Goal: Task Accomplishment & Management: Complete application form

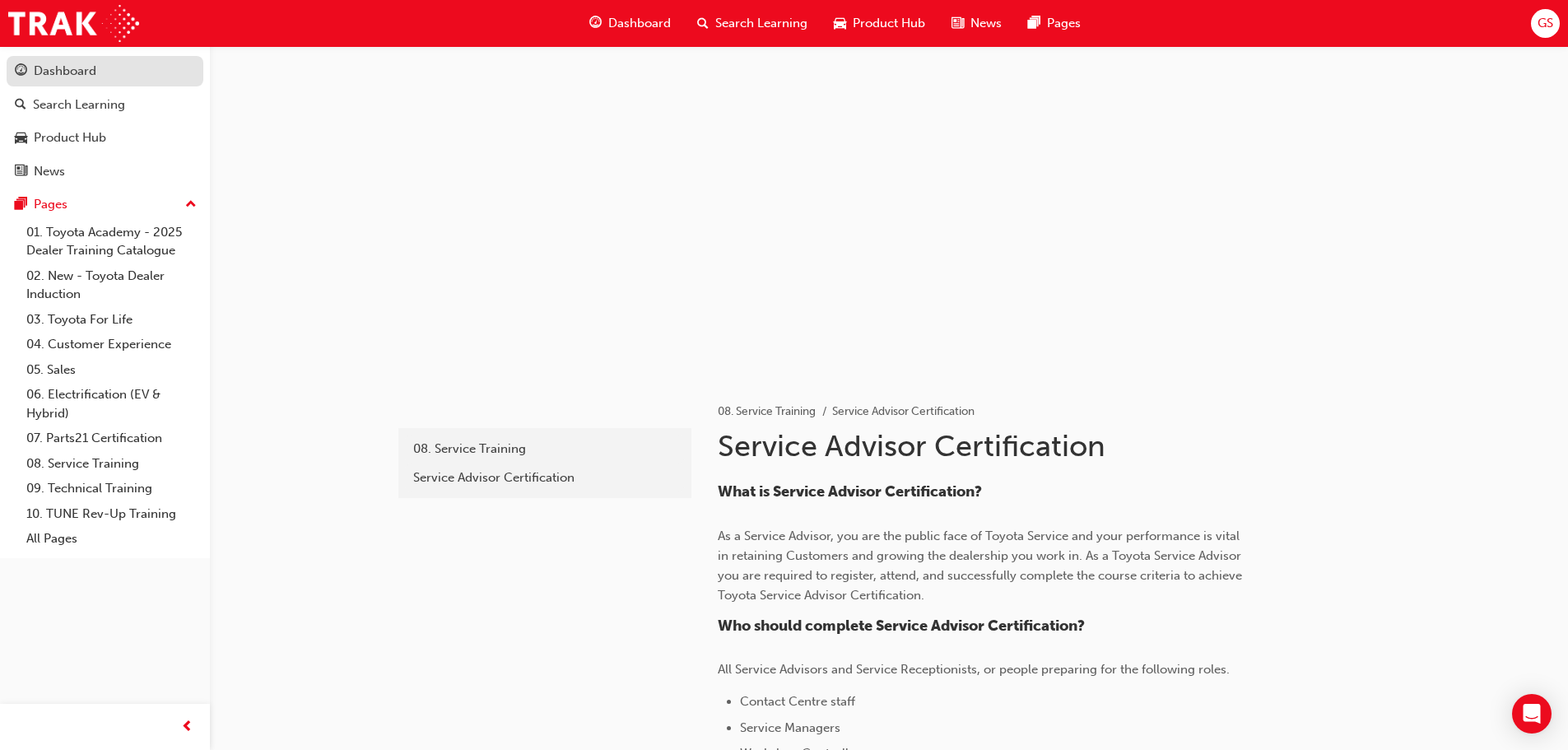
click at [95, 72] on div "Dashboard" at bounding box center [65, 71] width 62 height 19
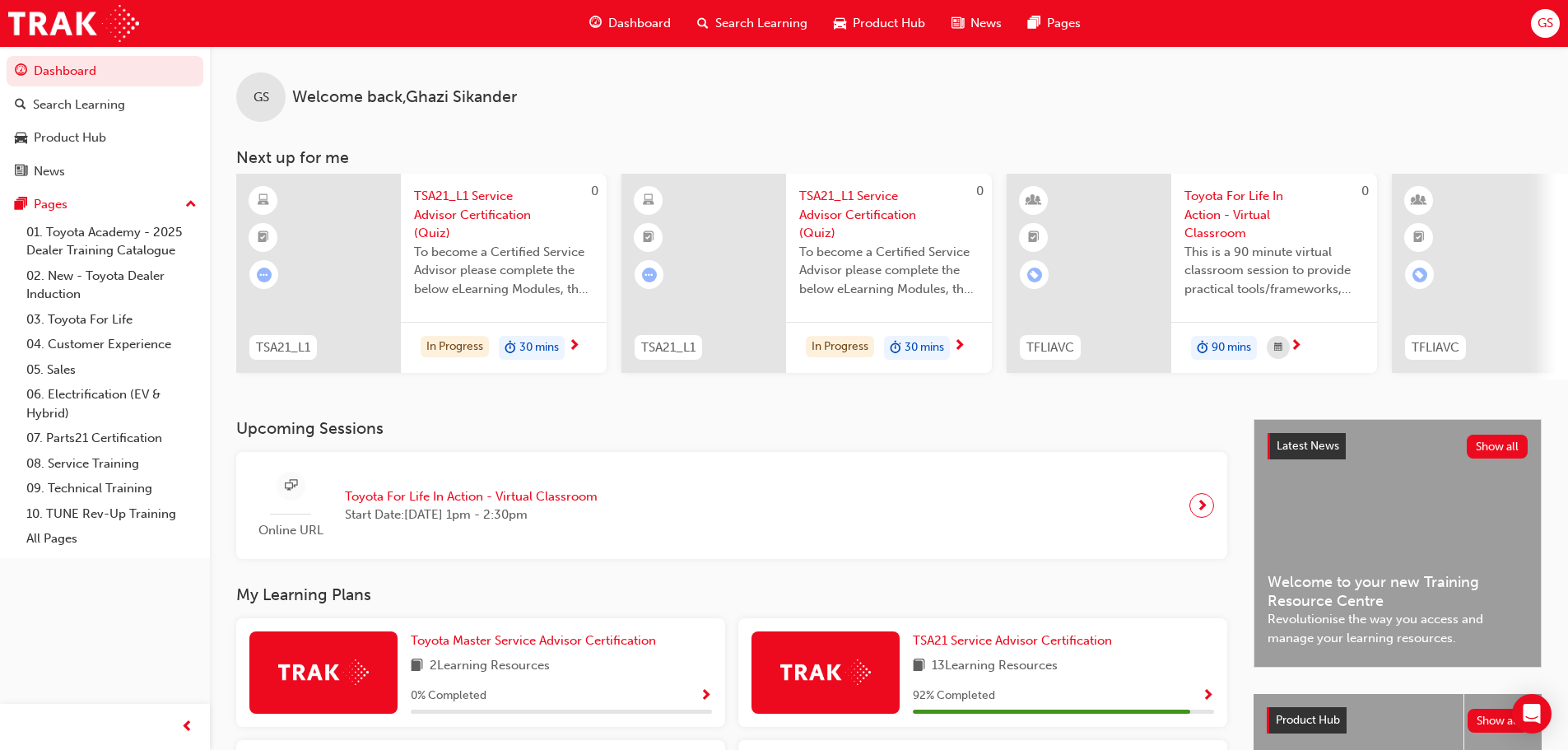
click at [495, 201] on span "TSA21_L1 Service Advisor Certification (Quiz)" at bounding box center [503, 215] width 180 height 56
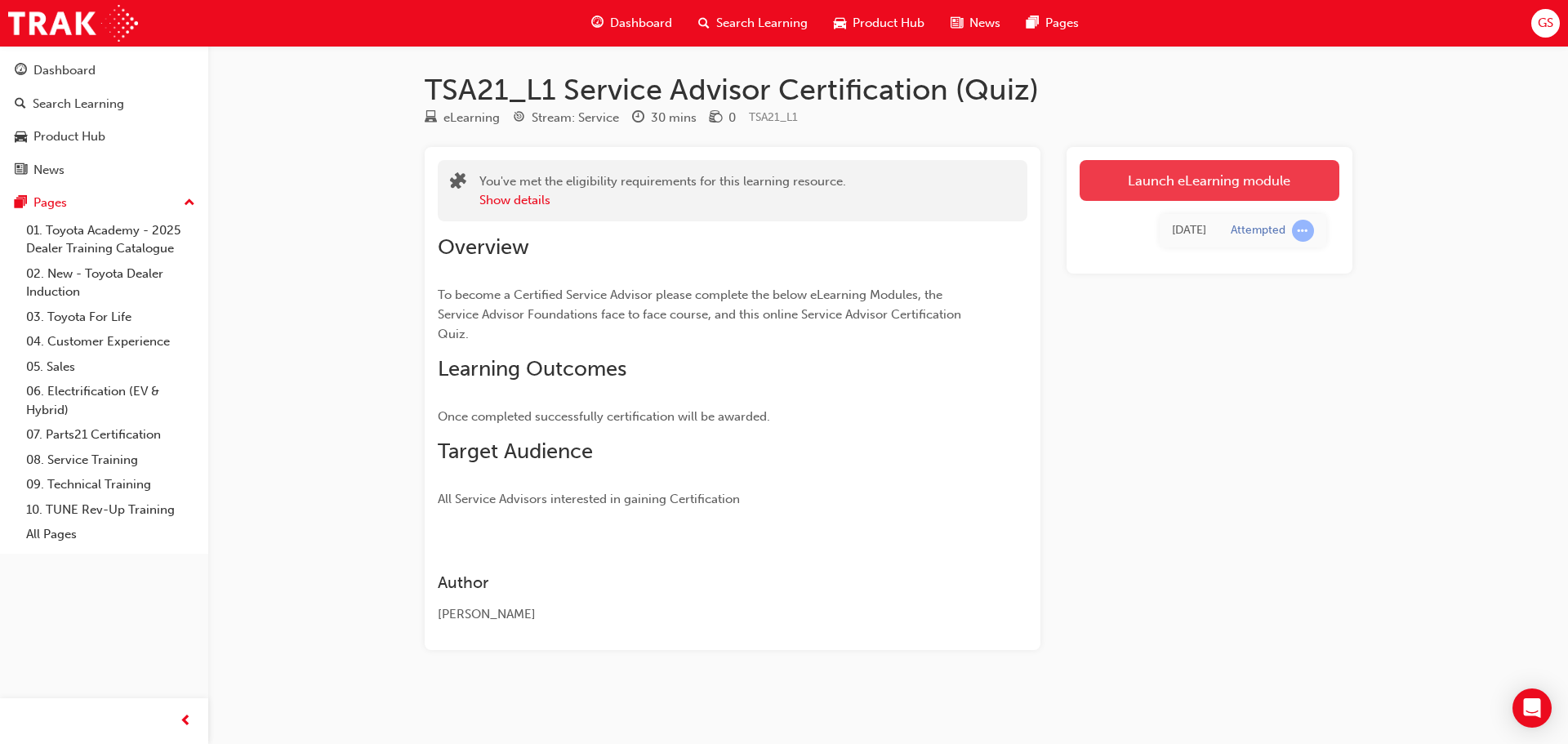
click at [1231, 178] on link "Launch eLearning module" at bounding box center [1210, 180] width 260 height 41
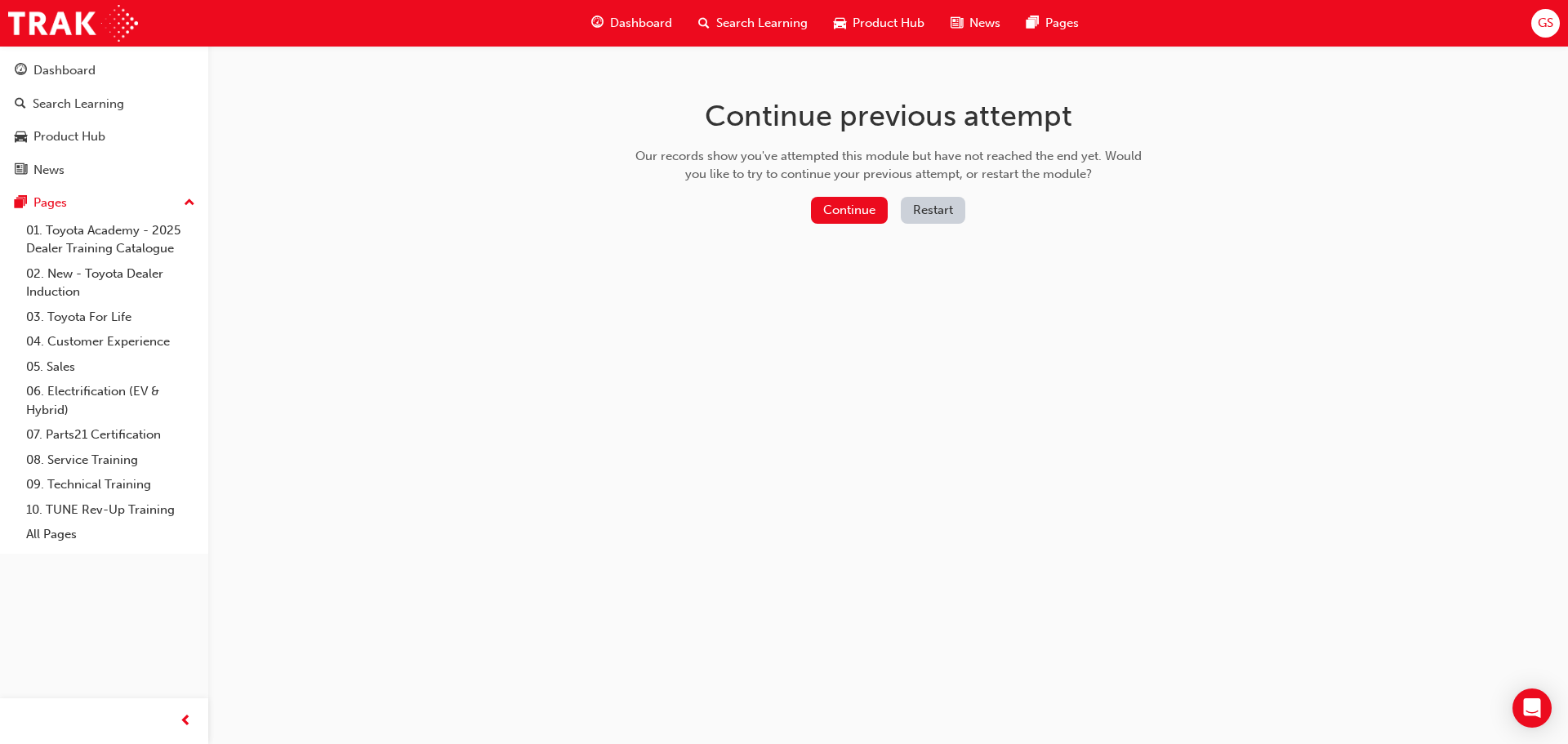
click at [934, 209] on button "Restart" at bounding box center [933, 211] width 64 height 27
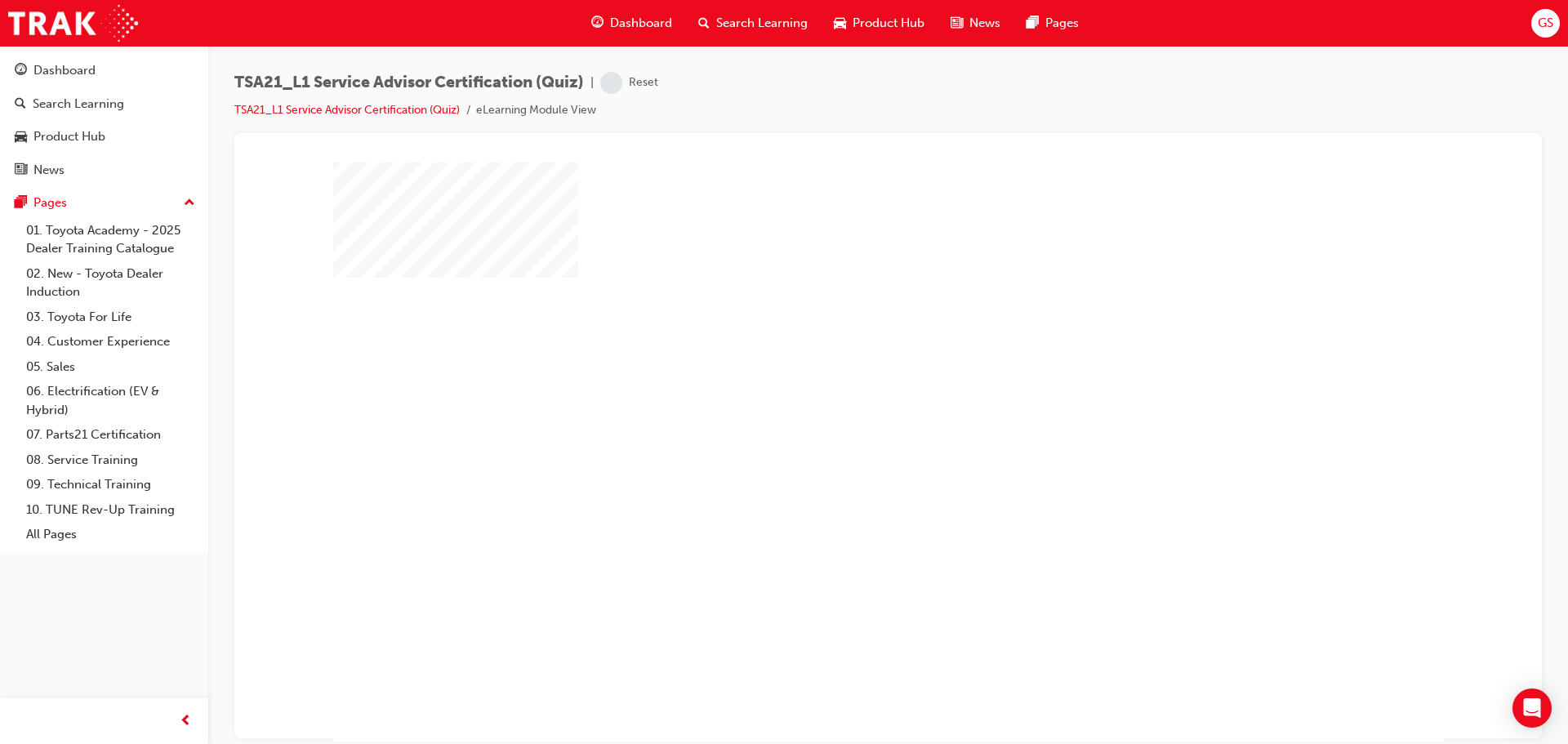
scroll to position [9, 0]
click at [841, 396] on div "play" at bounding box center [841, 396] width 0 height 0
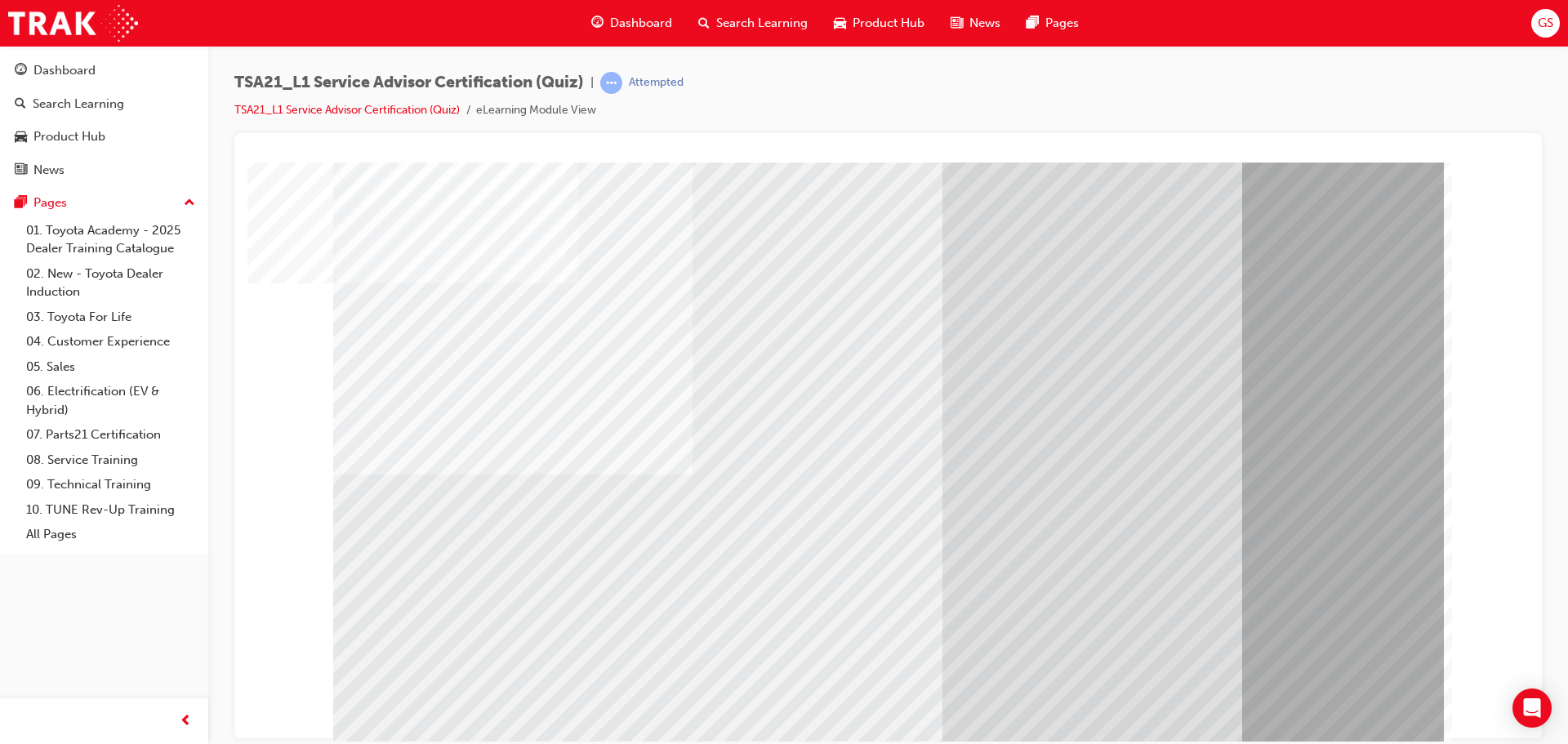
scroll to position [0, 0]
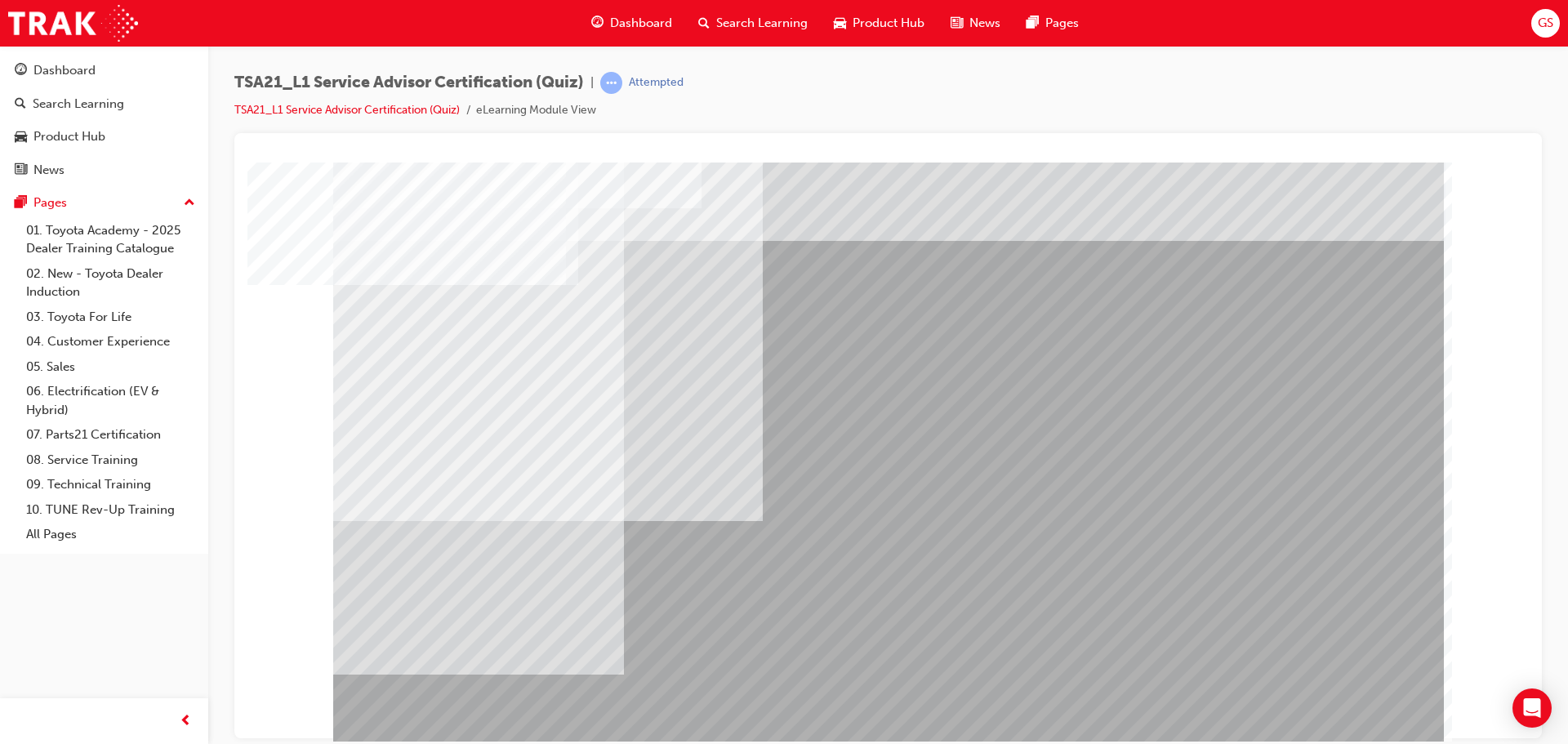
scroll to position [9, 0]
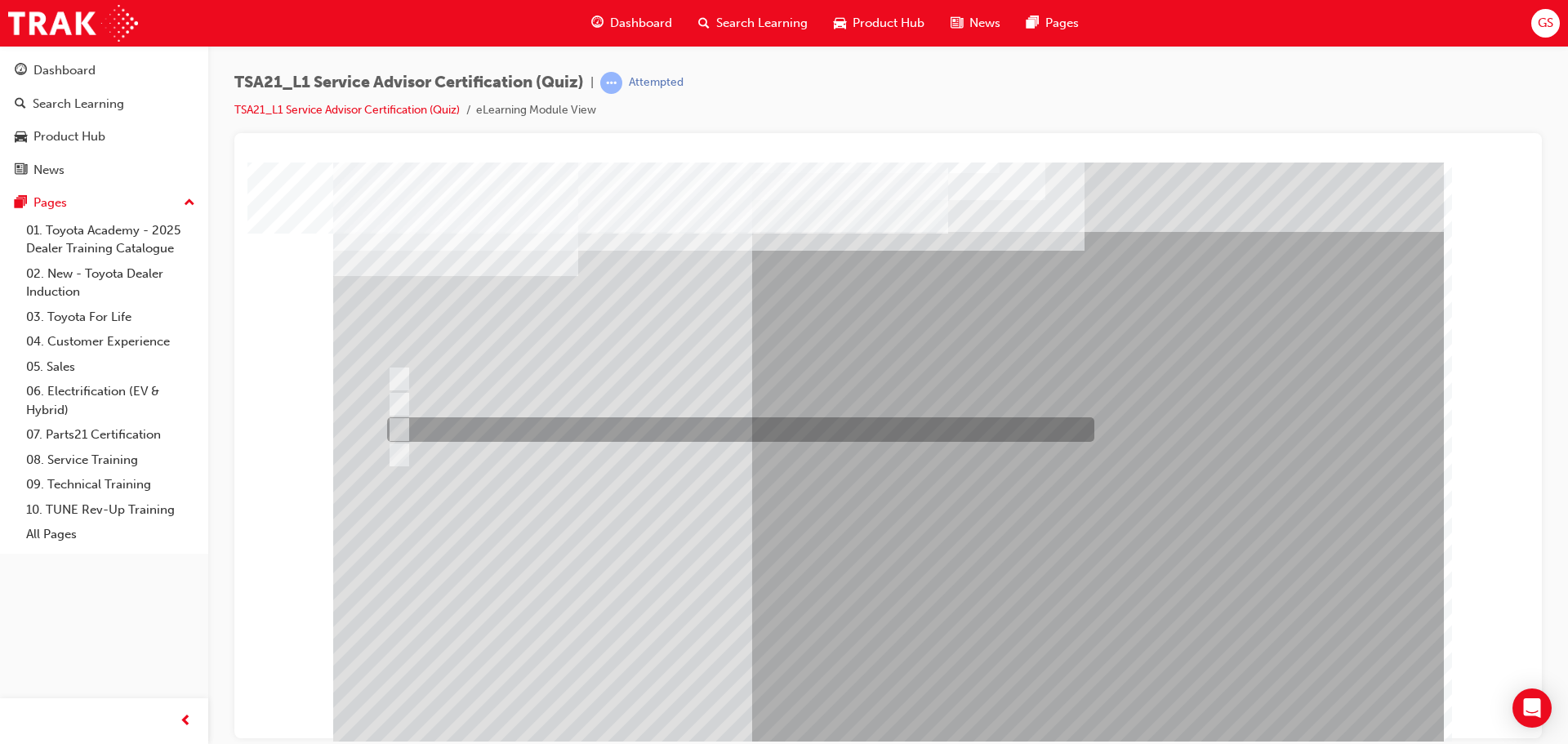
click at [404, 428] on input "To increase the number/rate of on-time arrivals." at bounding box center [396, 429] width 18 height 18
radio input "true"
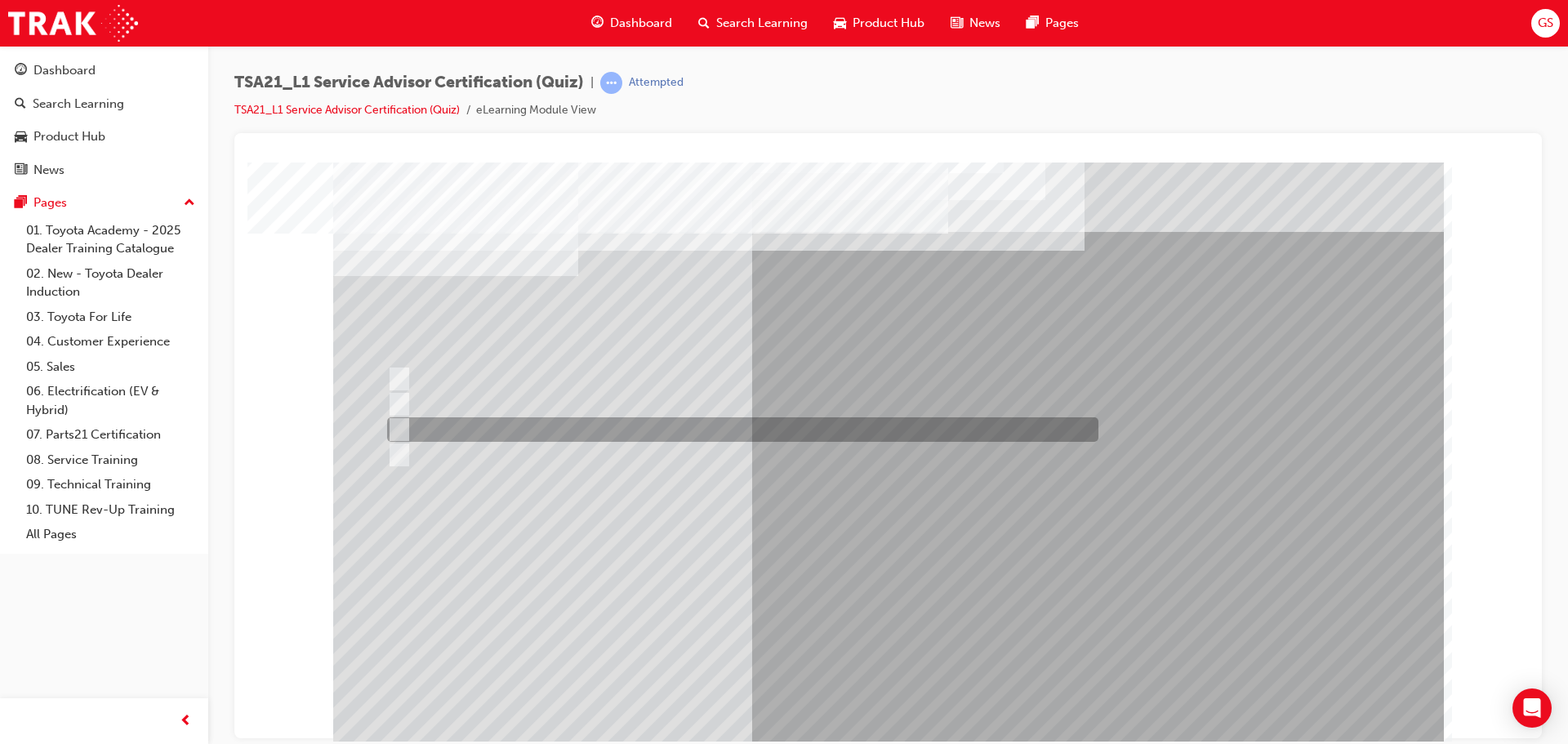
click at [434, 430] on div at bounding box center [739, 429] width 712 height 25
radio input "true"
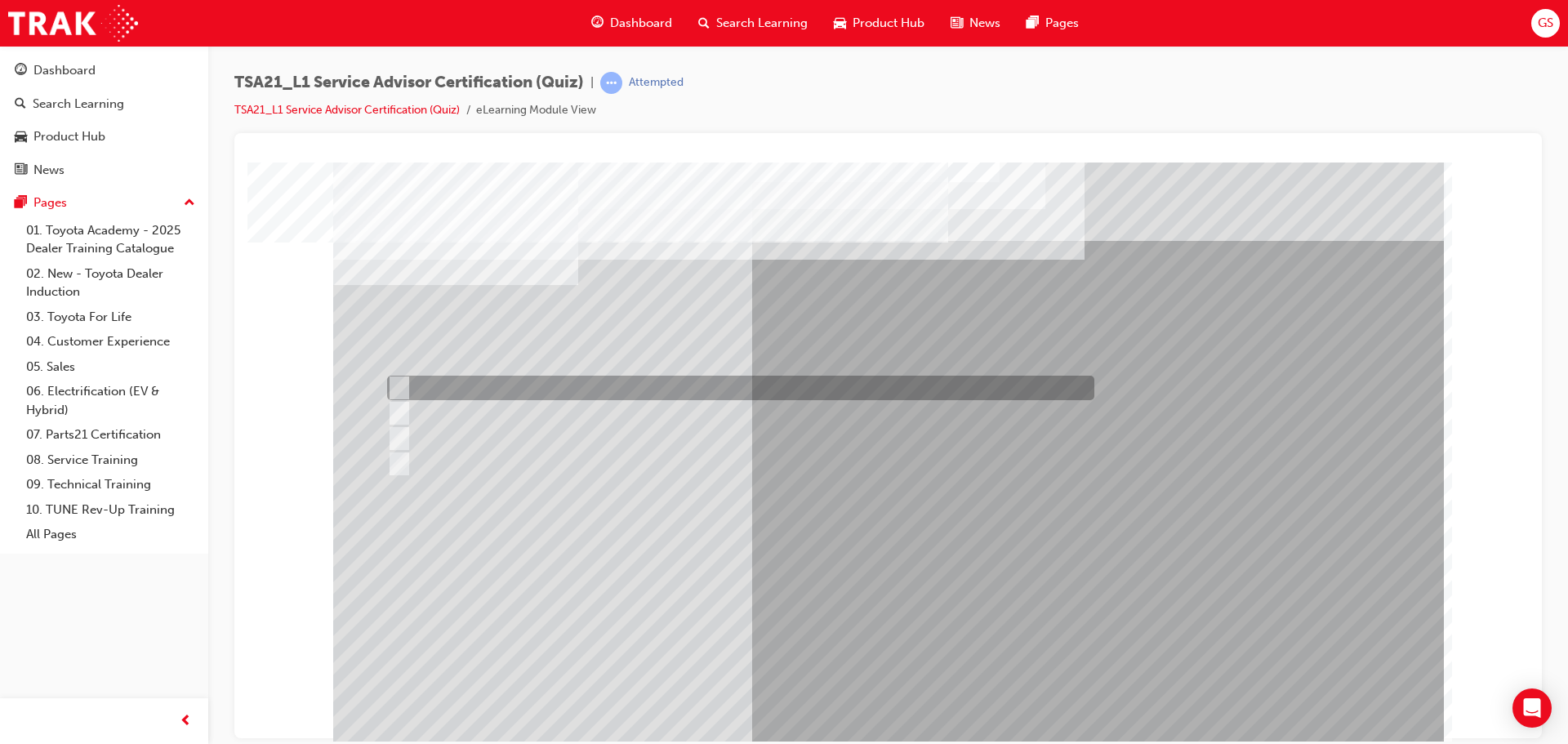
click at [396, 383] on input "Warranty and Service Book" at bounding box center [396, 387] width 18 height 18
radio input "true"
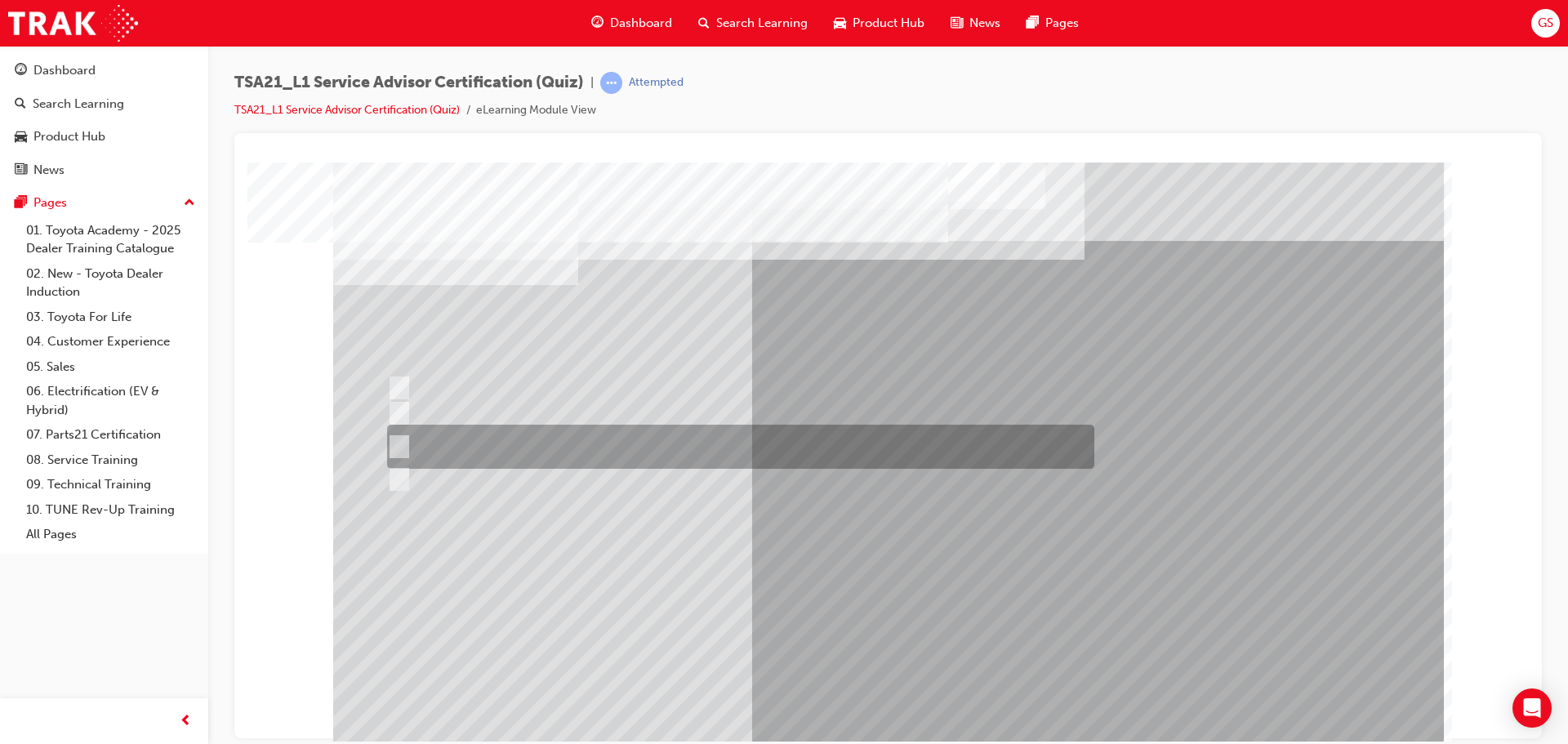
click at [407, 448] on div at bounding box center [736, 447] width 708 height 44
radio input "true"
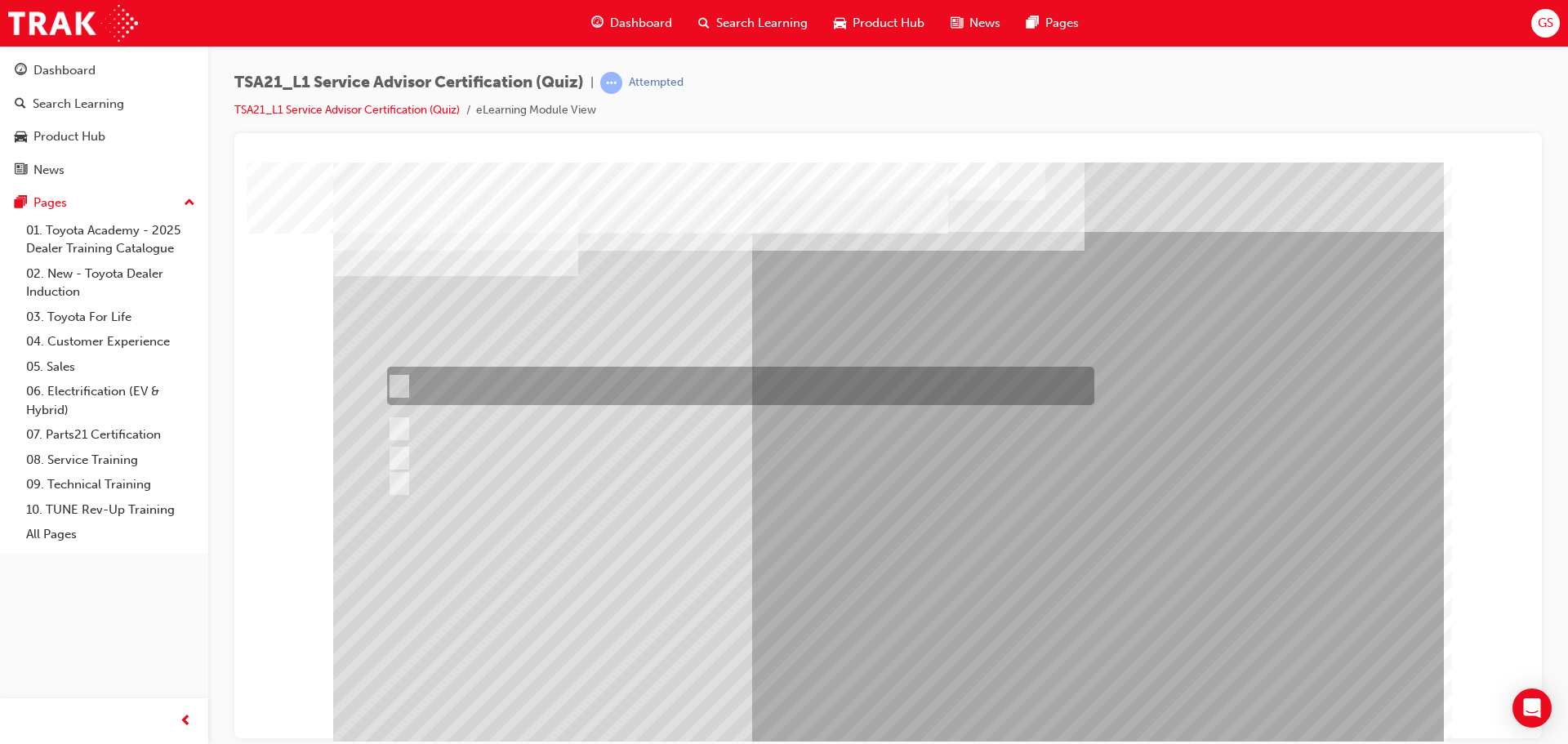
click at [423, 381] on div at bounding box center [736, 386] width 708 height 38
radio input "true"
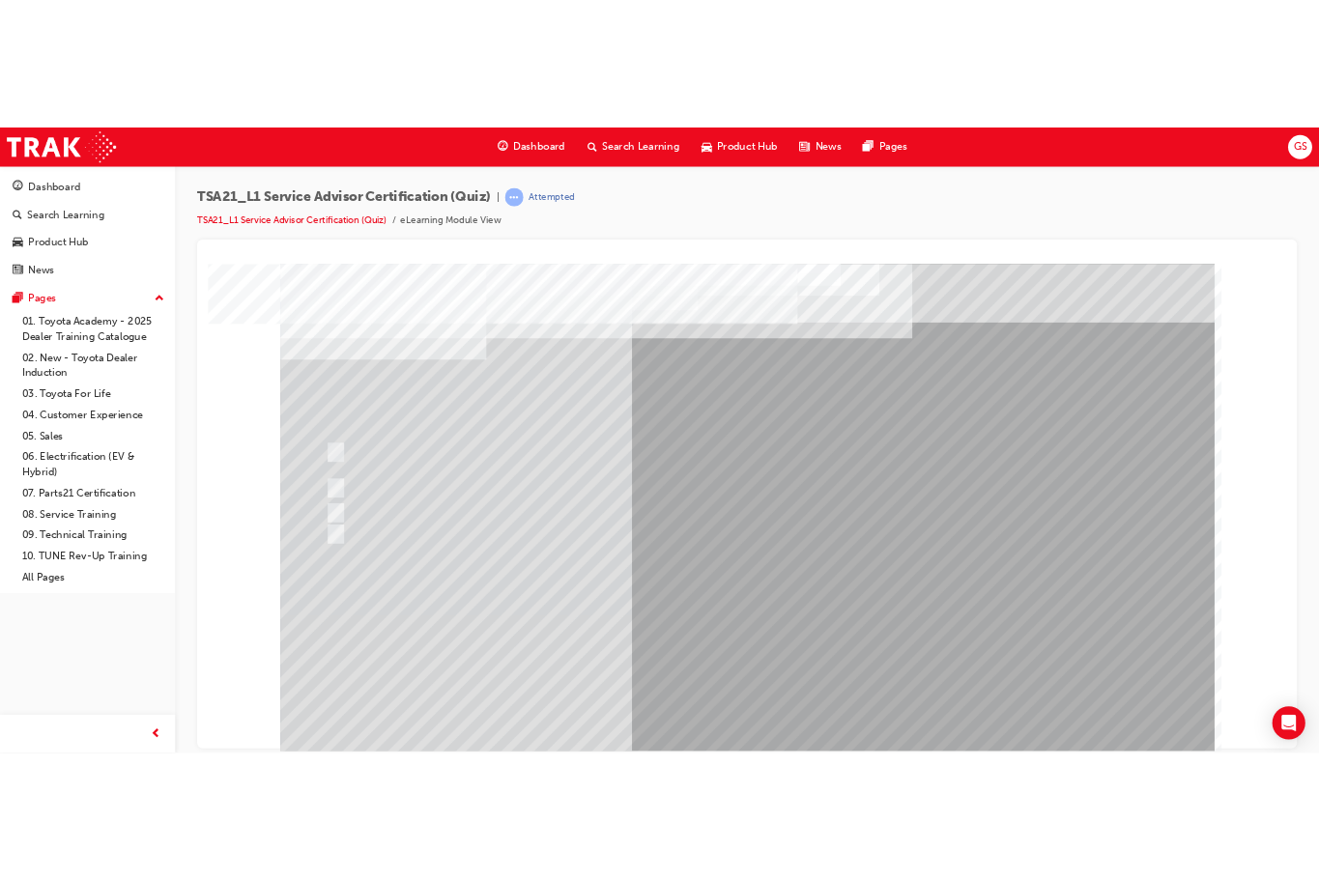
scroll to position [0, 0]
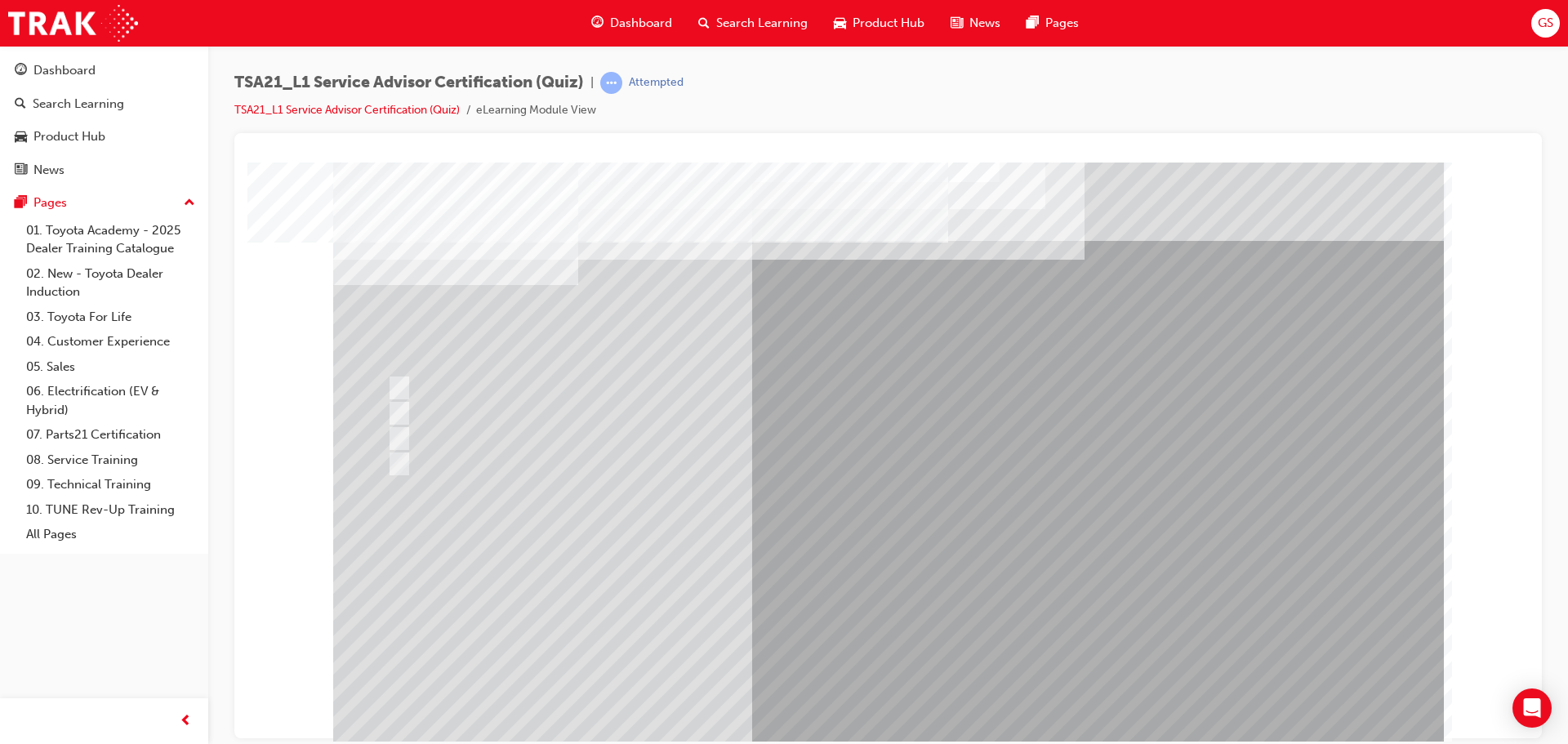
drag, startPoint x: 398, startPoint y: 289, endPoint x: 661, endPoint y: 325, distance: 265.5
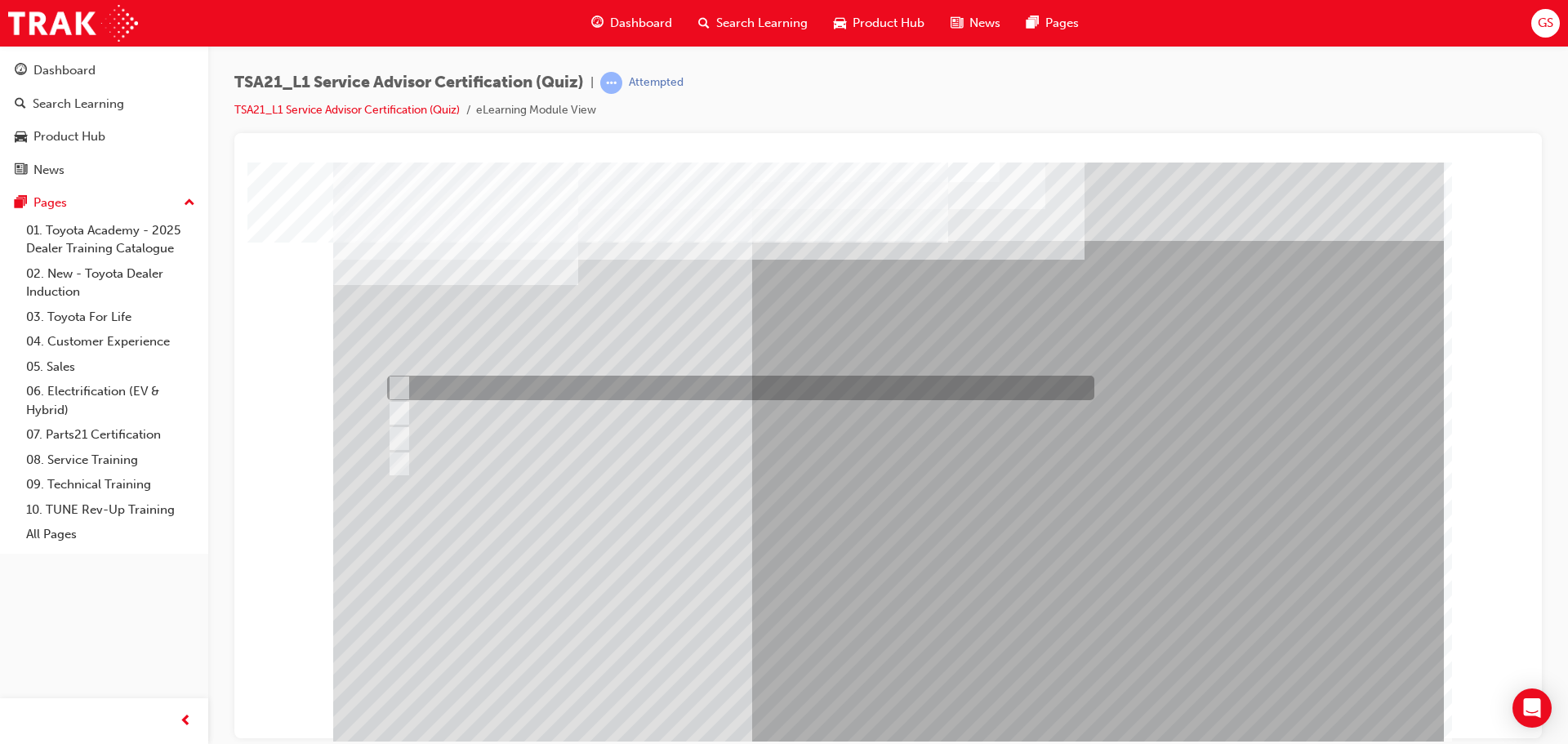
click at [406, 384] on div at bounding box center [736, 388] width 708 height 25
radio input "true"
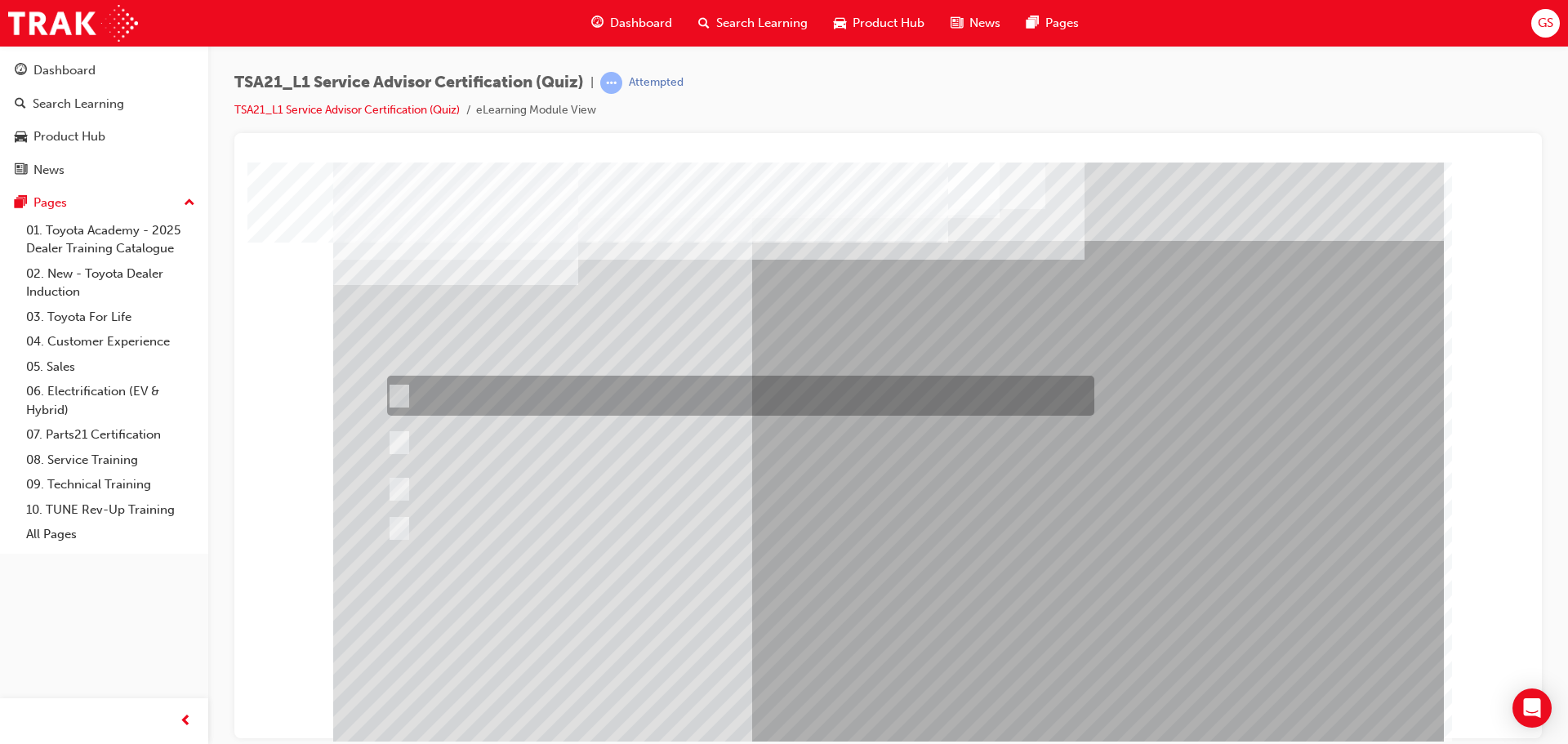
click at [426, 397] on div at bounding box center [736, 396] width 708 height 40
radio input "true"
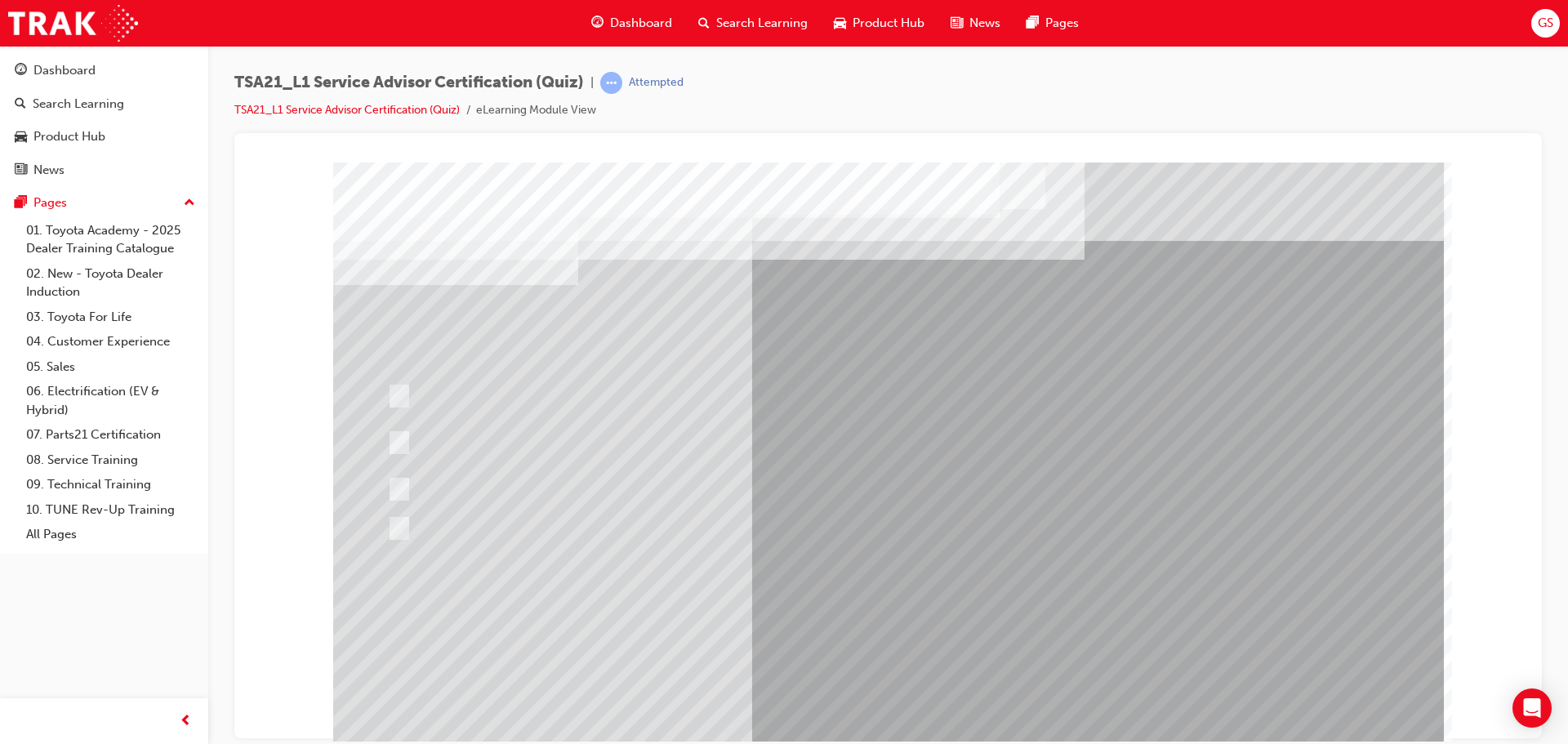
click at [1461, 109] on div "TSA21_L1 Service Advisor Certification (Quiz) | Attempted TSA21_L1 Service Advi…" at bounding box center [888, 102] width 1308 height 61
click at [1469, 74] on div "TSA21_L1 Service Advisor Certification (Quiz) | Attempted TSA21_L1 Service Advi…" at bounding box center [888, 102] width 1308 height 61
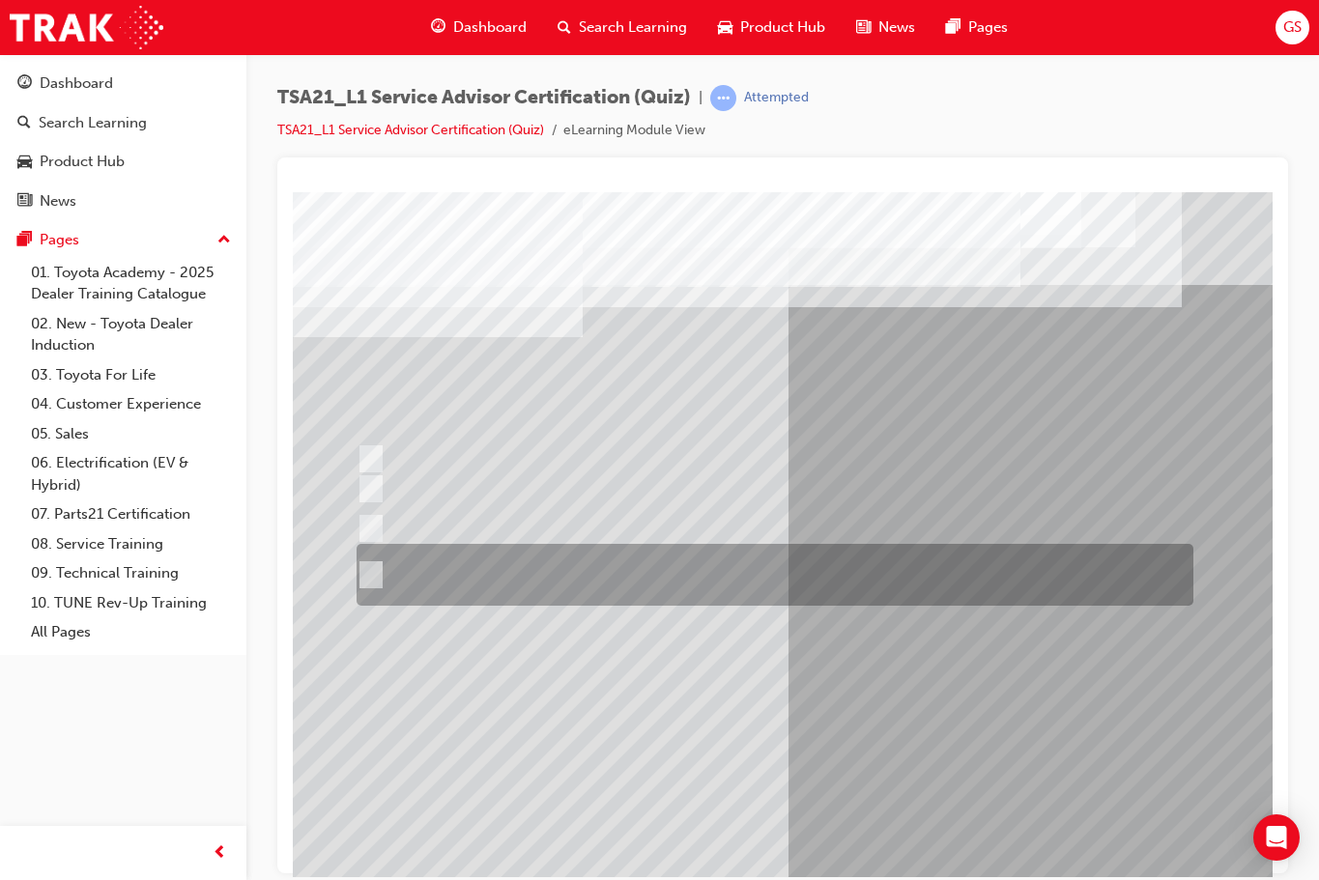
click at [895, 513] on div at bounding box center [770, 528] width 837 height 48
radio input "true"
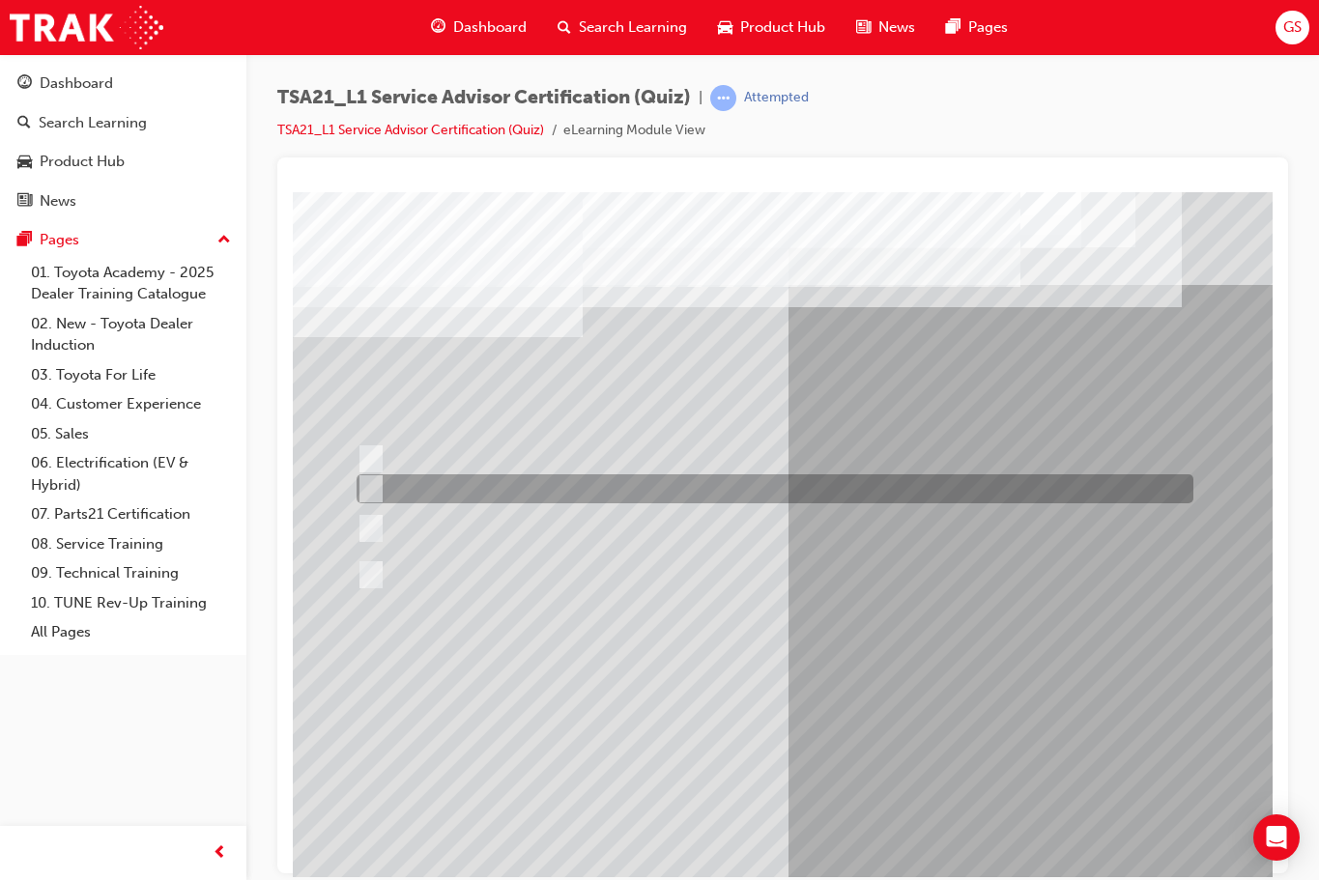
click at [668, 498] on div at bounding box center [770, 488] width 837 height 29
radio input "true"
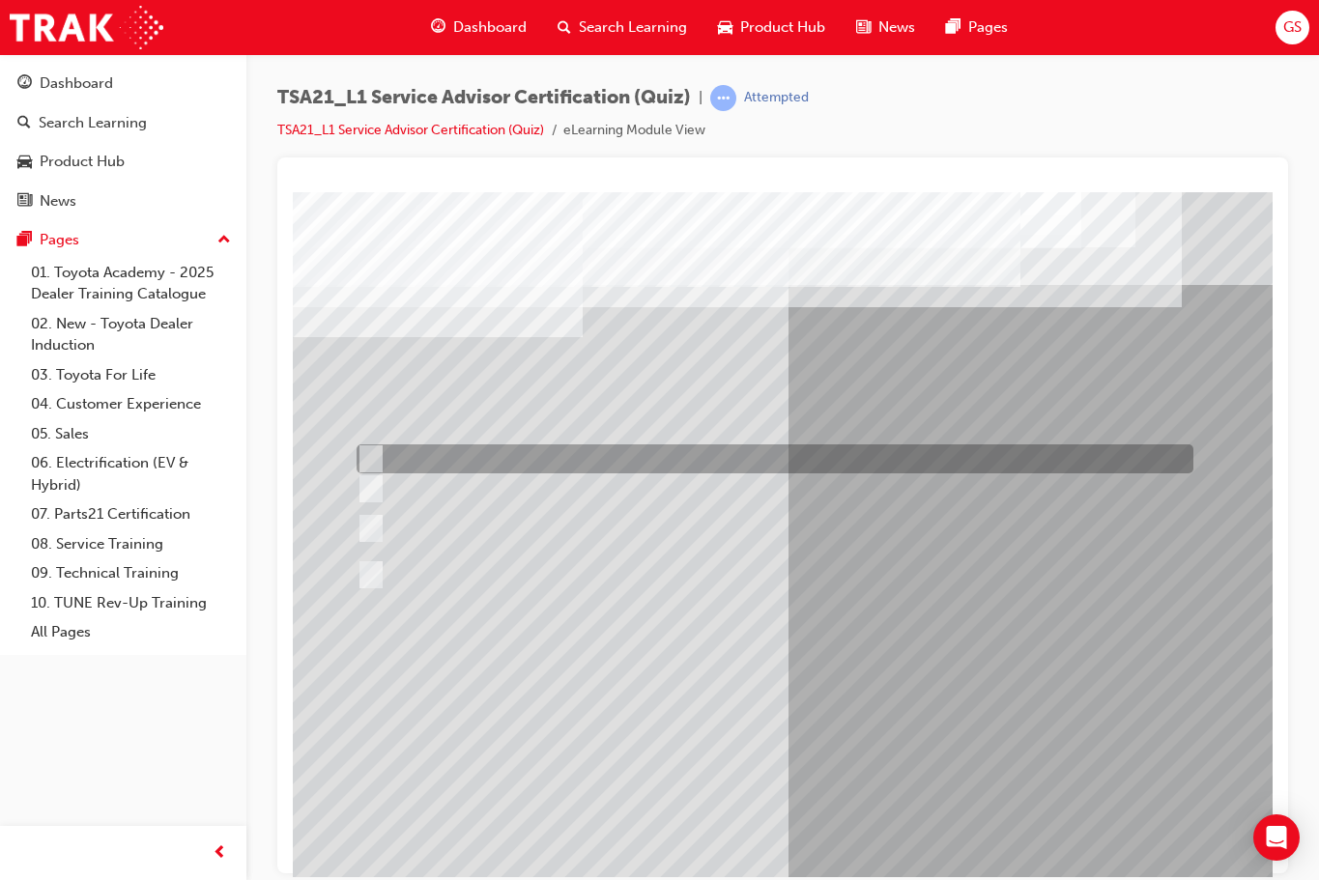
click at [718, 468] on div at bounding box center [770, 459] width 837 height 29
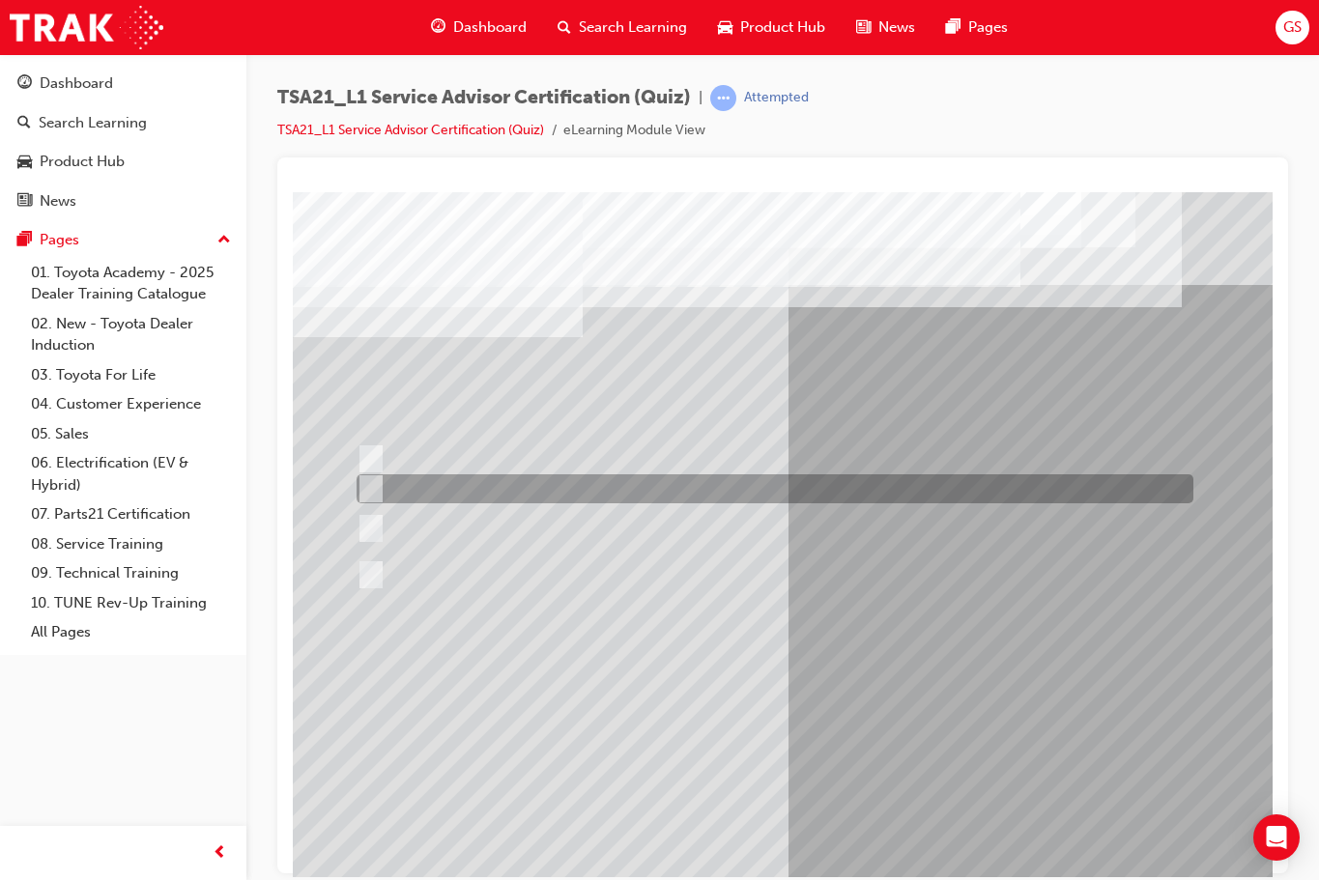
click at [739, 498] on div at bounding box center [770, 488] width 837 height 29
radio input "false"
radio input "true"
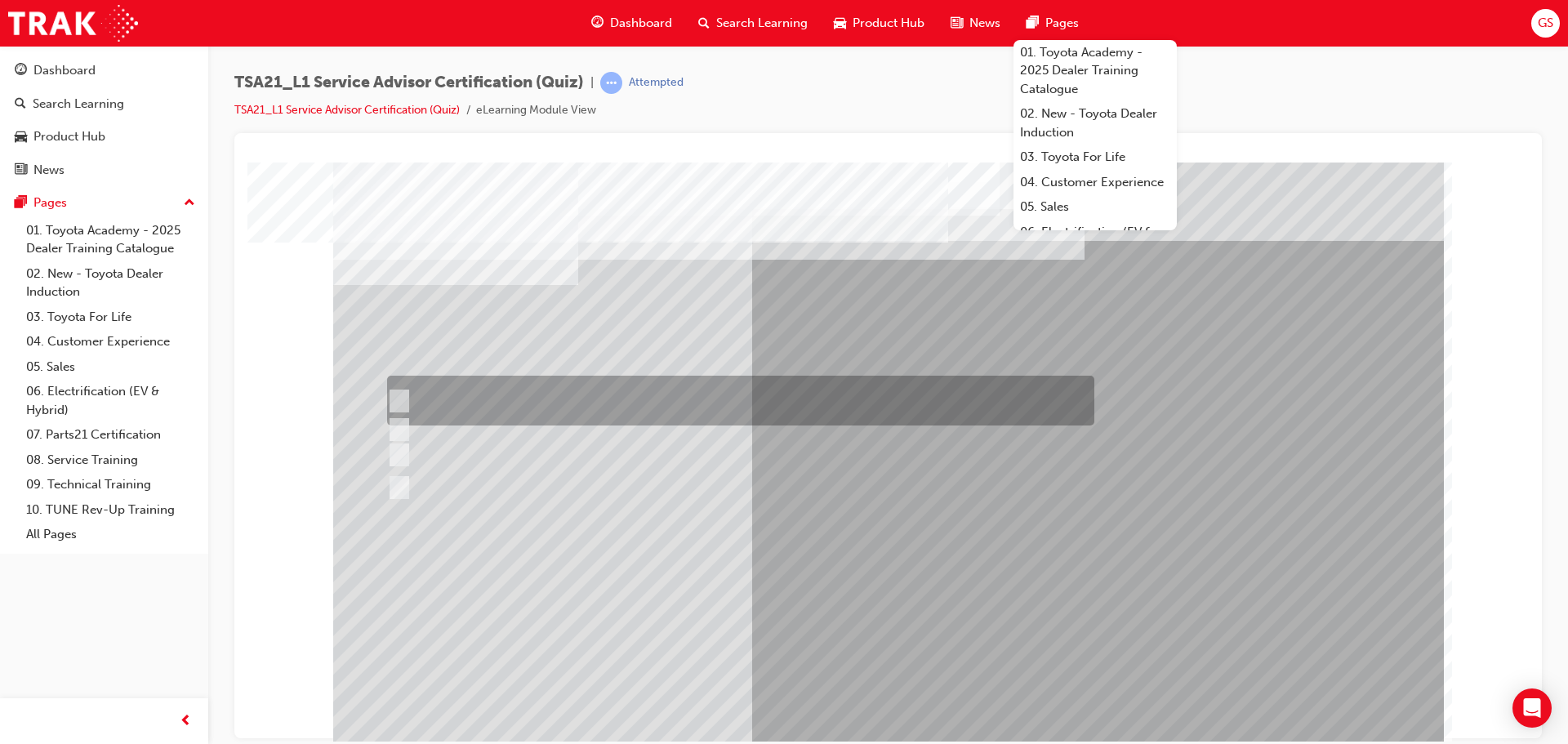
click at [420, 400] on div at bounding box center [736, 401] width 708 height 50
radio input "true"
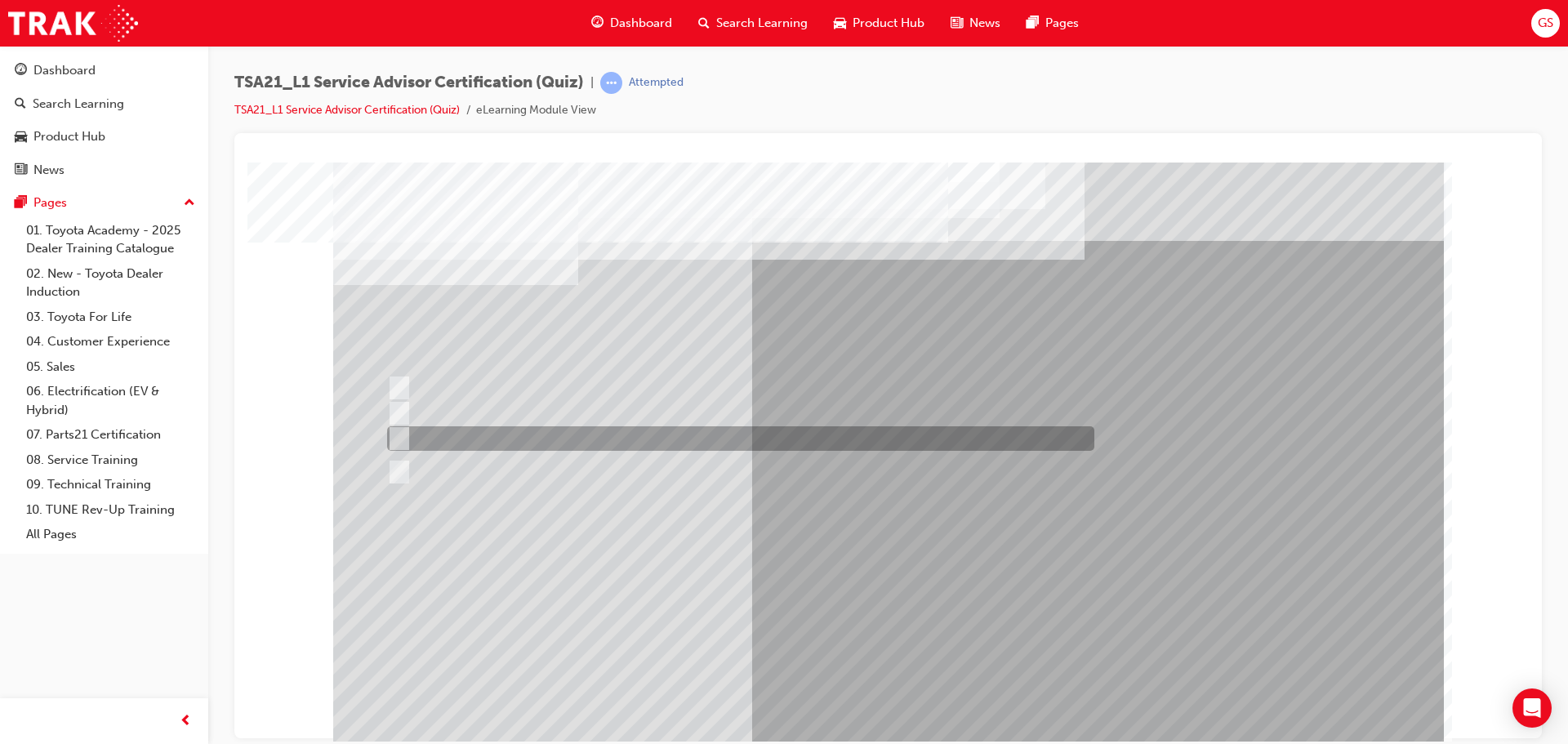
click at [433, 434] on div at bounding box center [736, 438] width 708 height 25
radio input "true"
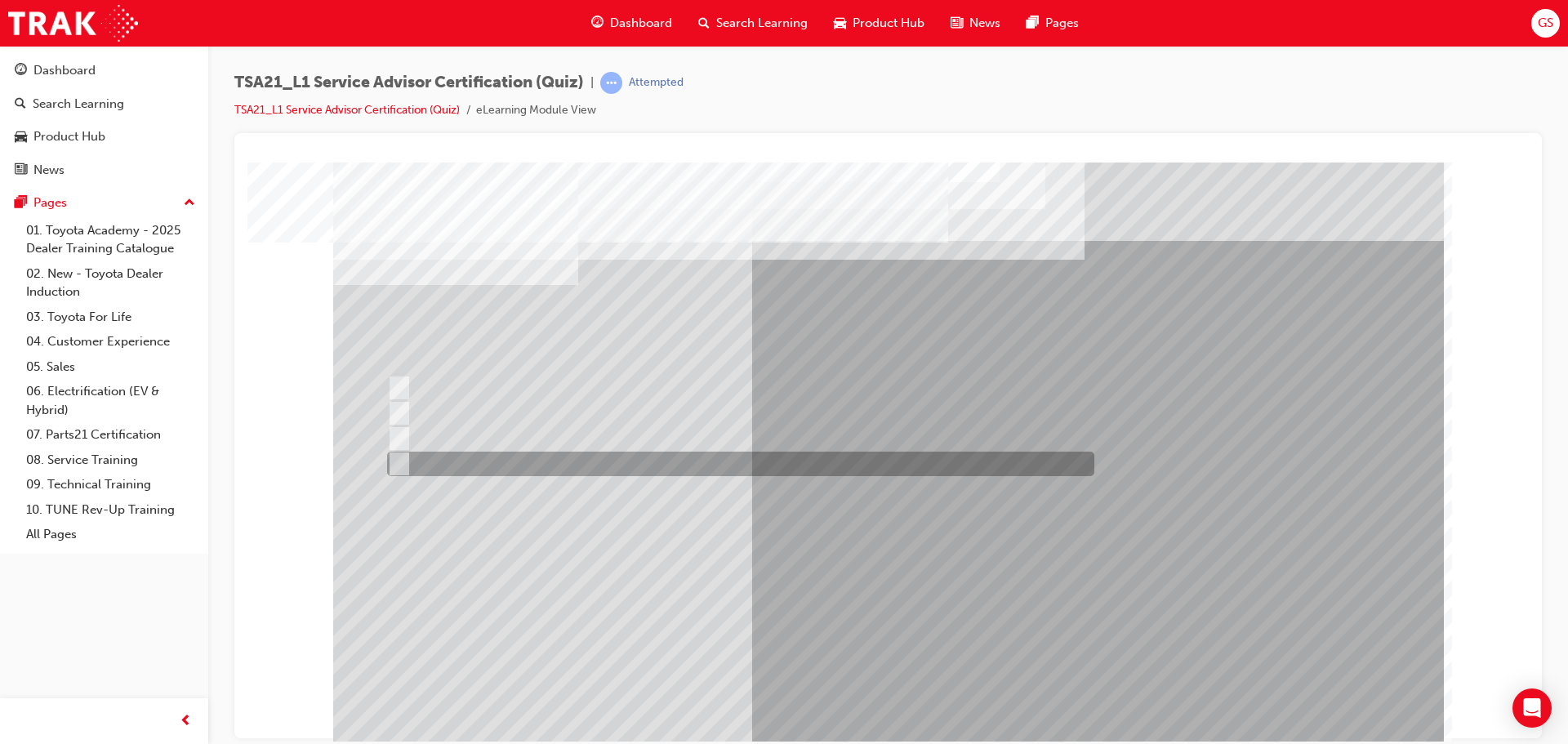
click at [450, 467] on div at bounding box center [736, 463] width 708 height 25
radio input "true"
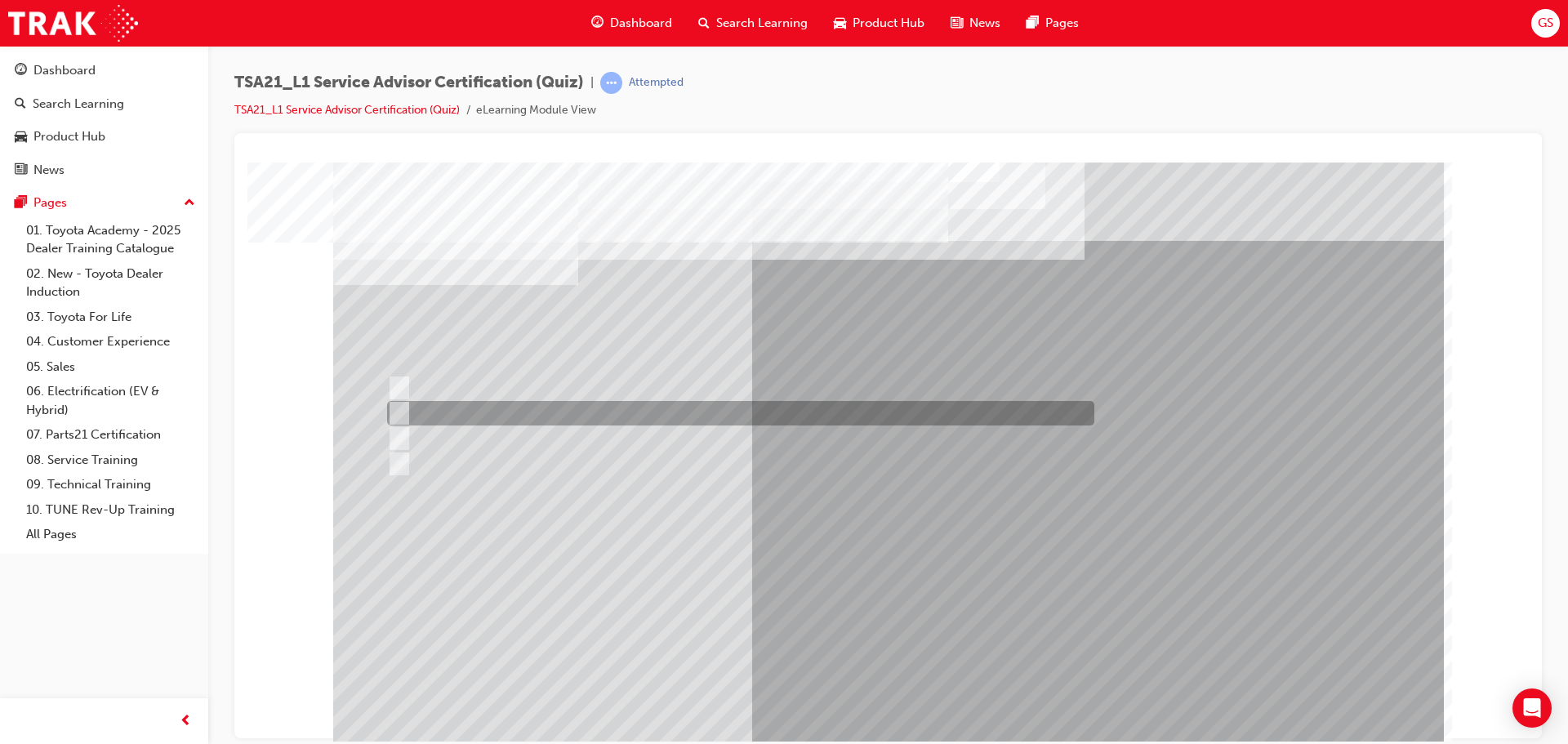
click at [524, 410] on div at bounding box center [736, 413] width 708 height 25
radio input "true"
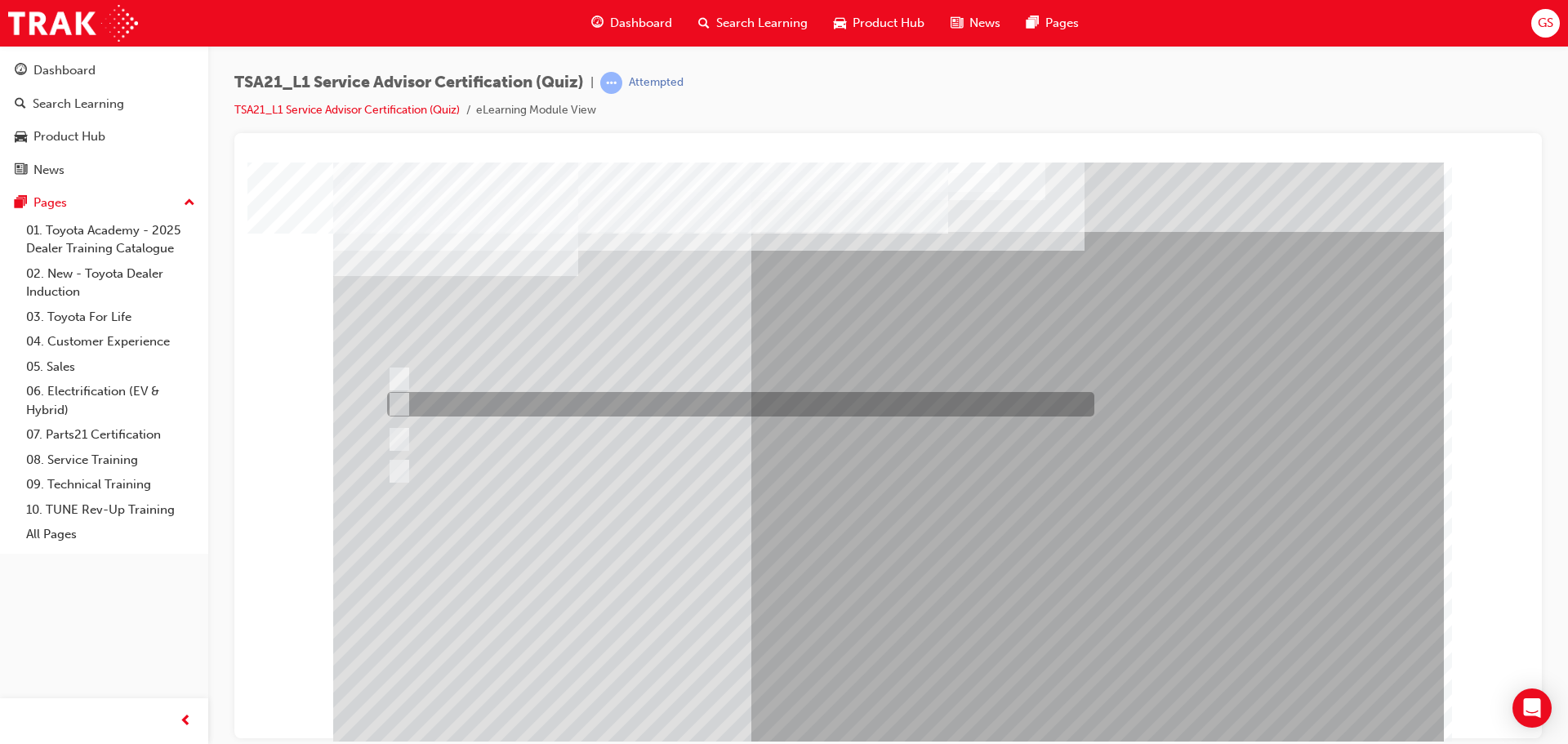
click at [457, 402] on div at bounding box center [736, 404] width 708 height 25
radio input "true"
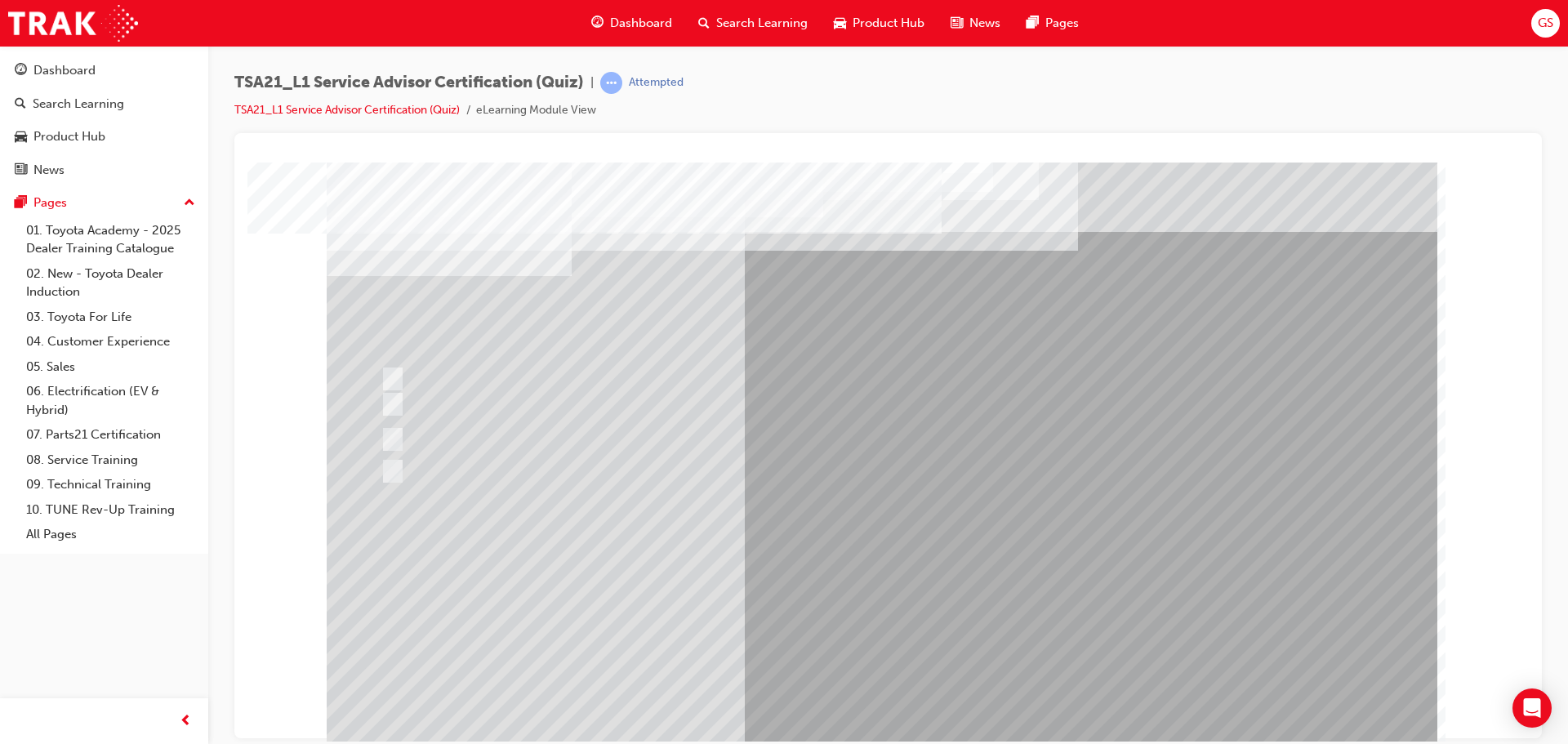
scroll to position [0, 0]
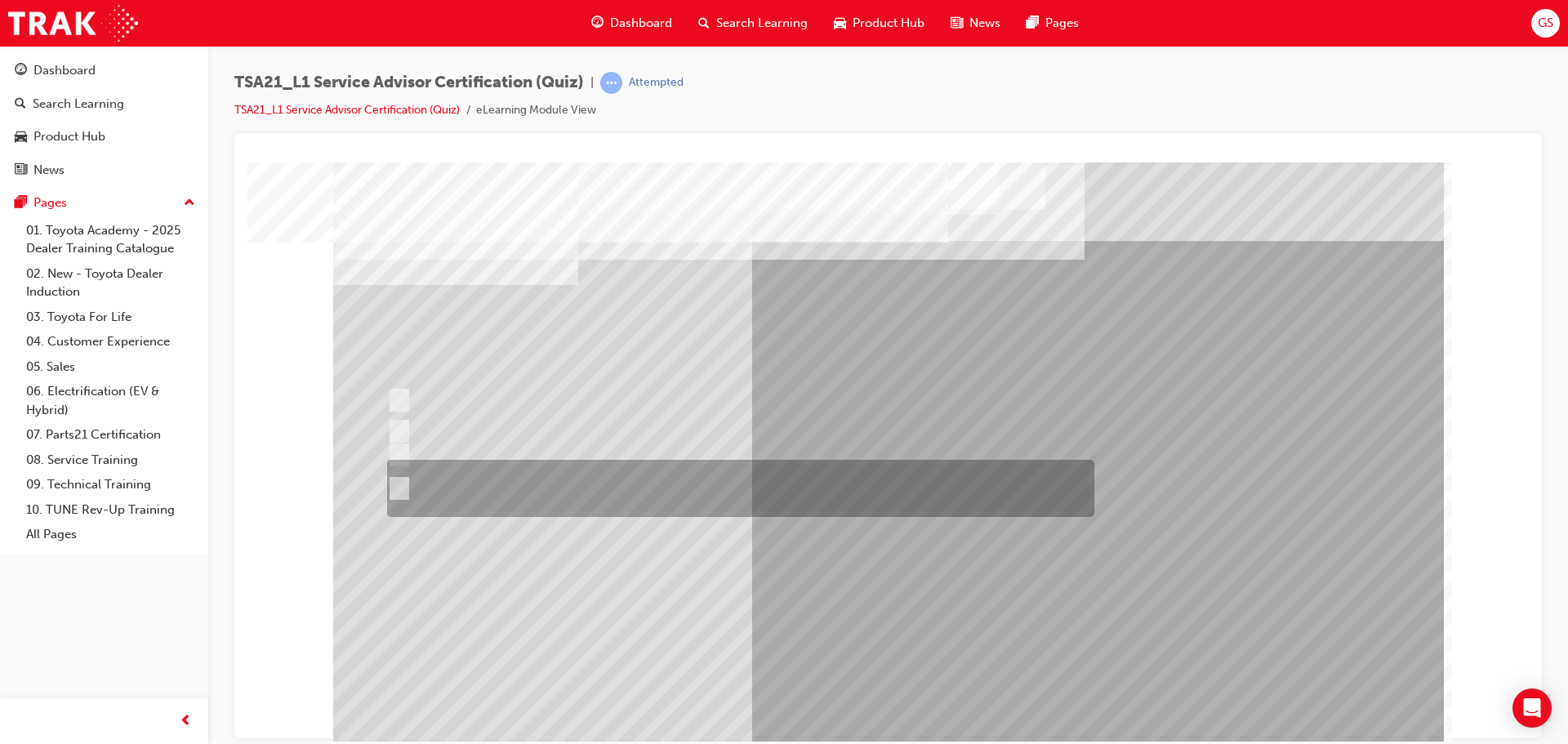
click at [484, 480] on div at bounding box center [736, 489] width 708 height 57
radio input "true"
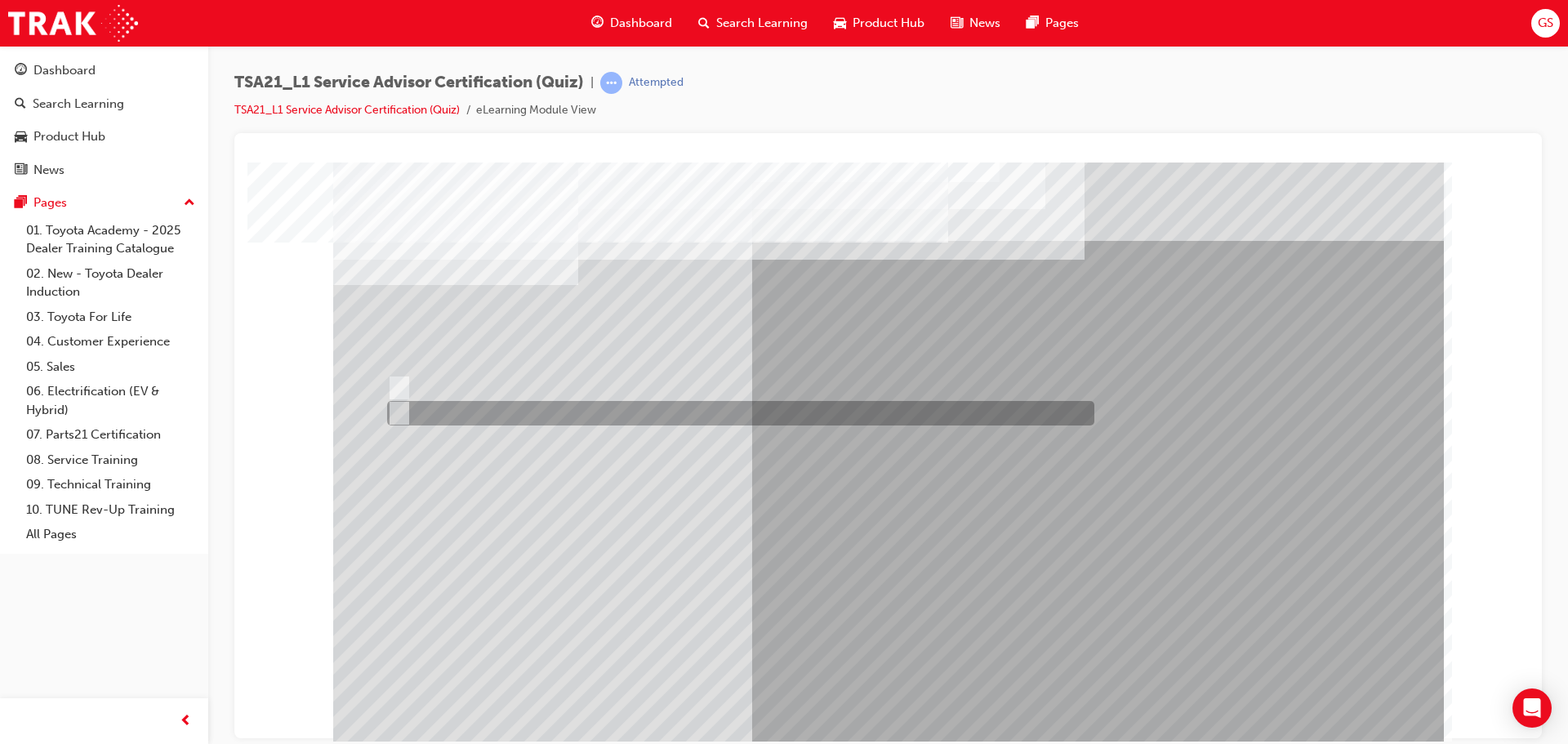
click at [402, 413] on input "True" at bounding box center [396, 413] width 18 height 18
radio input "true"
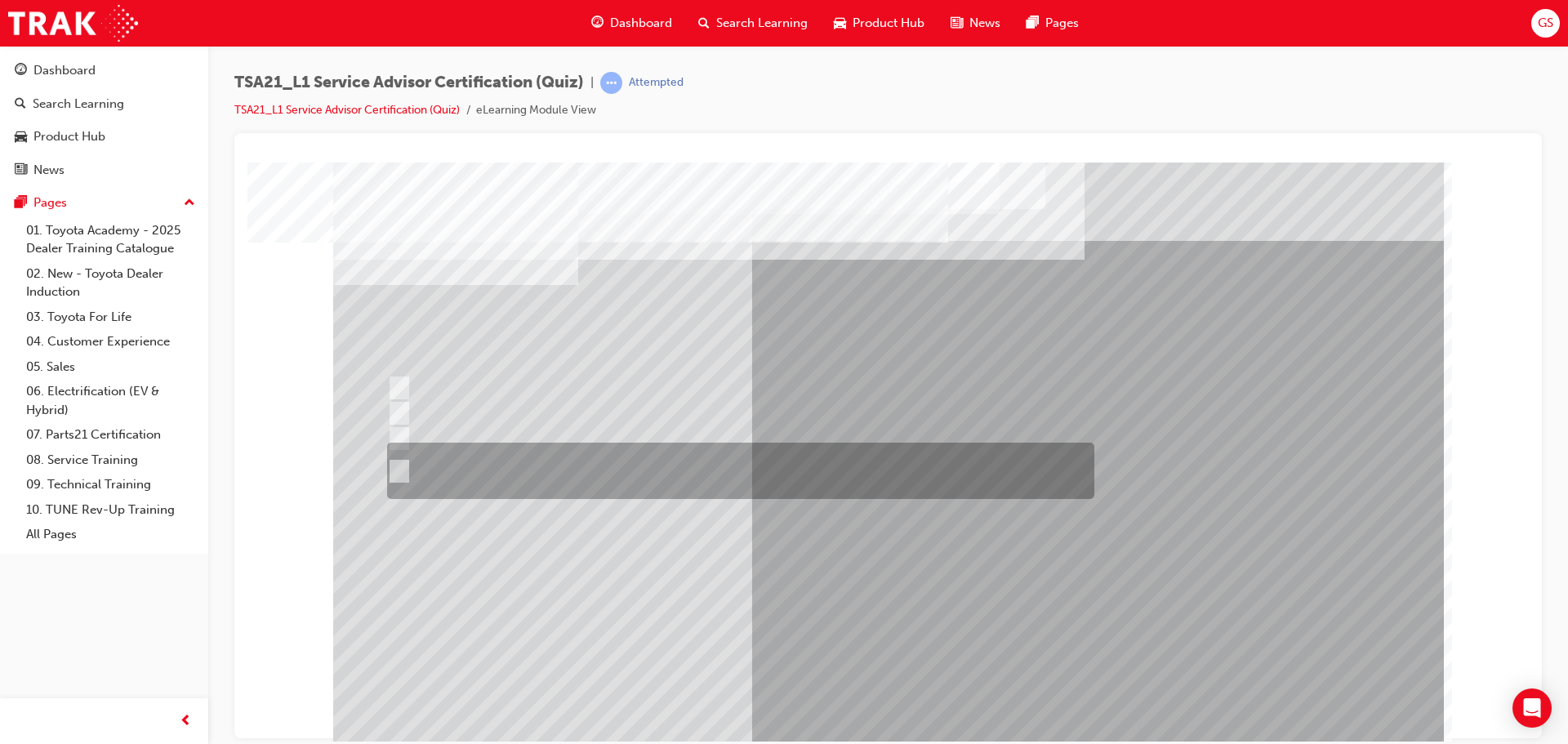
click at [474, 468] on div at bounding box center [736, 471] width 708 height 57
radio input "true"
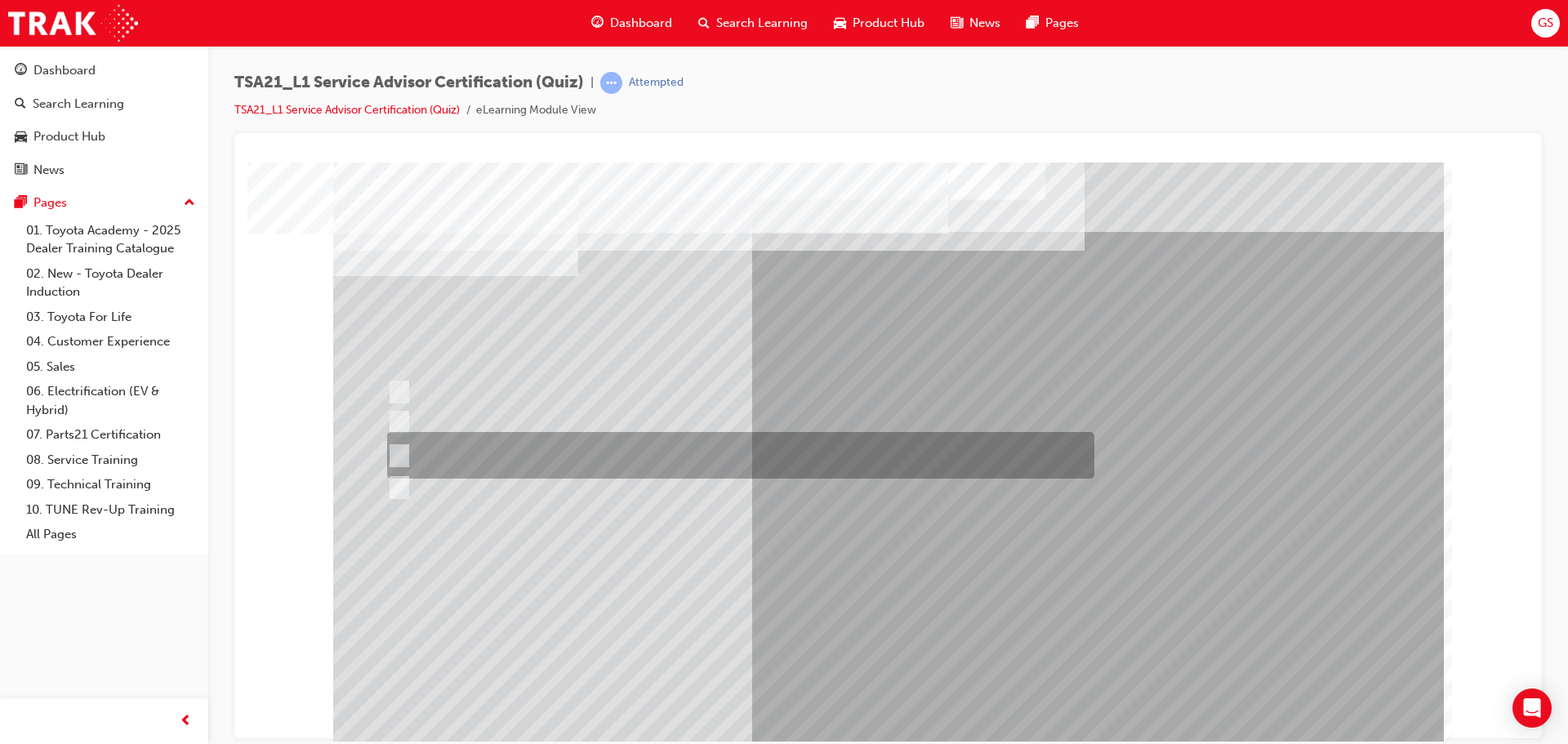
click at [549, 446] on div at bounding box center [736, 455] width 708 height 46
radio input "true"
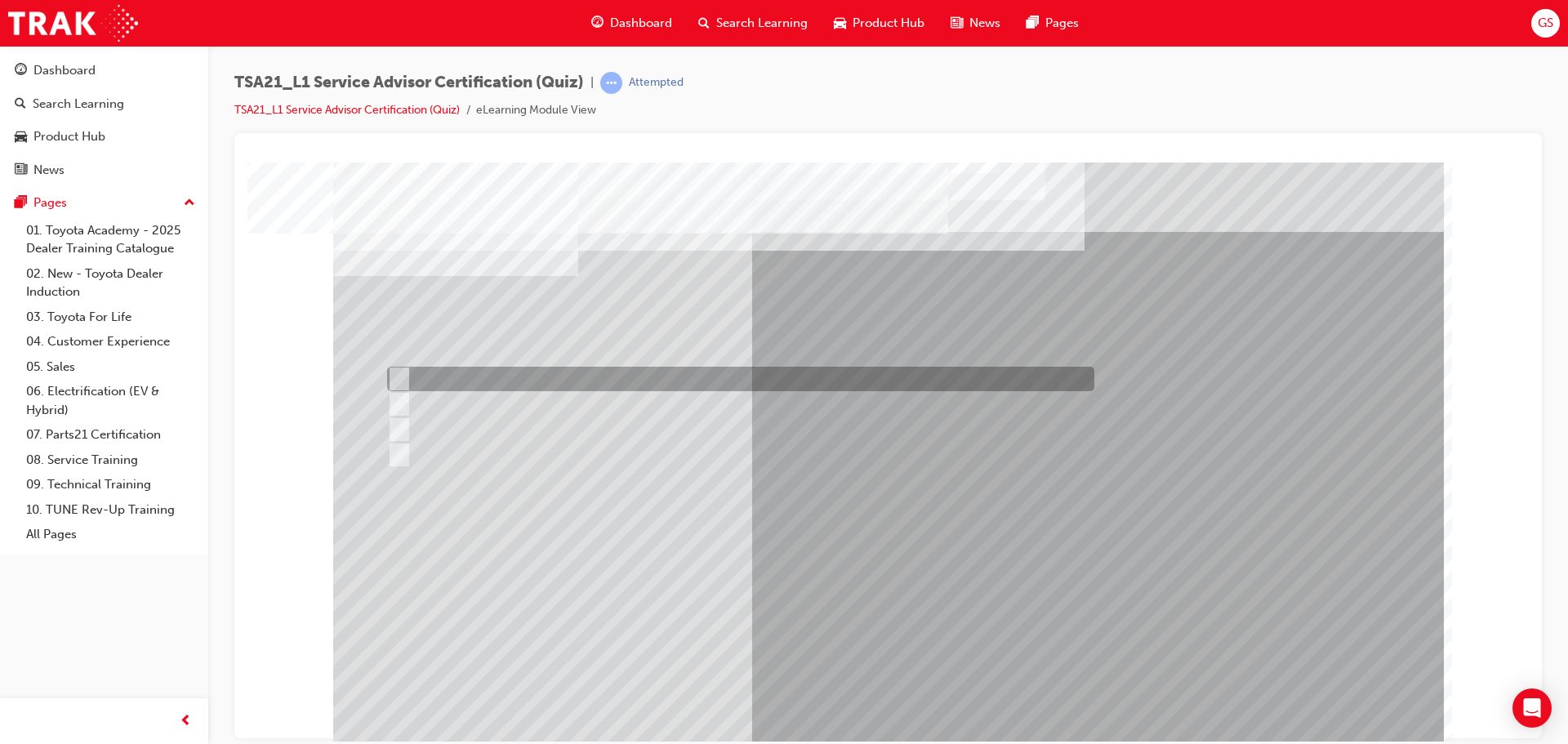
click at [503, 378] on div at bounding box center [736, 379] width 708 height 25
radio input "true"
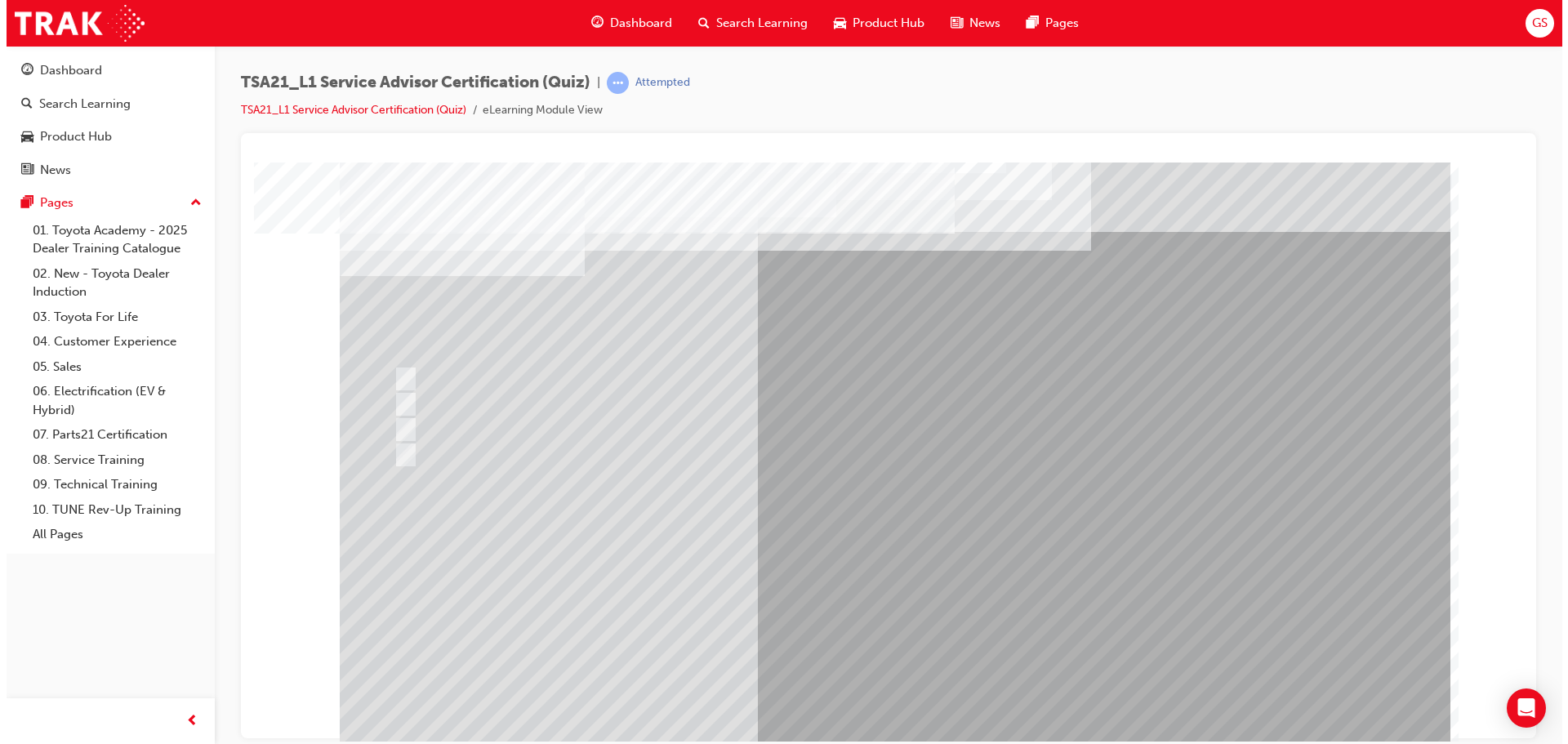
scroll to position [0, 0]
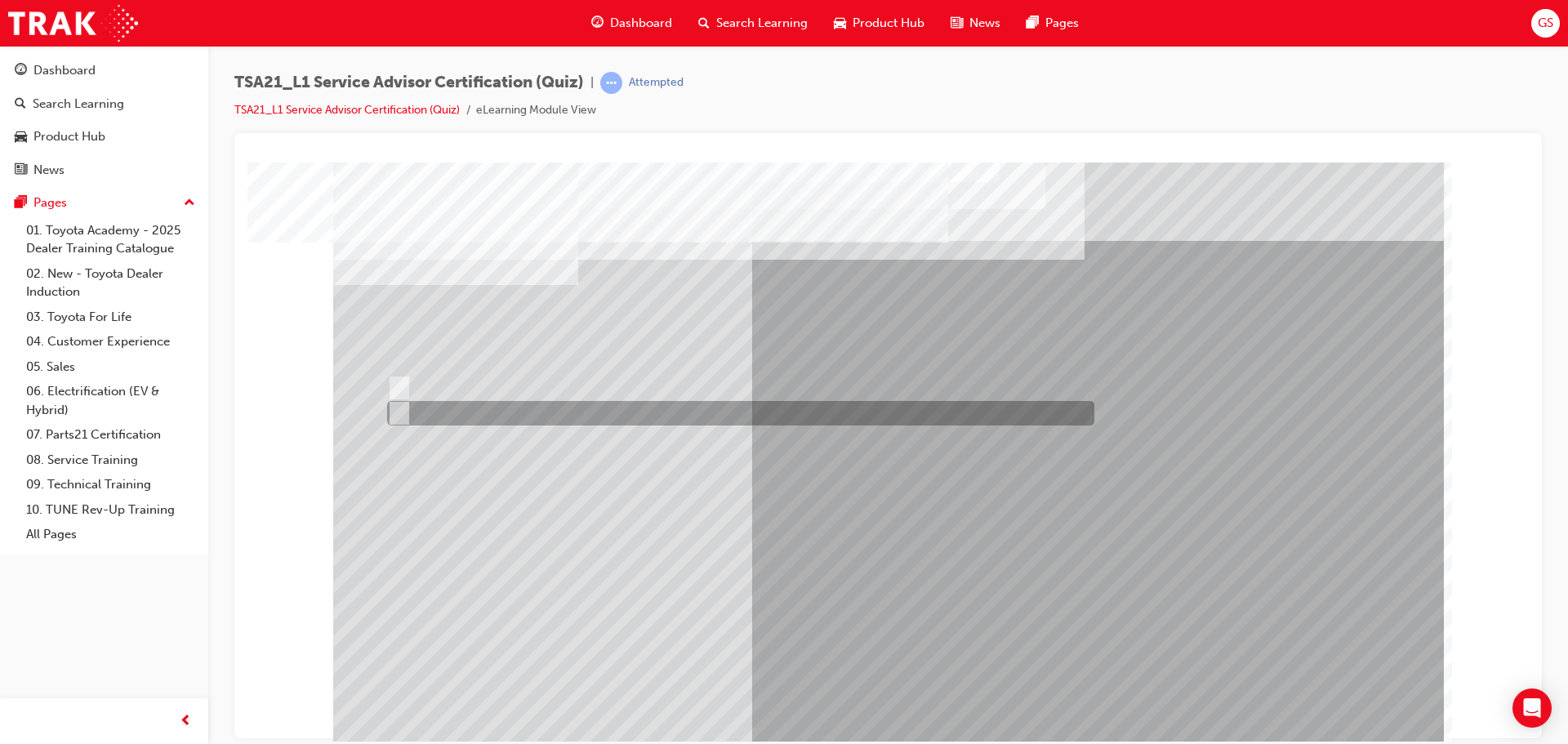
click at [409, 408] on div at bounding box center [736, 413] width 708 height 25
radio input "true"
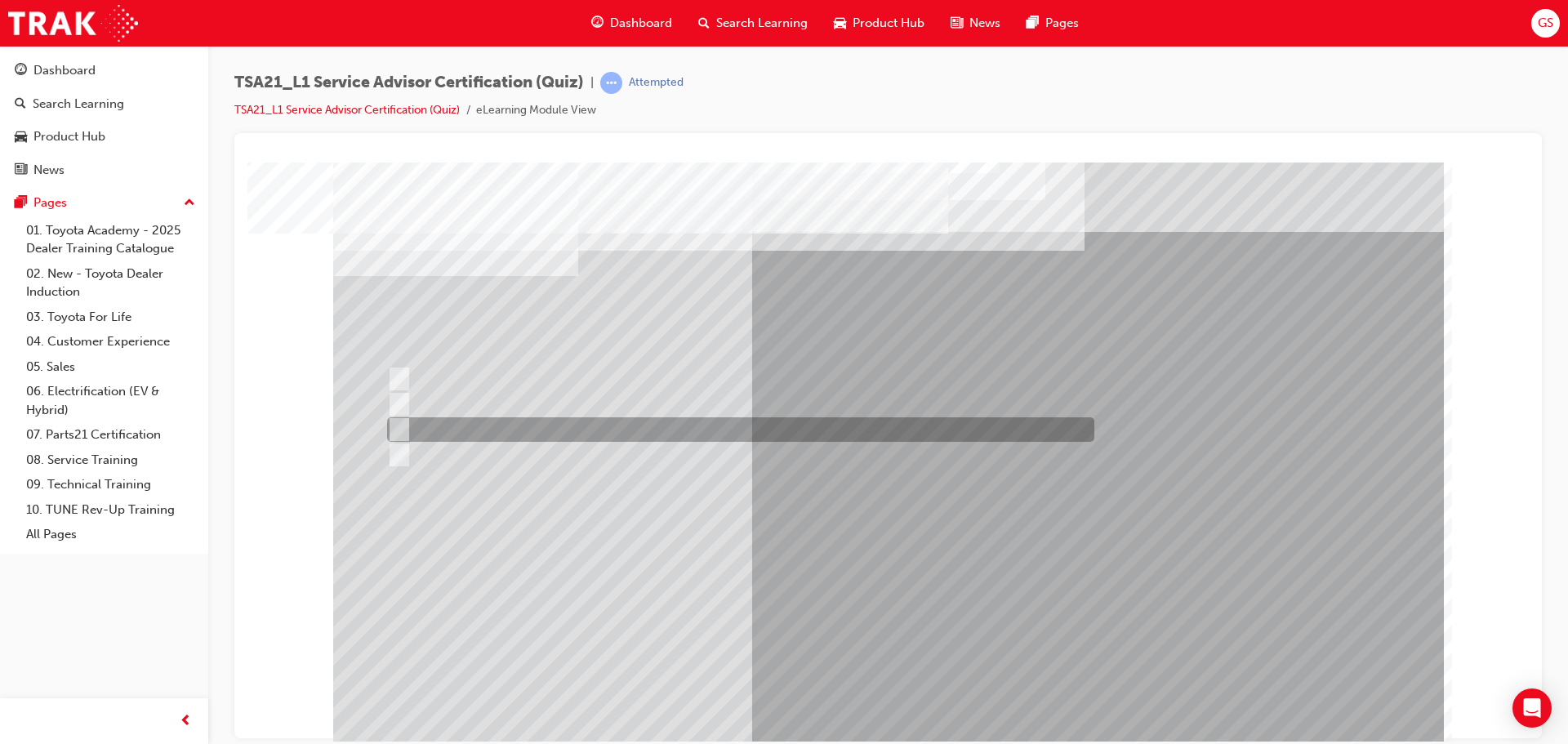
click at [457, 427] on div at bounding box center [736, 429] width 708 height 25
radio input "true"
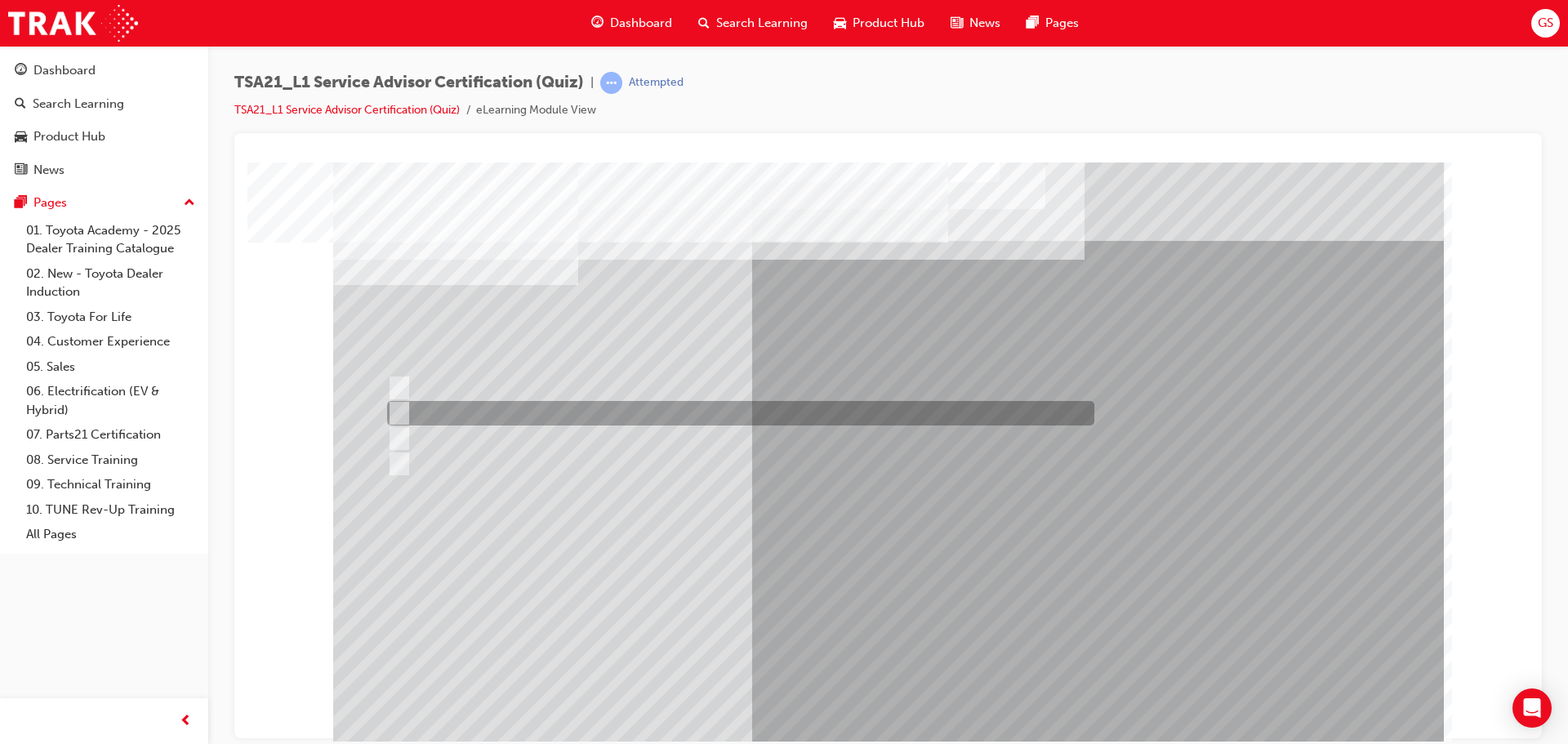
click at [490, 413] on div at bounding box center [736, 413] width 708 height 25
radio input "true"
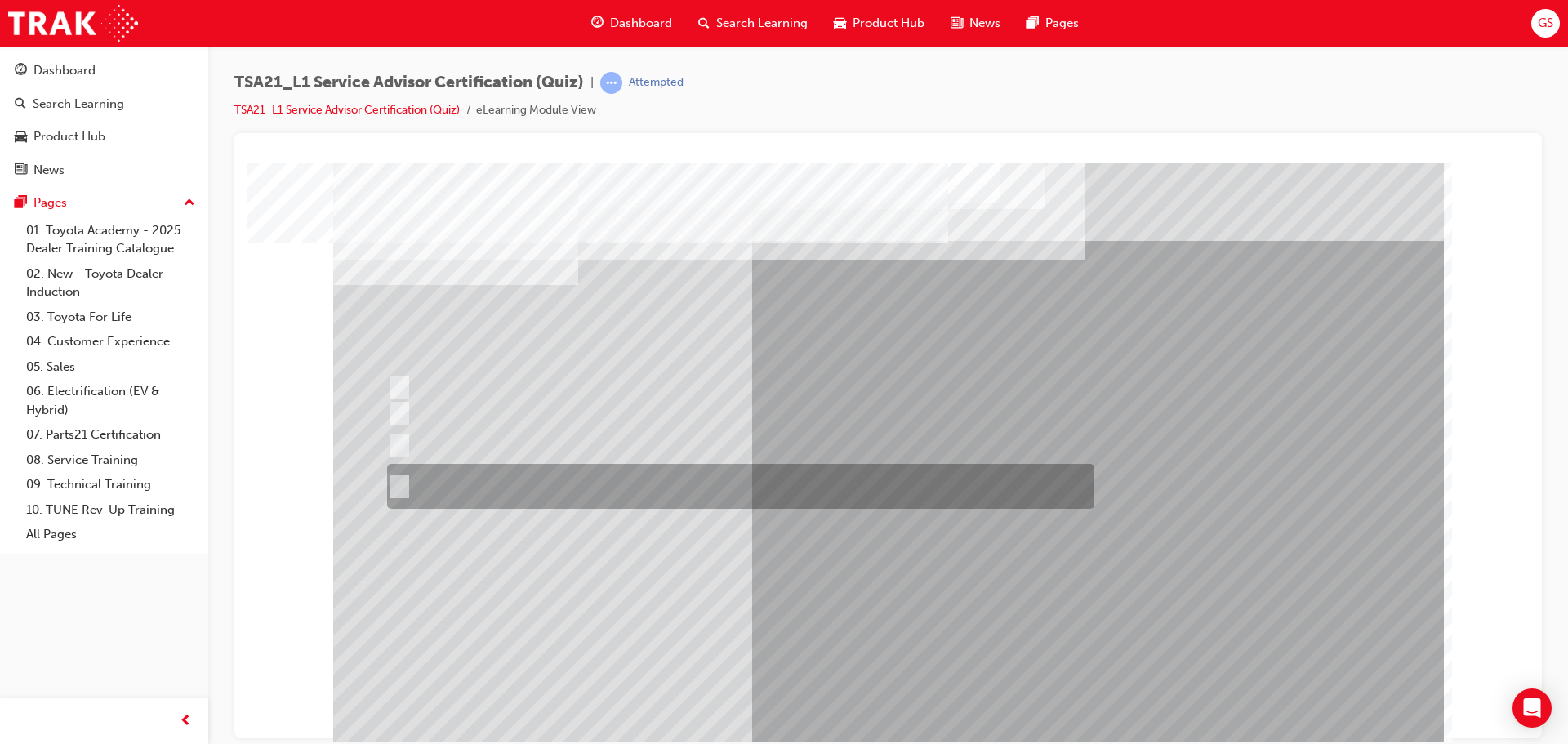
click at [479, 472] on div at bounding box center [736, 486] width 708 height 45
radio input "true"
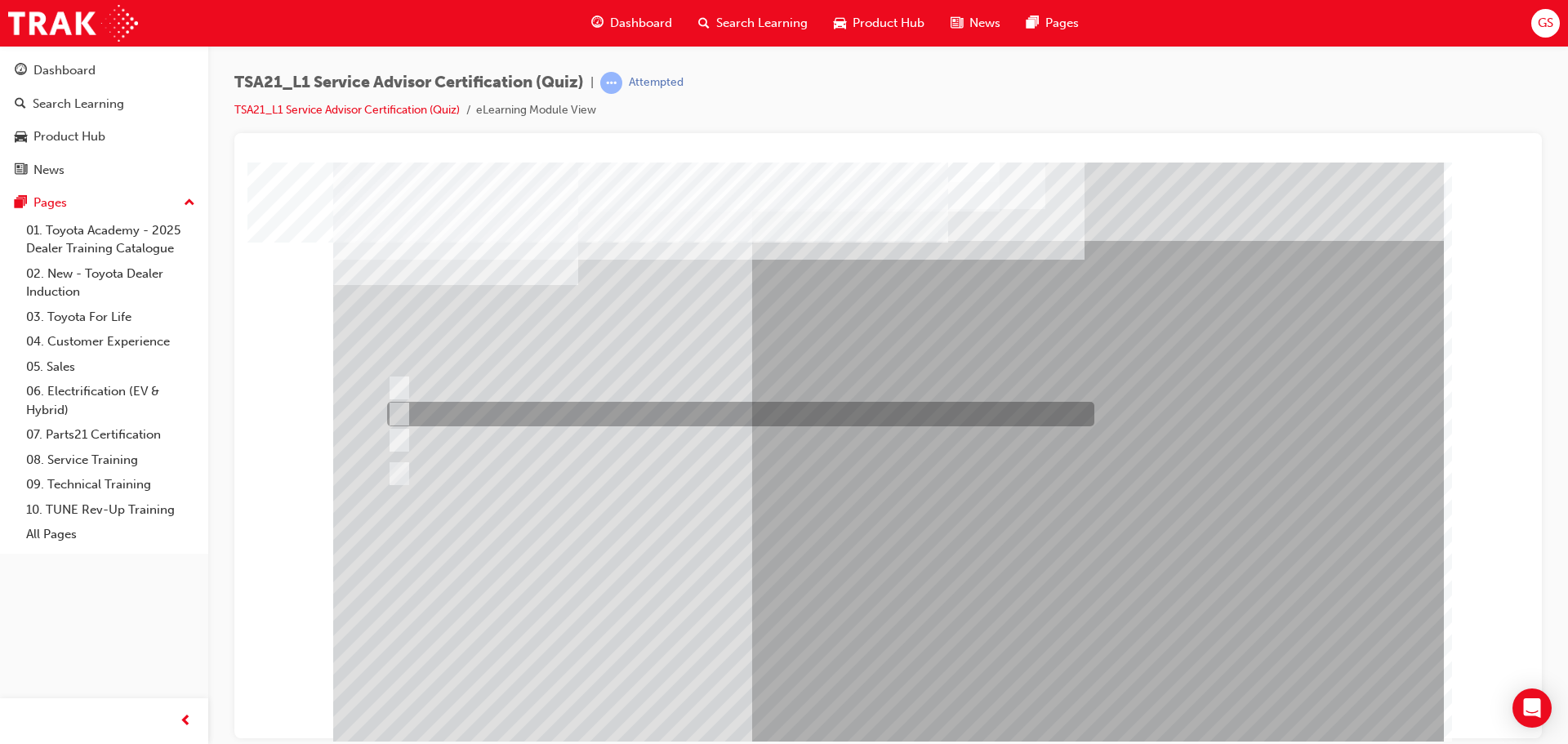
click at [494, 418] on div at bounding box center [736, 413] width 708 height 25
radio input "true"
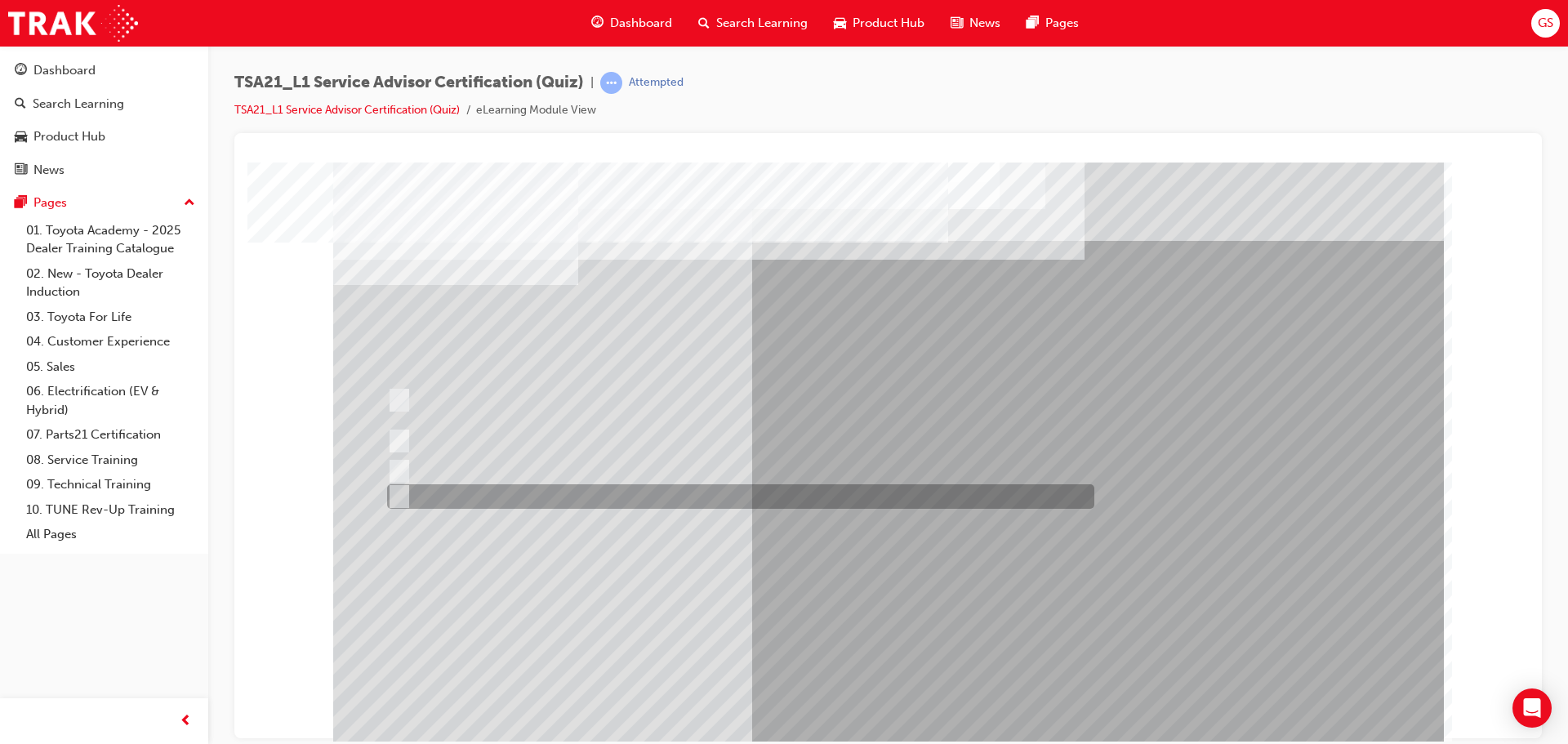
click at [488, 493] on div at bounding box center [736, 496] width 708 height 25
radio input "true"
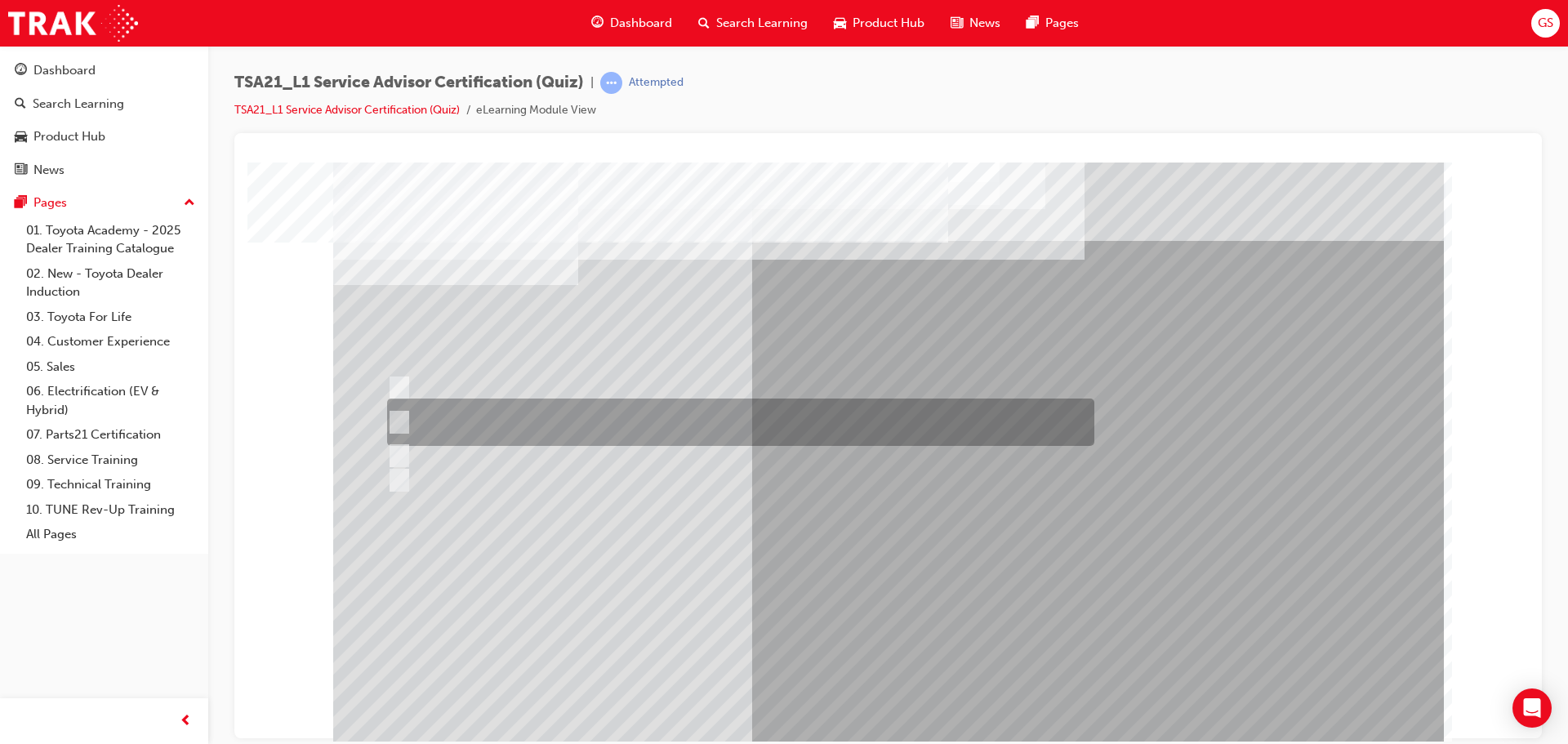
click at [513, 424] on div at bounding box center [736, 423] width 708 height 47
radio input "true"
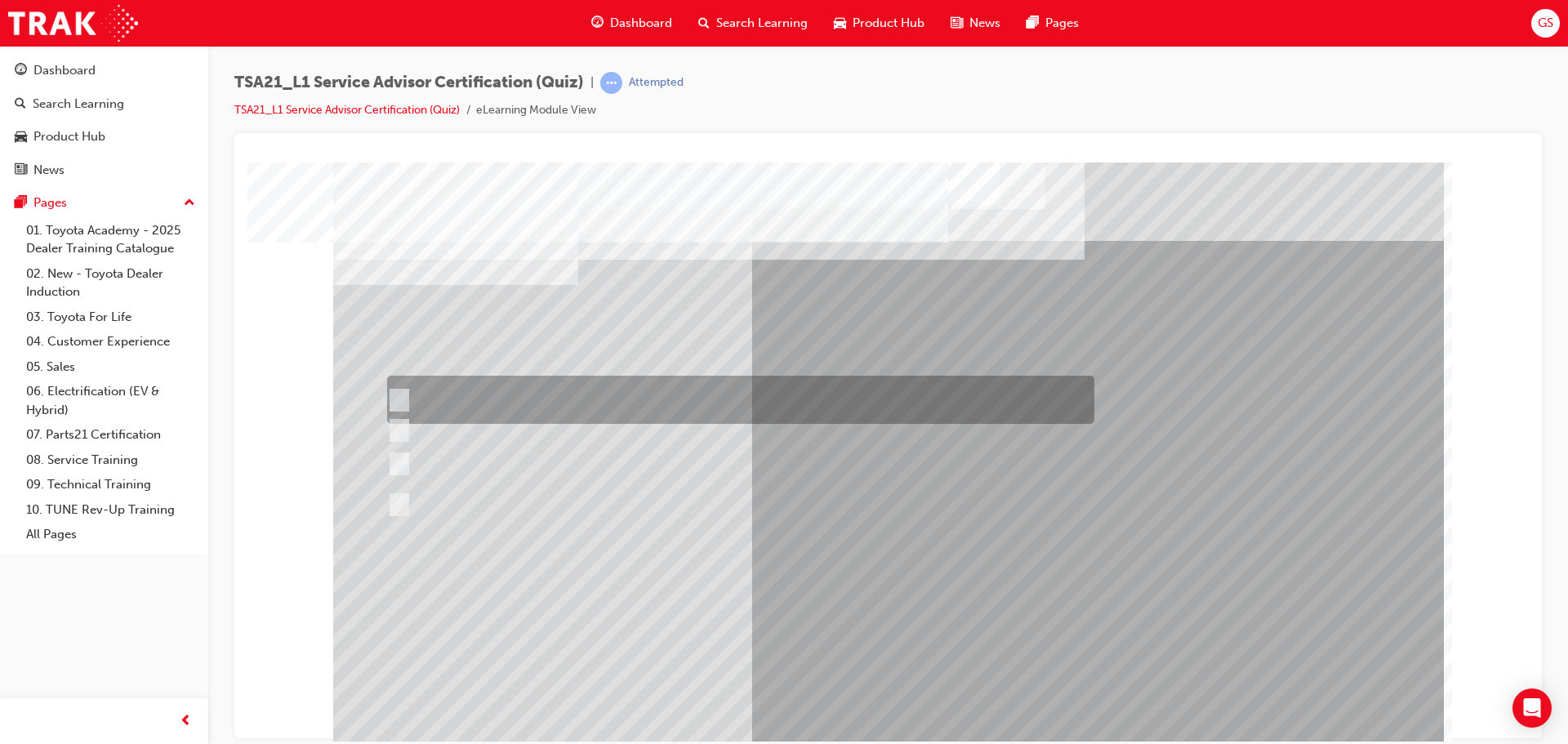
click at [486, 400] on div at bounding box center [736, 400] width 708 height 48
radio input "true"
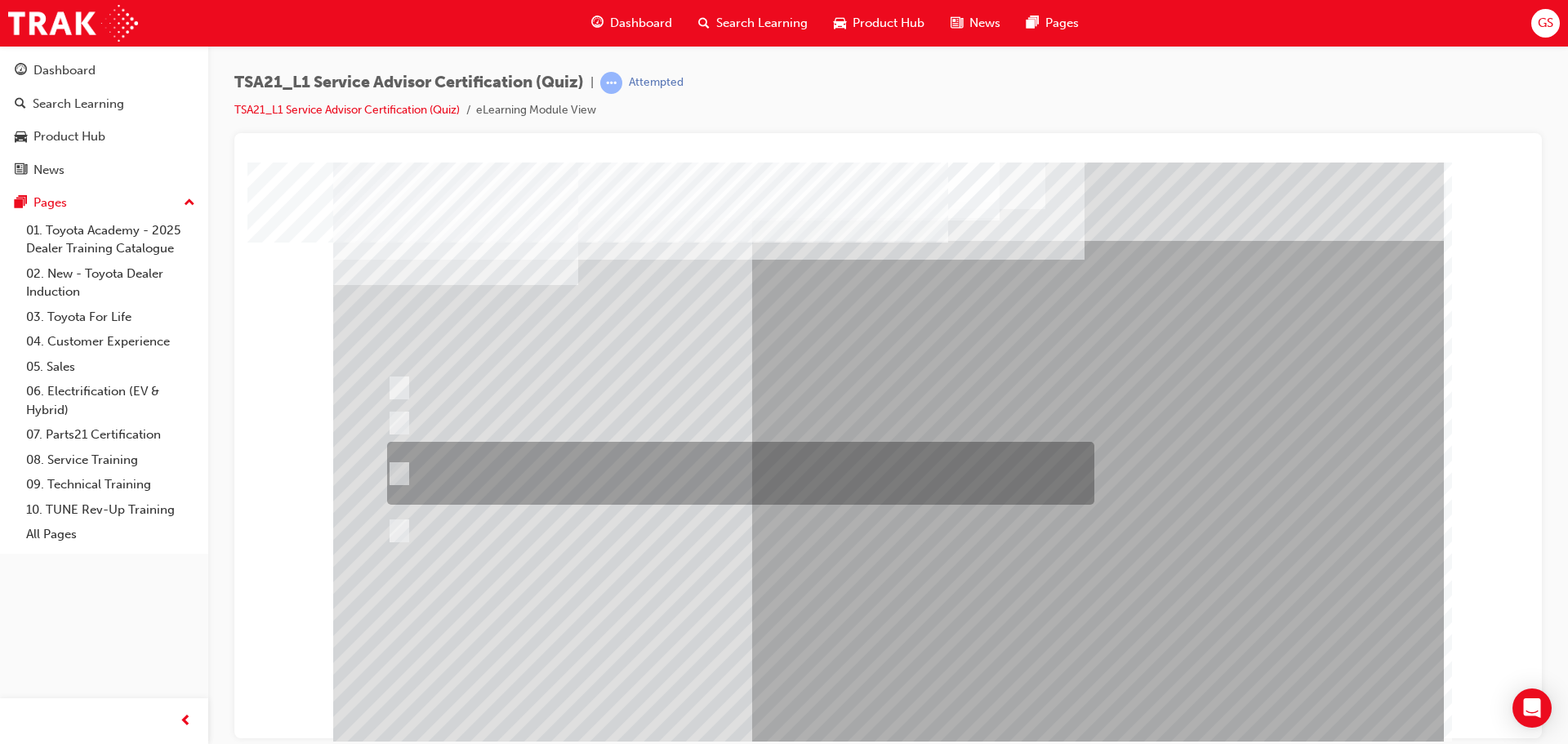
click at [558, 452] on div at bounding box center [736, 473] width 708 height 63
radio input "true"
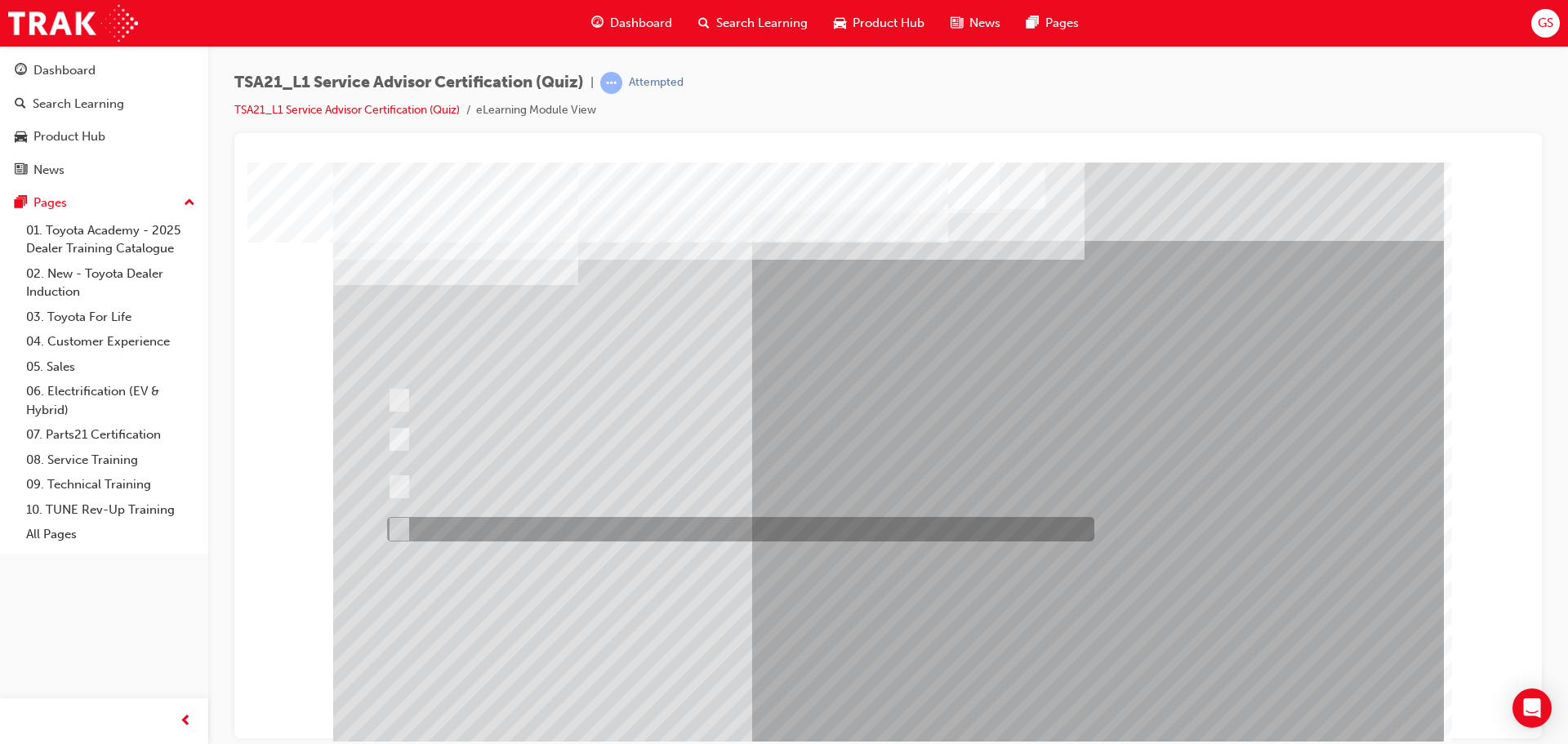
scroll to position [9, 0]
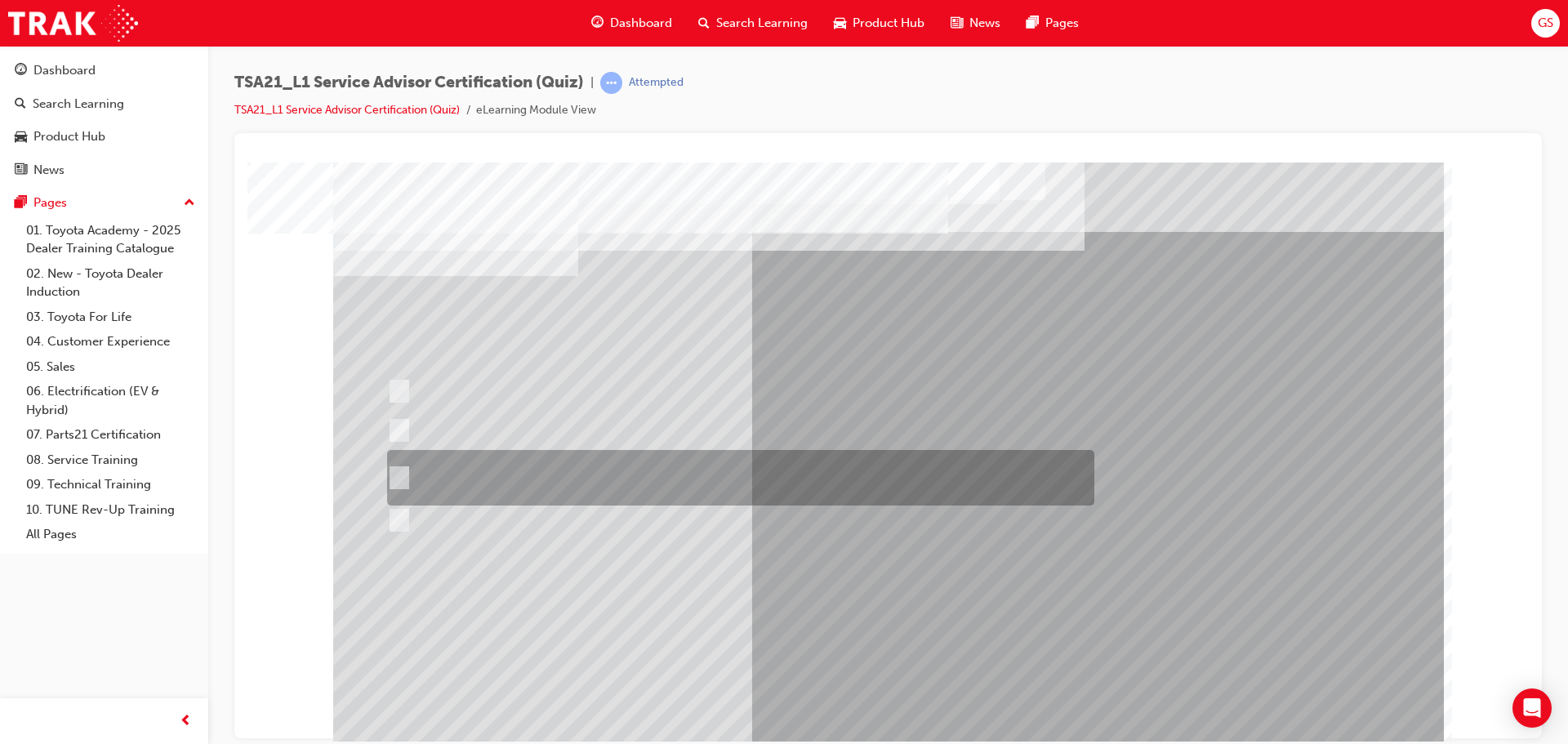
click at [512, 464] on div at bounding box center [736, 478] width 708 height 56
radio input "true"
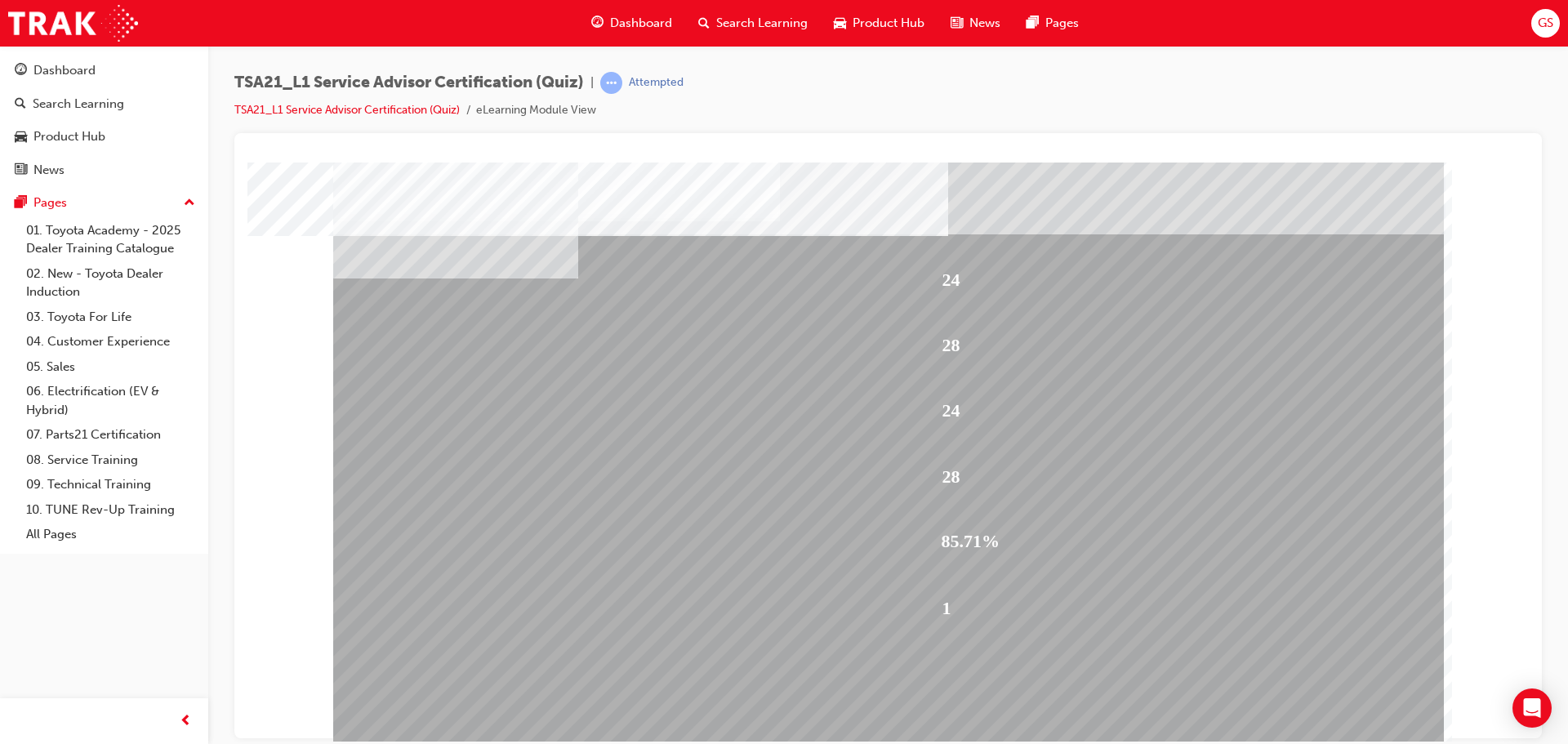
scroll to position [0, 0]
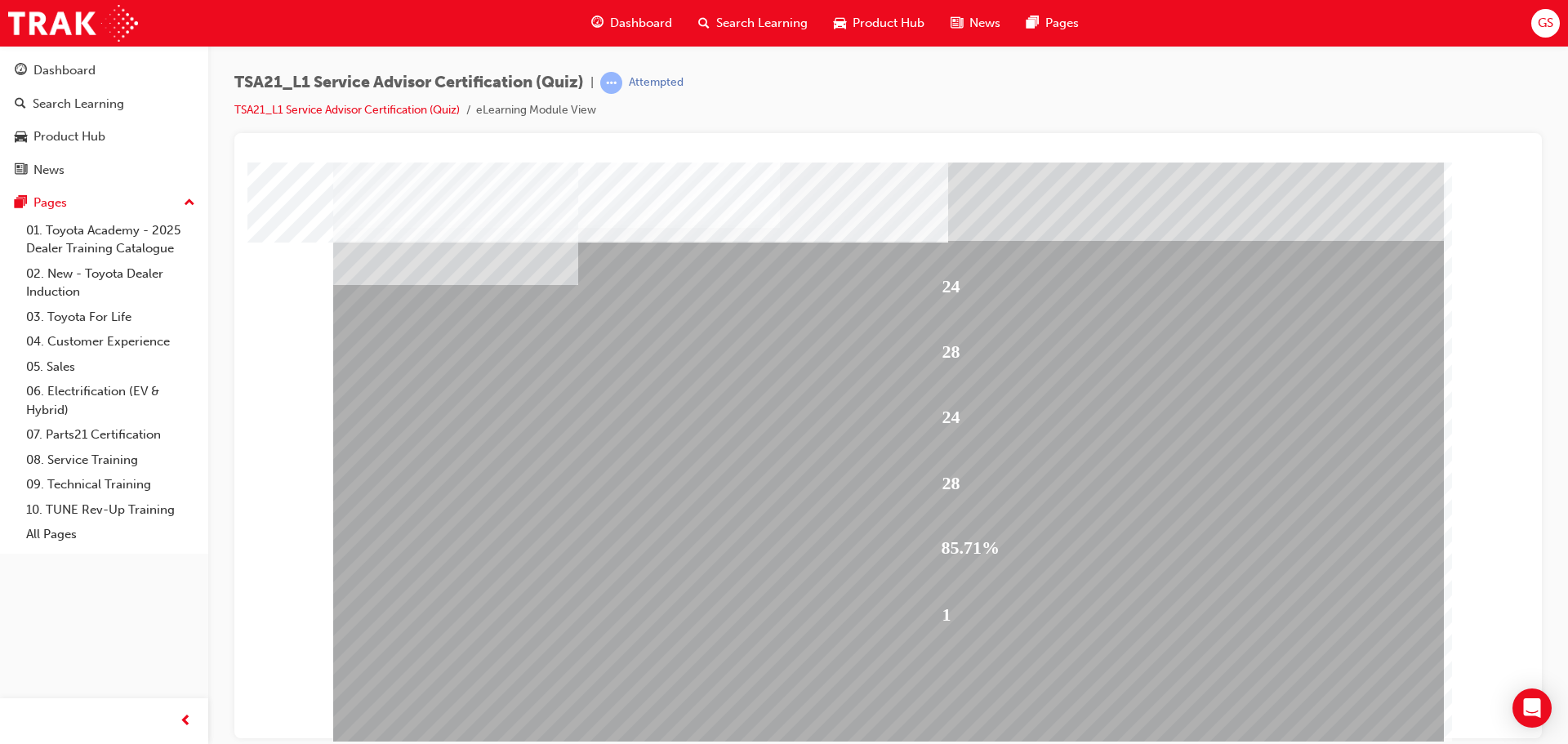
click at [631, 12] on div "Dashboard" at bounding box center [631, 24] width 107 height 34
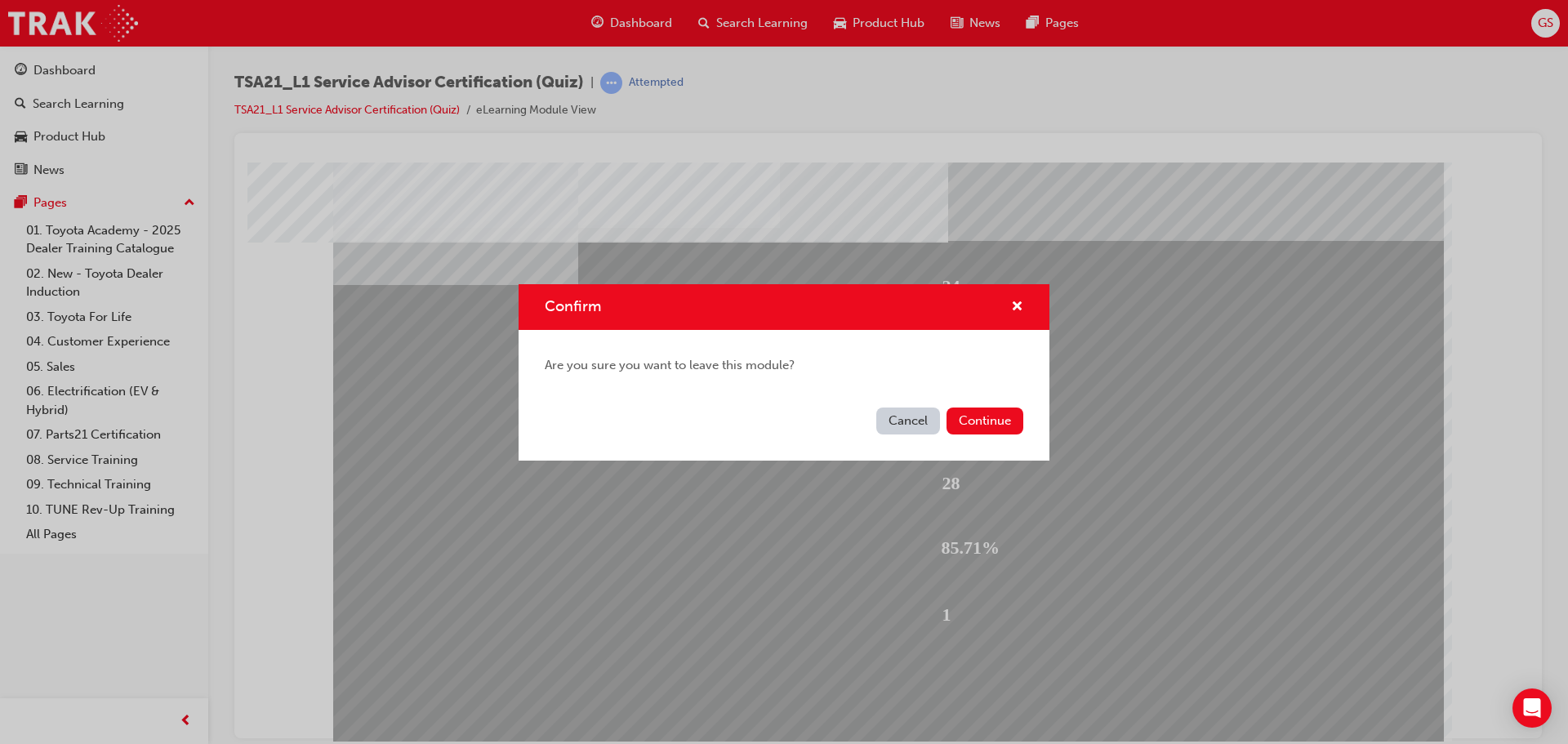
drag, startPoint x: 899, startPoint y: 429, endPoint x: 575, endPoint y: 266, distance: 362.7
click at [899, 429] on button "Cancel" at bounding box center [908, 421] width 63 height 27
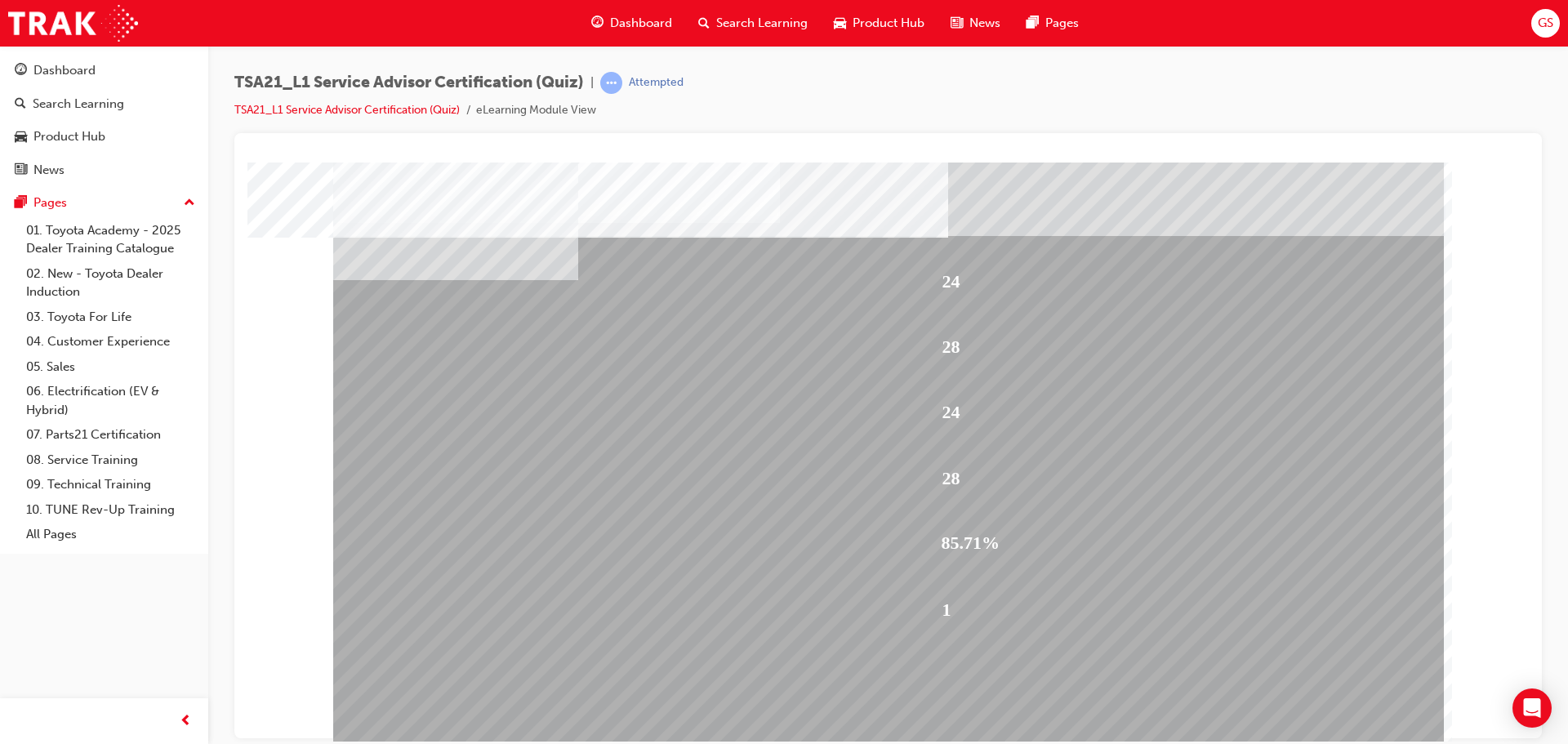
scroll to position [9, 0]
click at [638, 30] on span "Dashboard" at bounding box center [641, 23] width 62 height 19
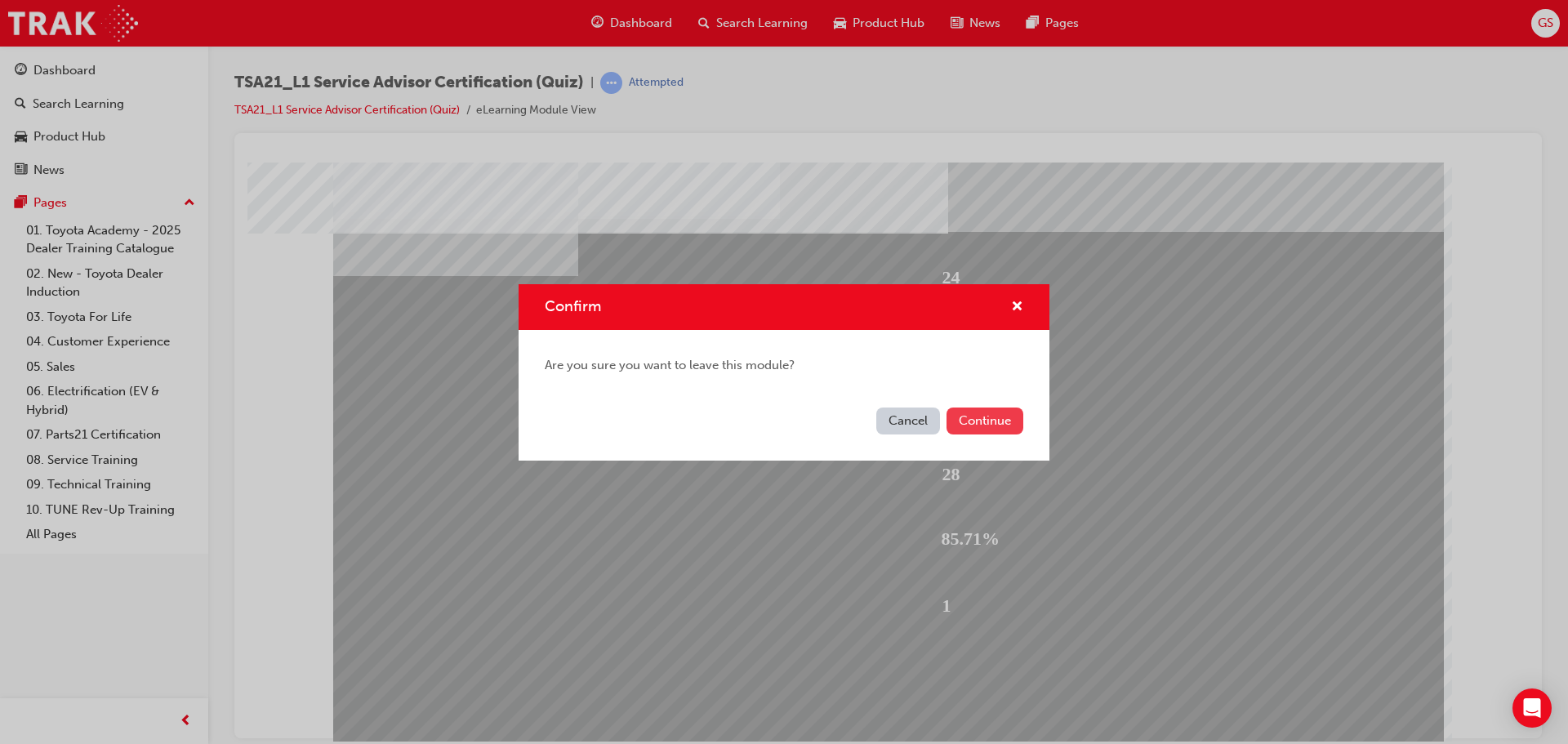
click at [970, 421] on button "Continue" at bounding box center [985, 421] width 77 height 27
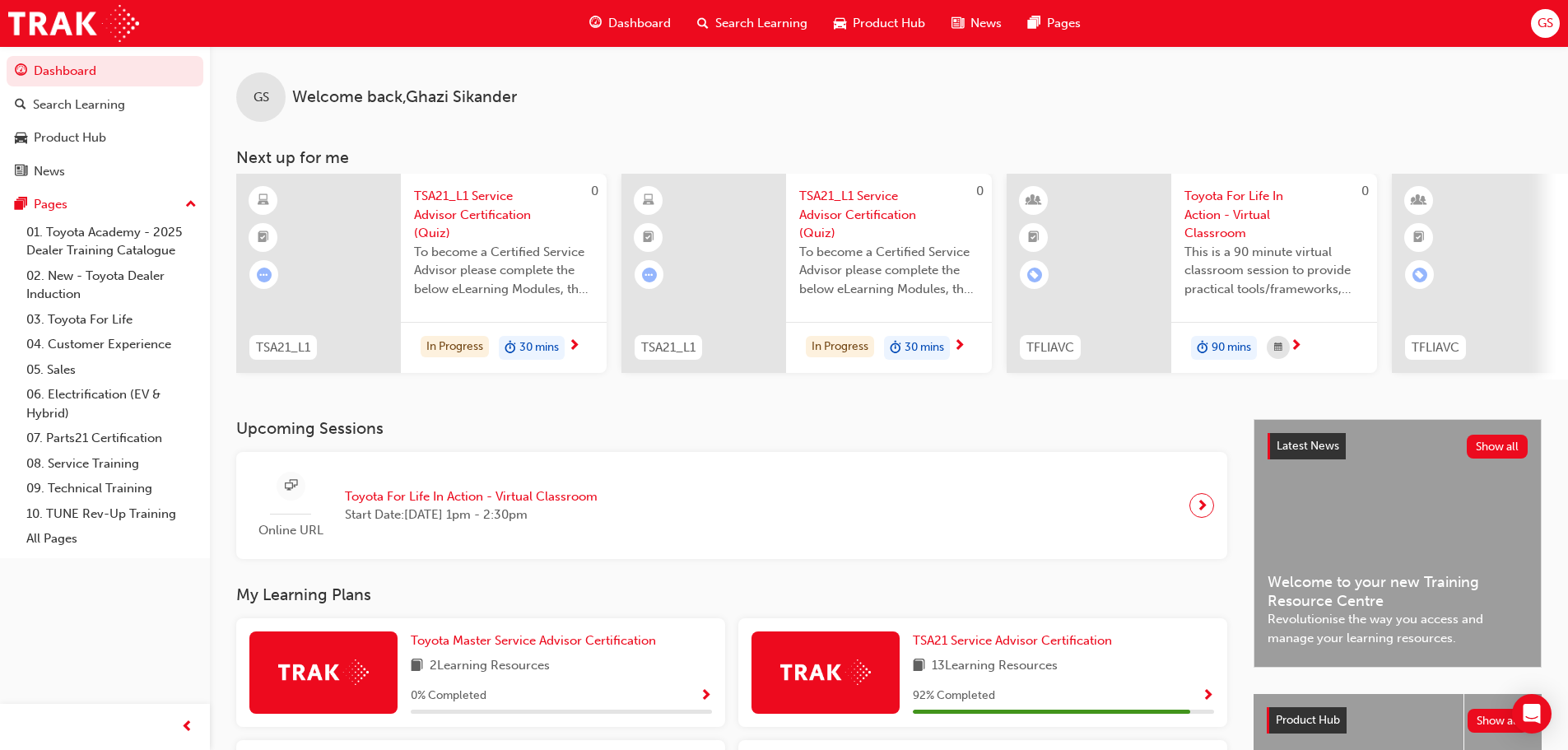
click at [463, 215] on span "TSA21_L1 Service Advisor Certification (Quiz)" at bounding box center [503, 215] width 180 height 56
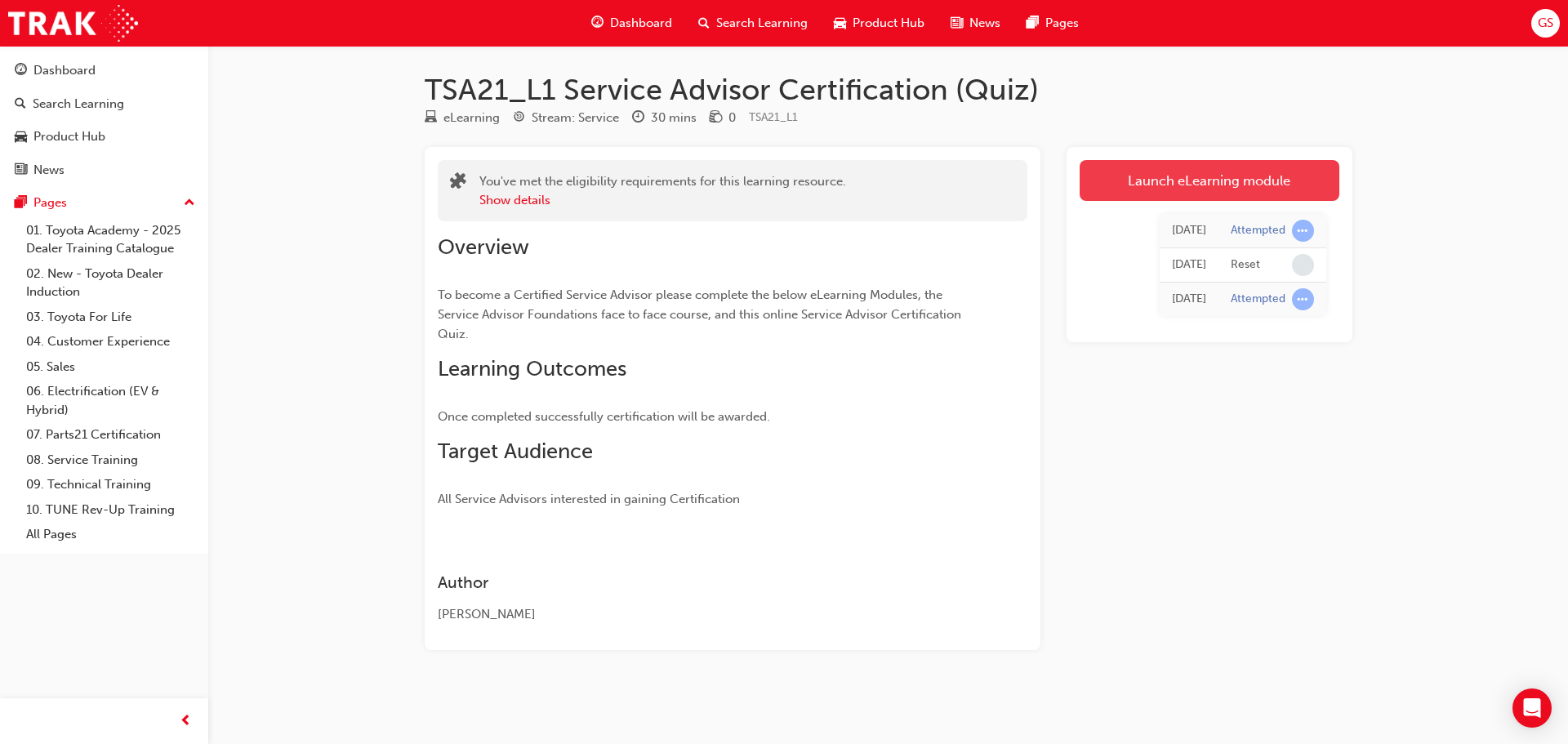
click at [1170, 182] on link "Launch eLearning module" at bounding box center [1210, 180] width 260 height 41
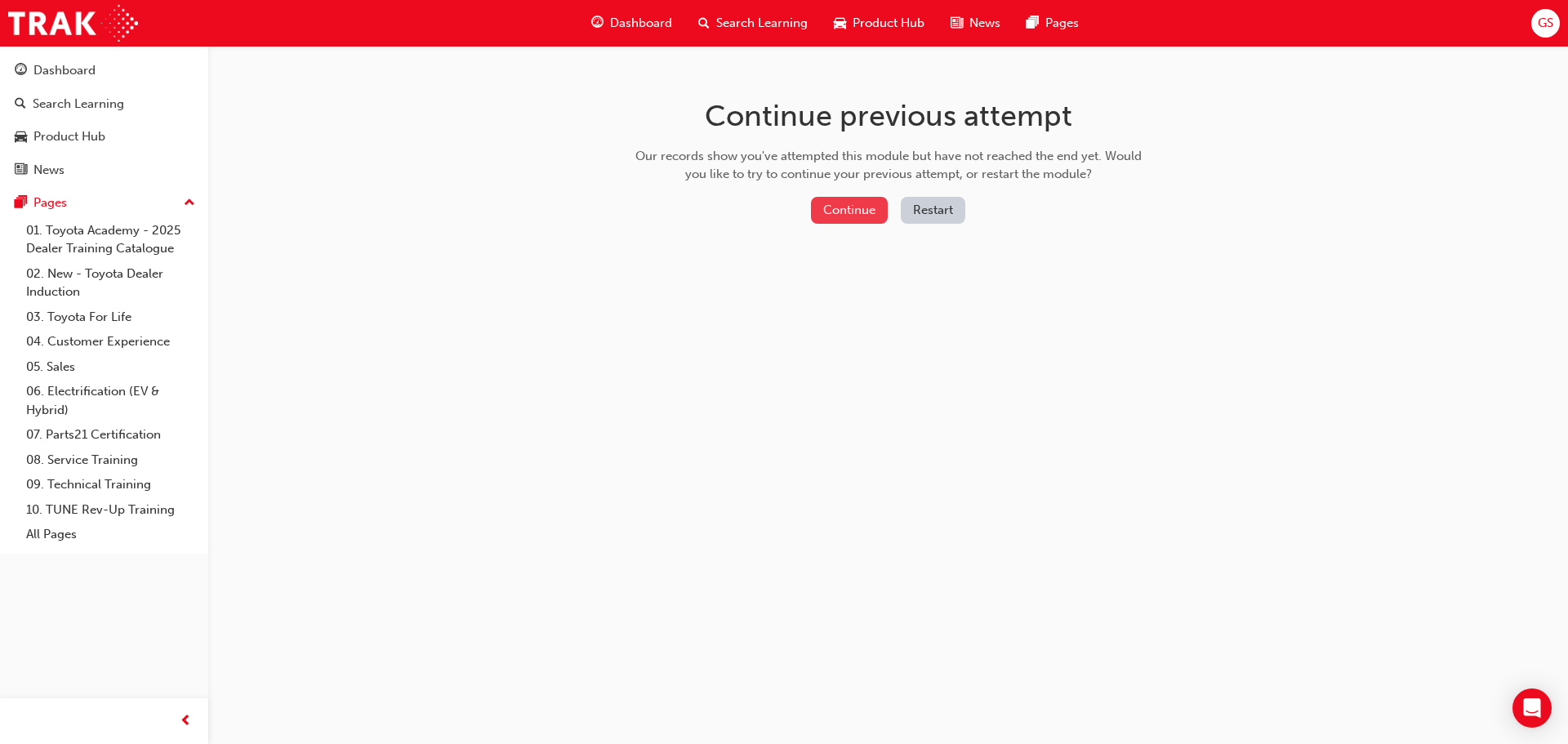
click at [843, 218] on button "Continue" at bounding box center [850, 211] width 77 height 27
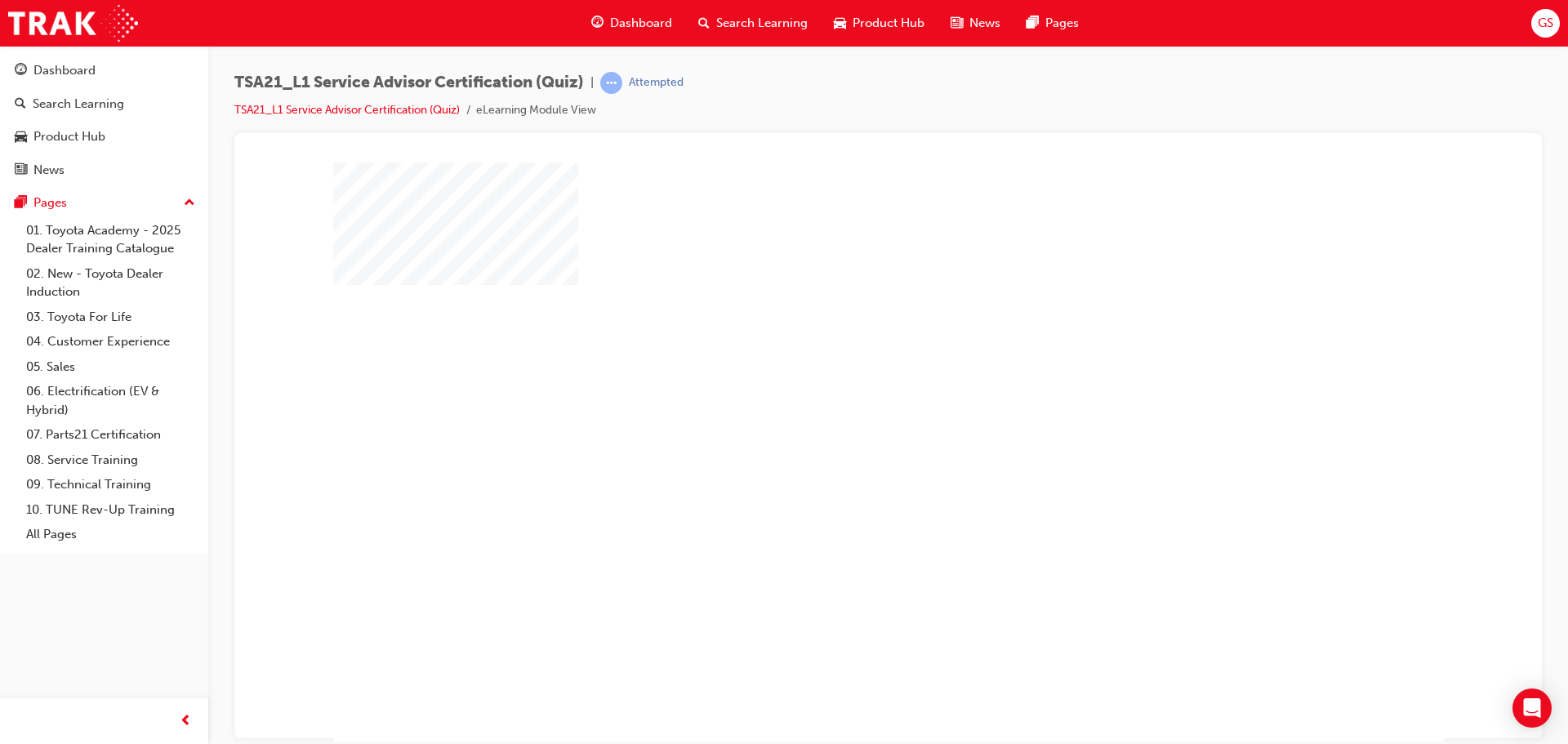
click at [841, 404] on div "play" at bounding box center [841, 404] width 0 height 0
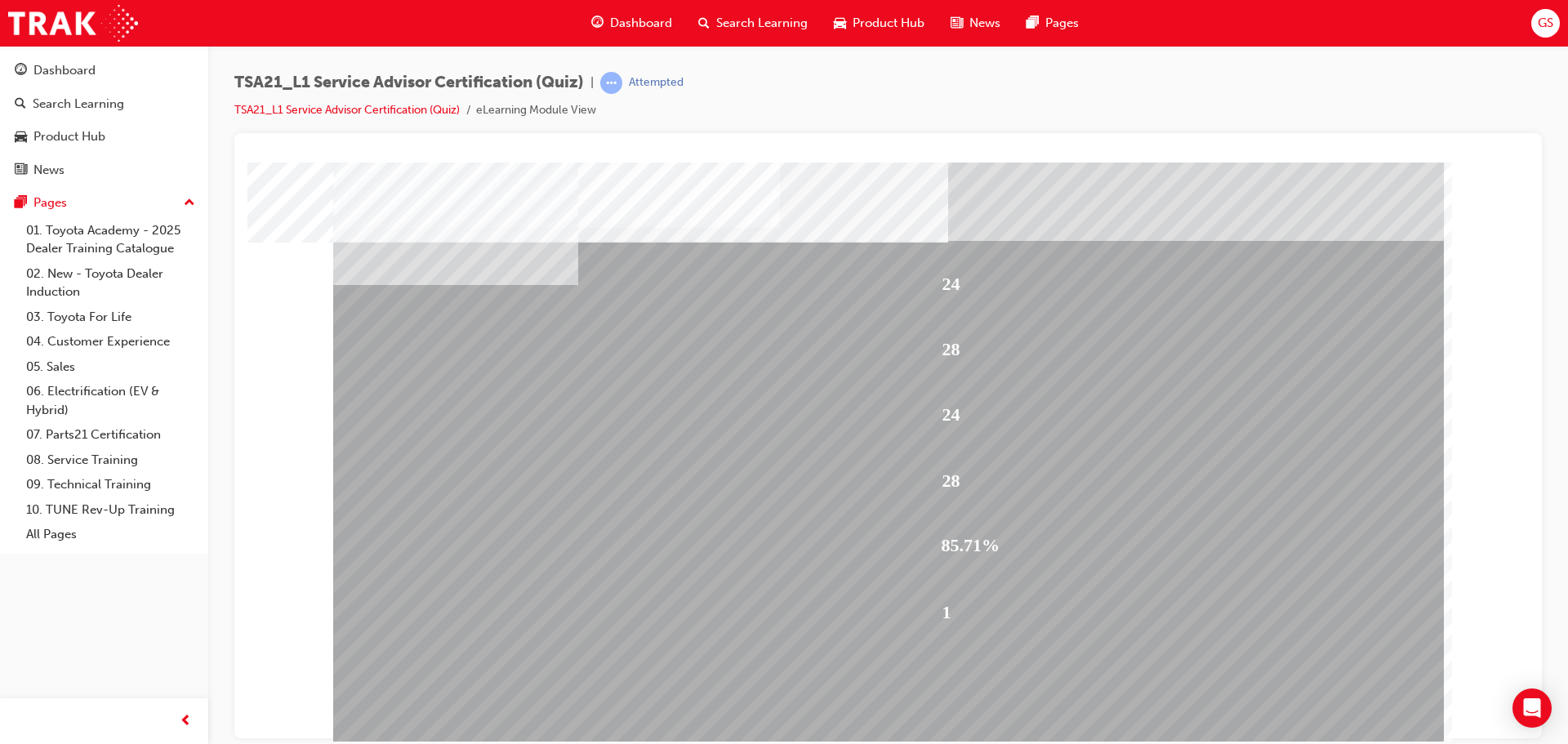
scroll to position [9, 0]
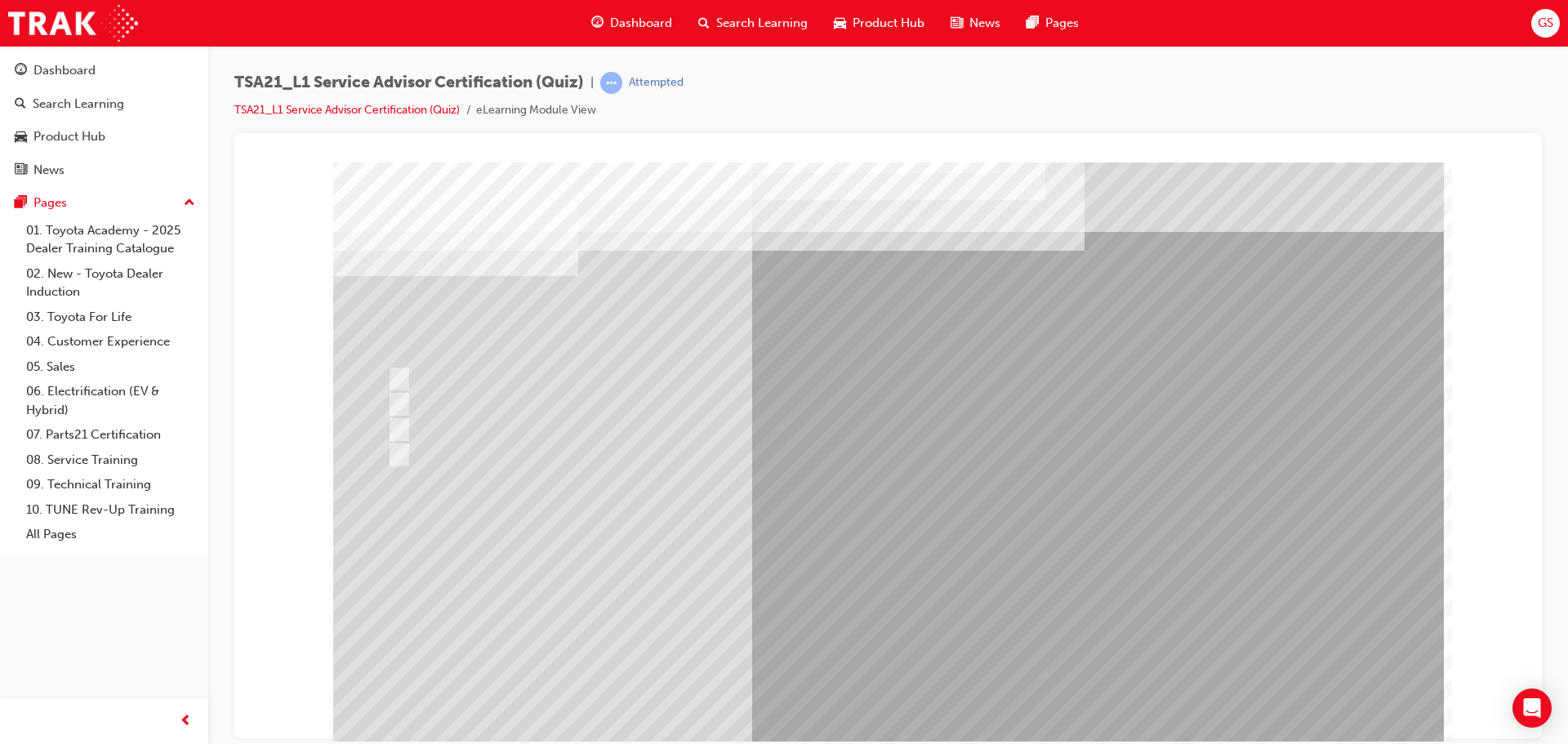
scroll to position [0, 0]
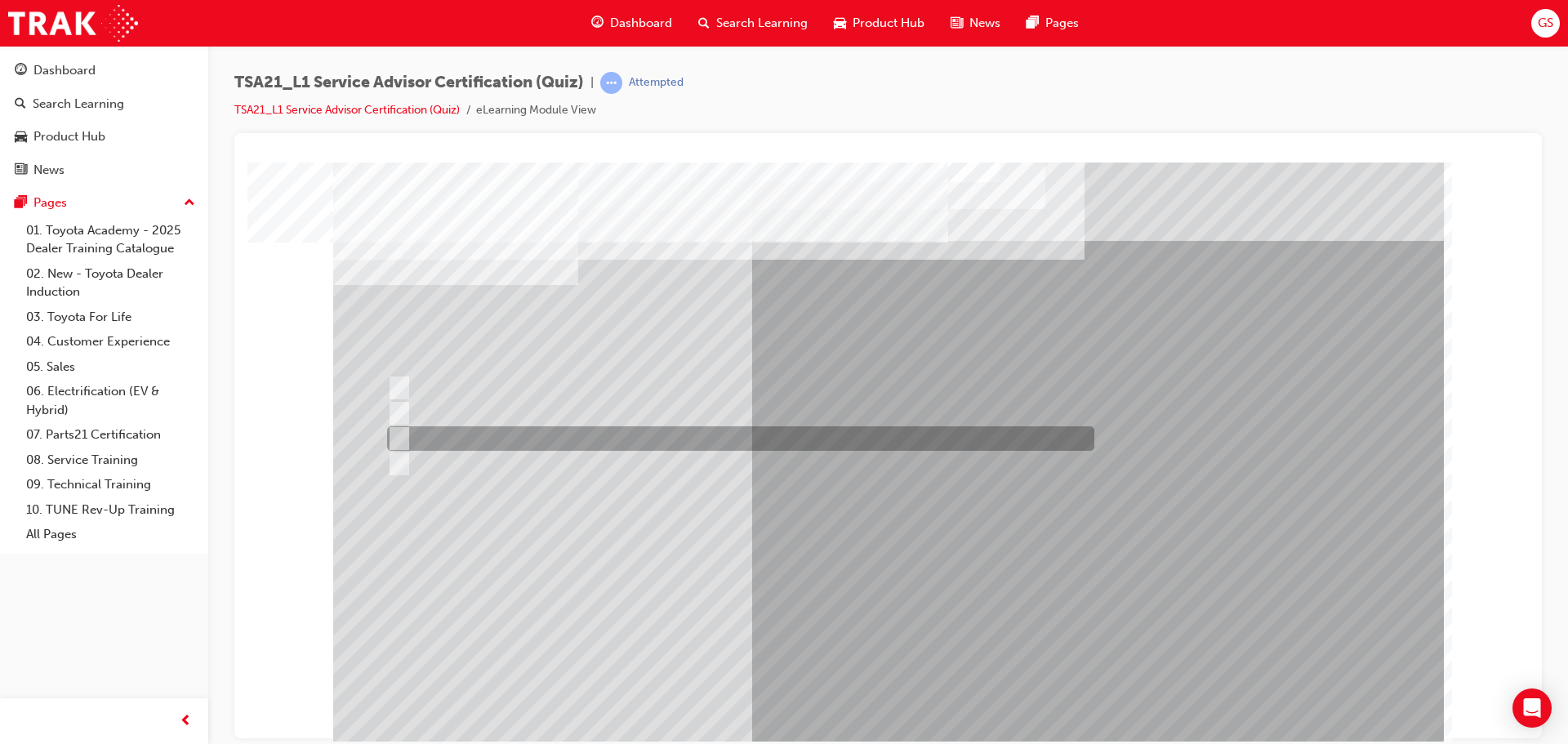
click at [545, 439] on div at bounding box center [736, 438] width 708 height 25
radio input "true"
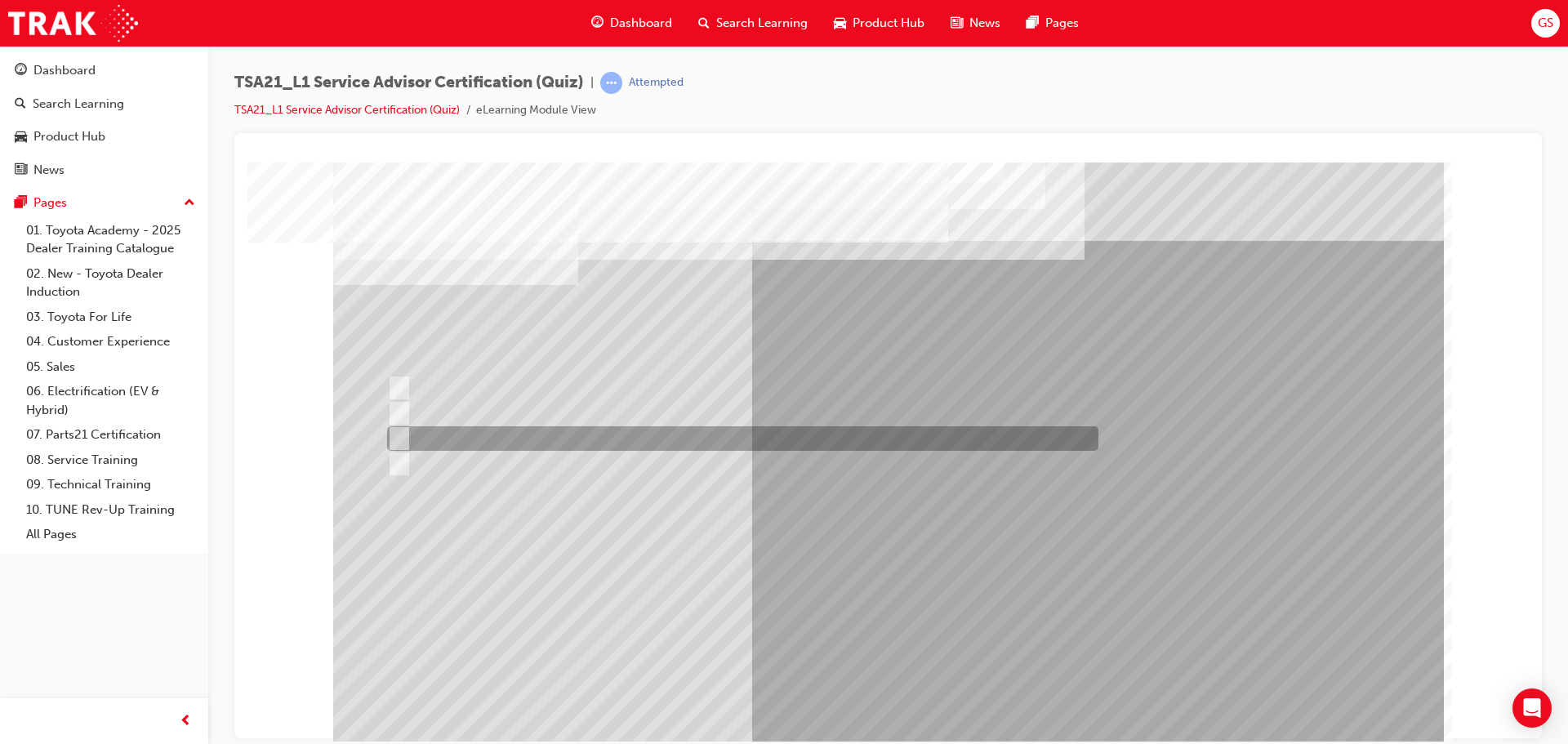
click at [481, 429] on div at bounding box center [739, 438] width 712 height 25
radio input "true"
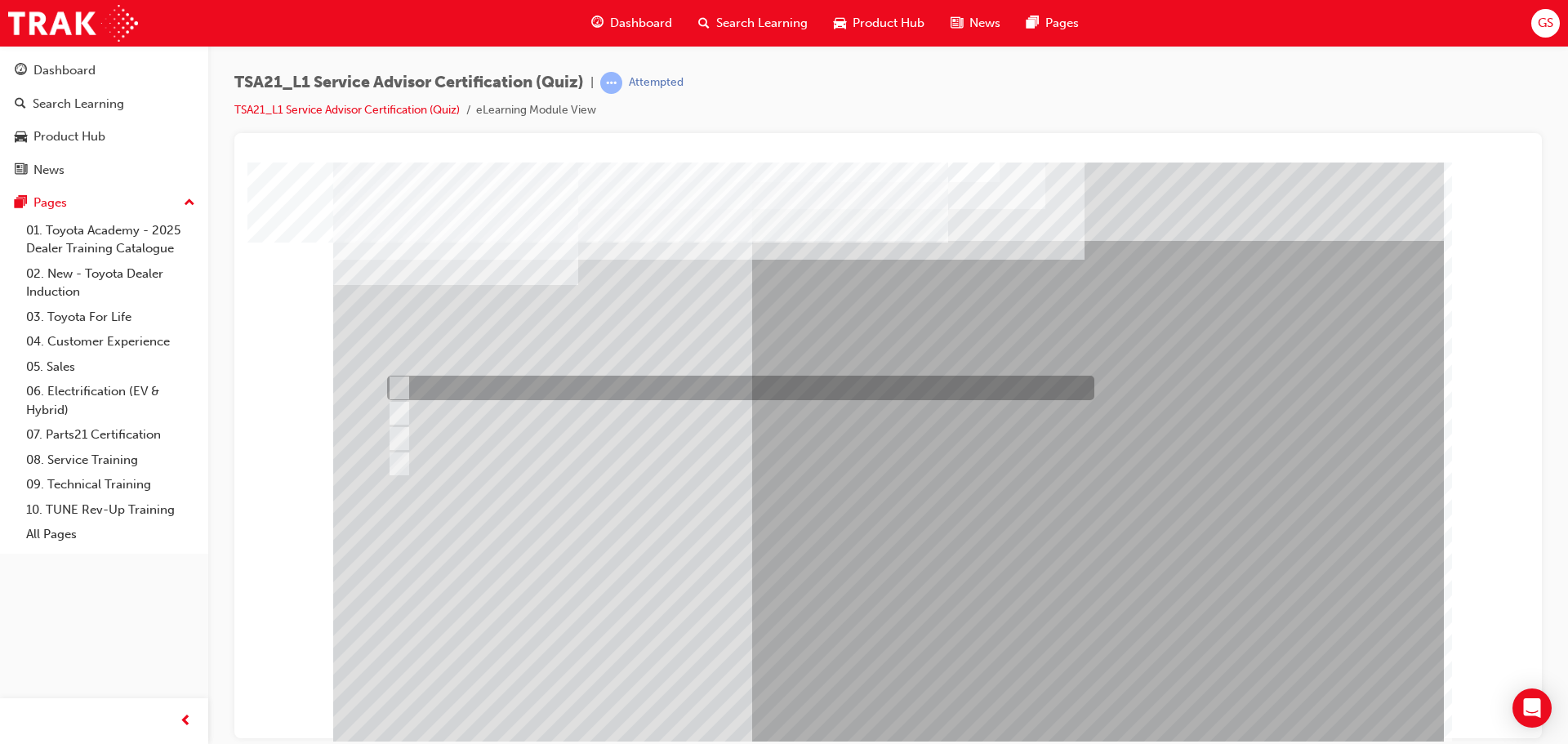
click at [461, 383] on div at bounding box center [736, 388] width 708 height 25
radio input "true"
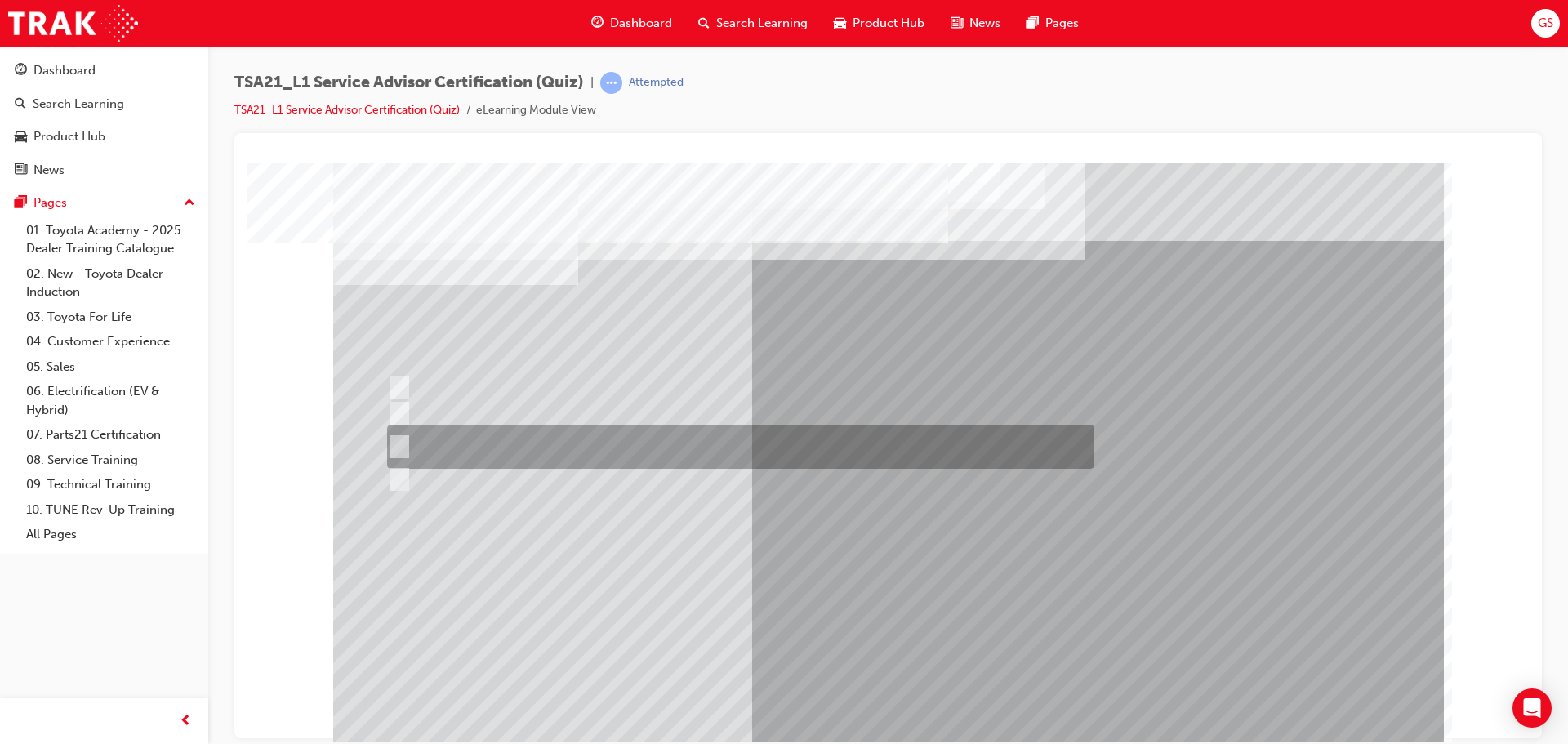
click at [396, 445] on input "Job details, appointment reception and delivery time, and who will be bringing\…" at bounding box center [396, 446] width 18 height 18
radio input "true"
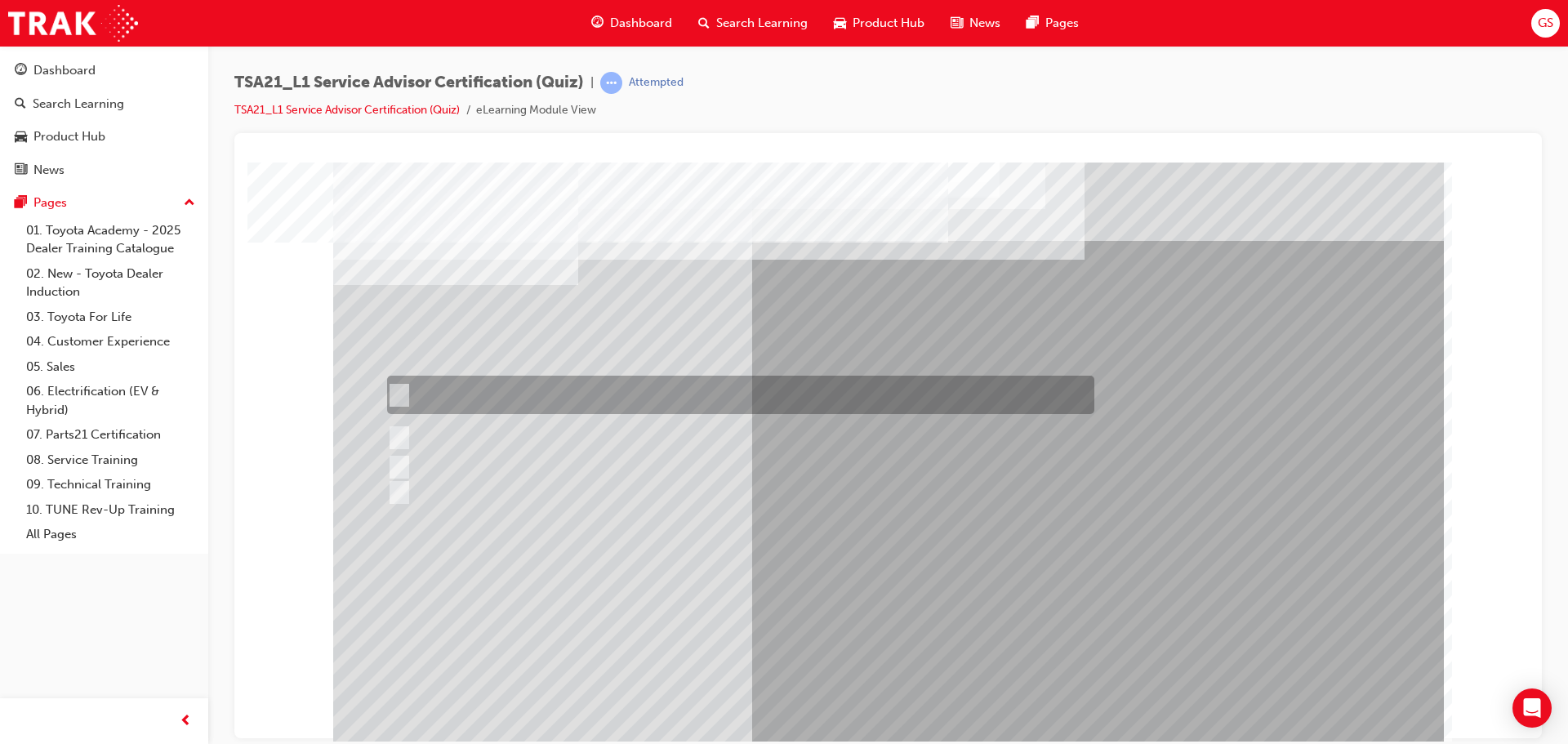
click at [410, 387] on div at bounding box center [736, 395] width 708 height 38
radio input "true"
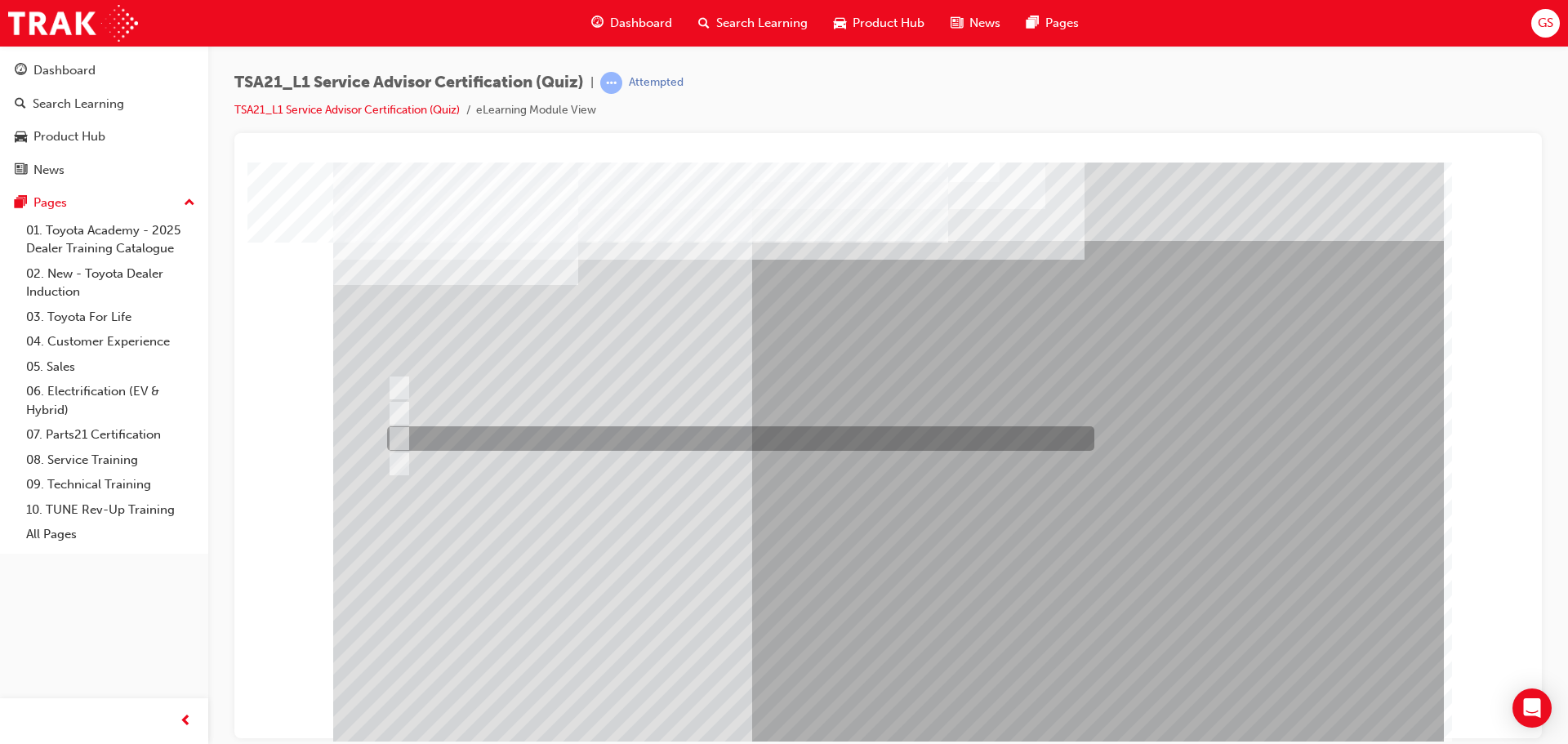
click at [476, 430] on div at bounding box center [736, 438] width 708 height 25
radio input "true"
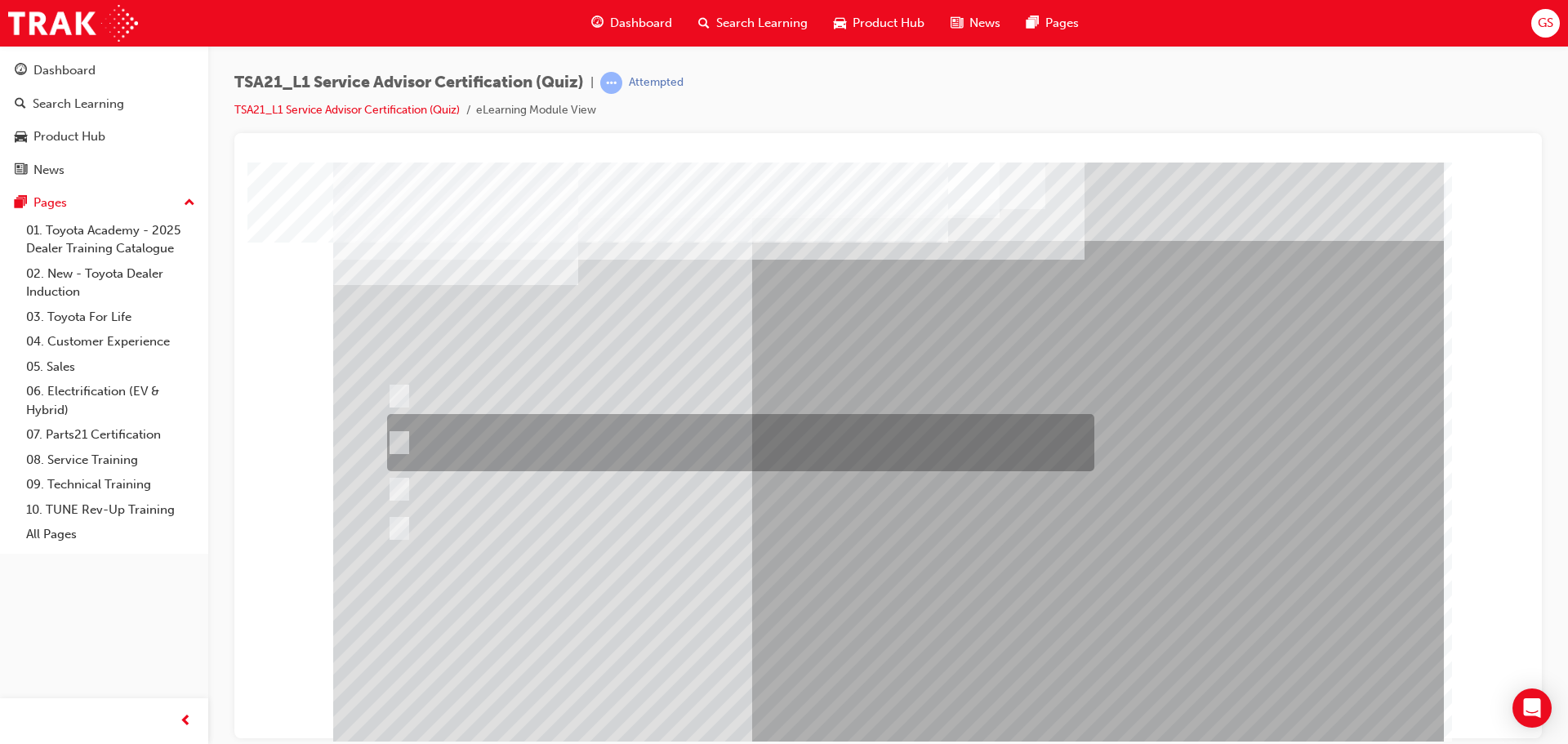
click at [494, 431] on div at bounding box center [736, 443] width 708 height 57
radio input "true"
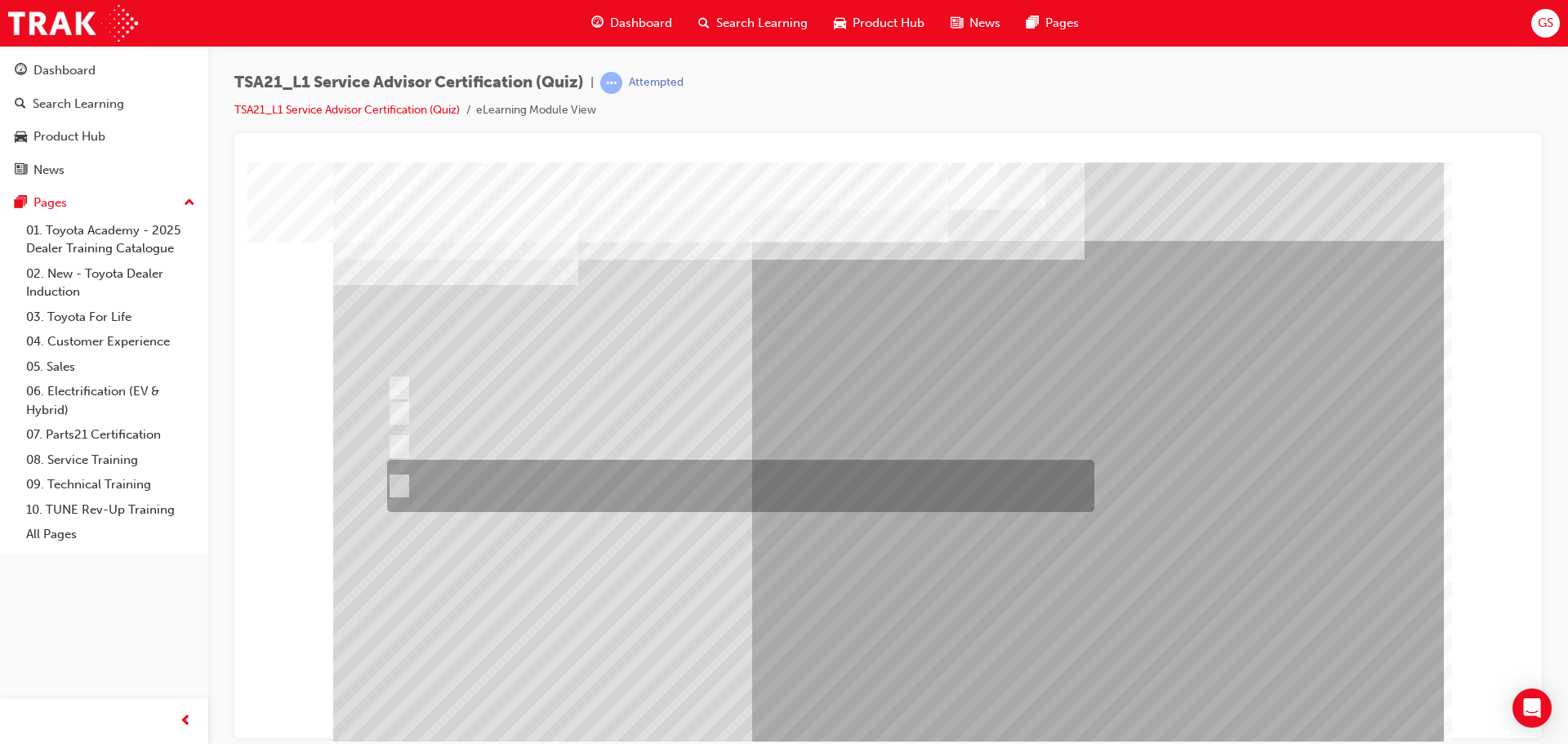
click at [504, 497] on div at bounding box center [736, 486] width 708 height 52
radio input "true"
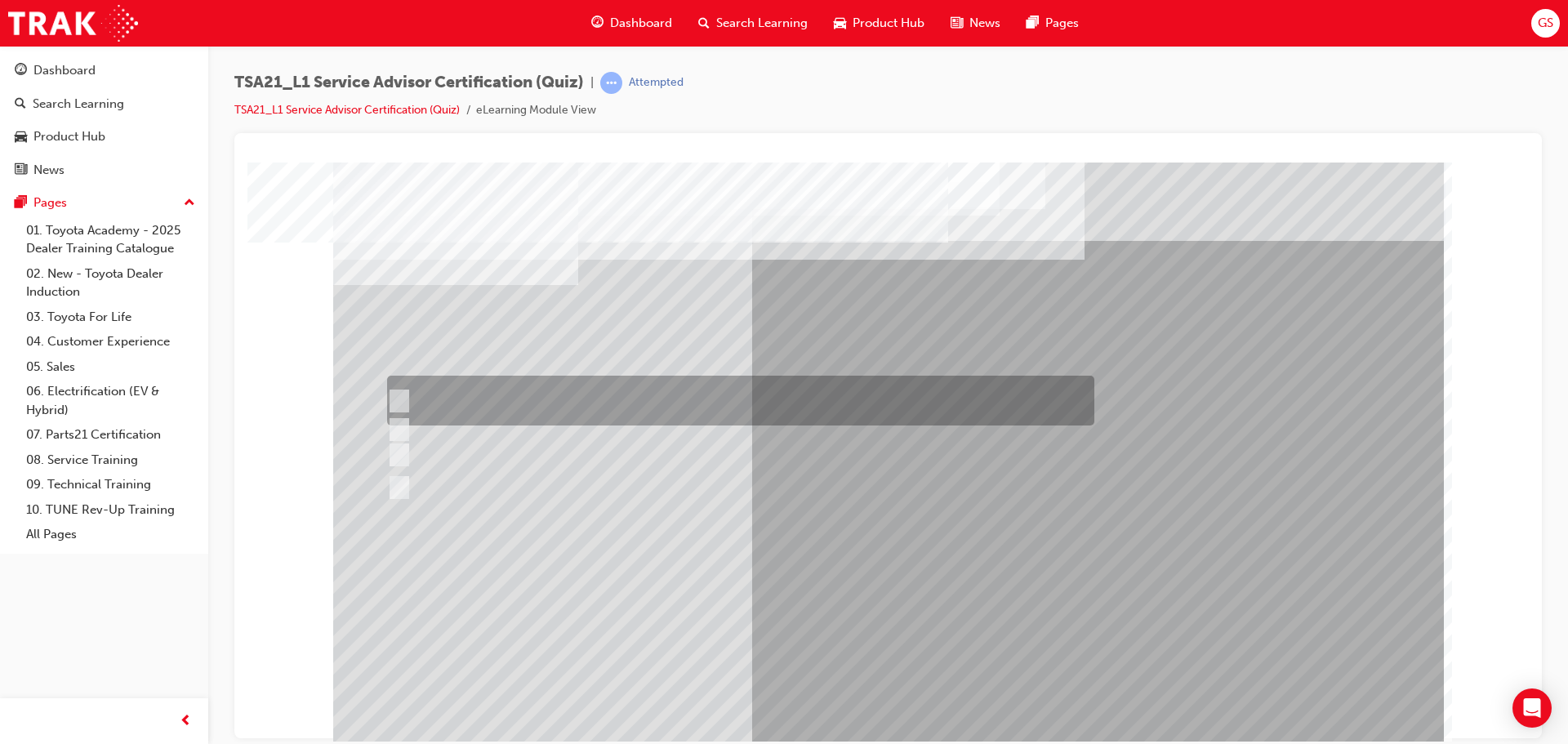
click at [461, 395] on div at bounding box center [736, 401] width 708 height 50
radio input "true"
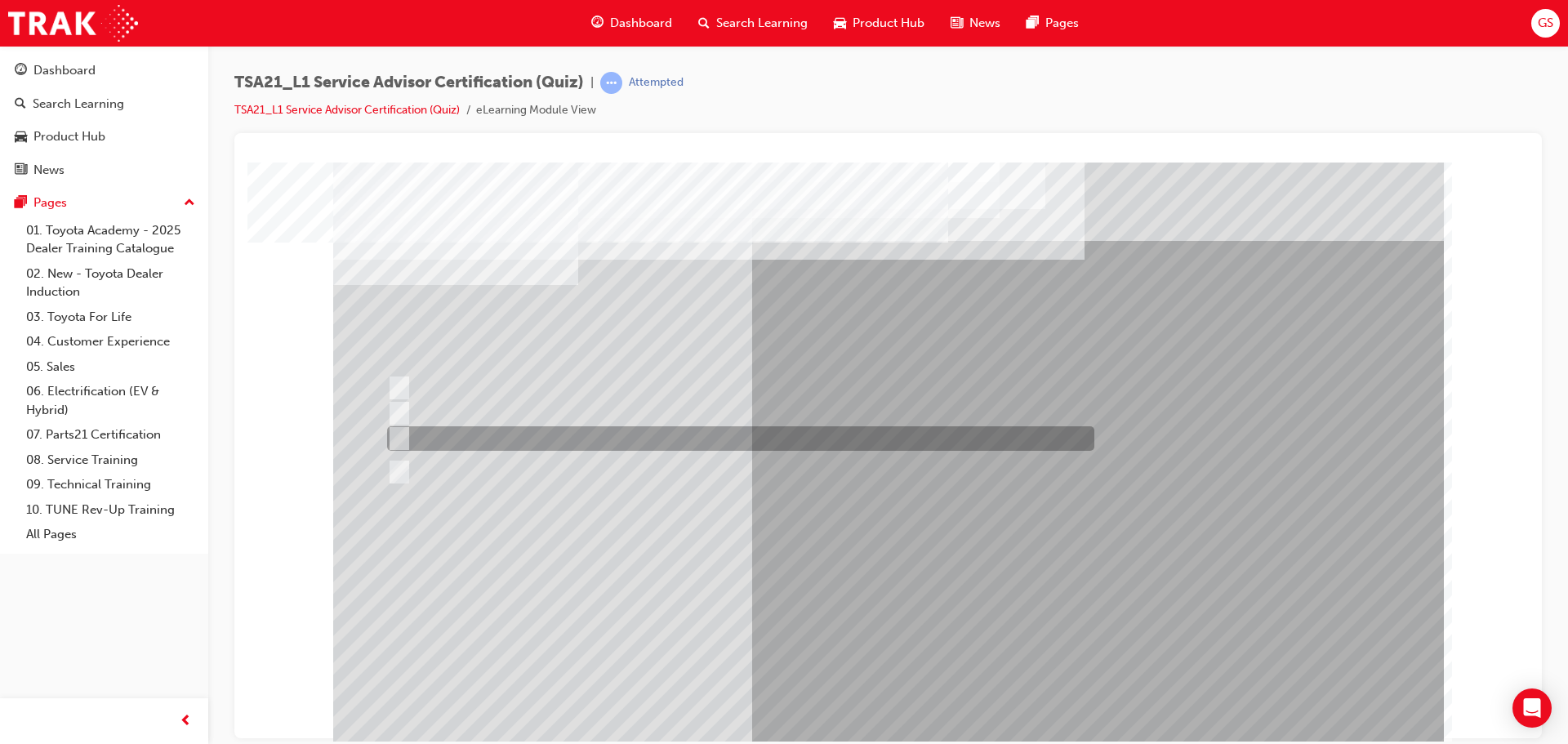
click at [503, 439] on div at bounding box center [736, 438] width 708 height 25
radio input "true"
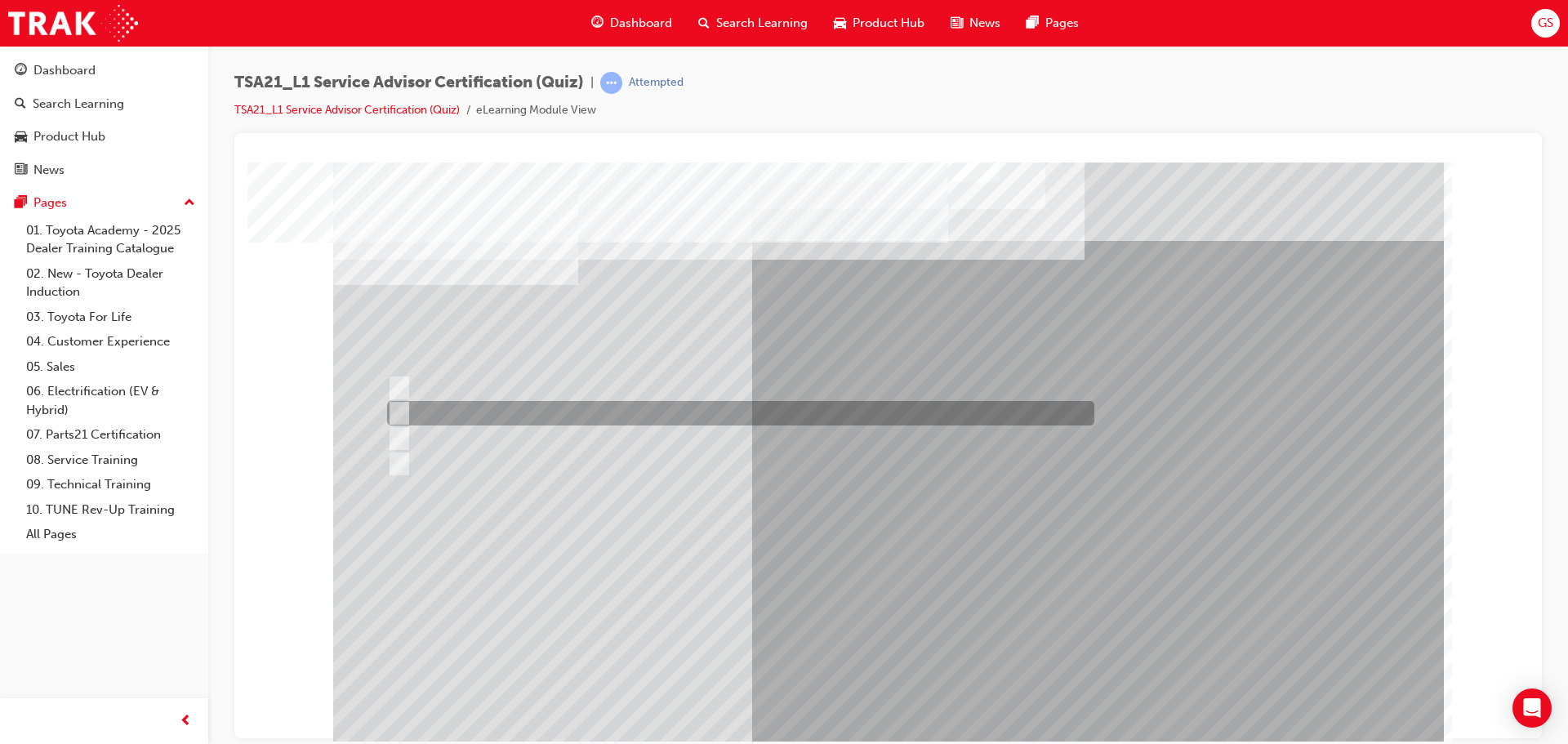
click at [477, 418] on div at bounding box center [736, 413] width 708 height 25
radio input "true"
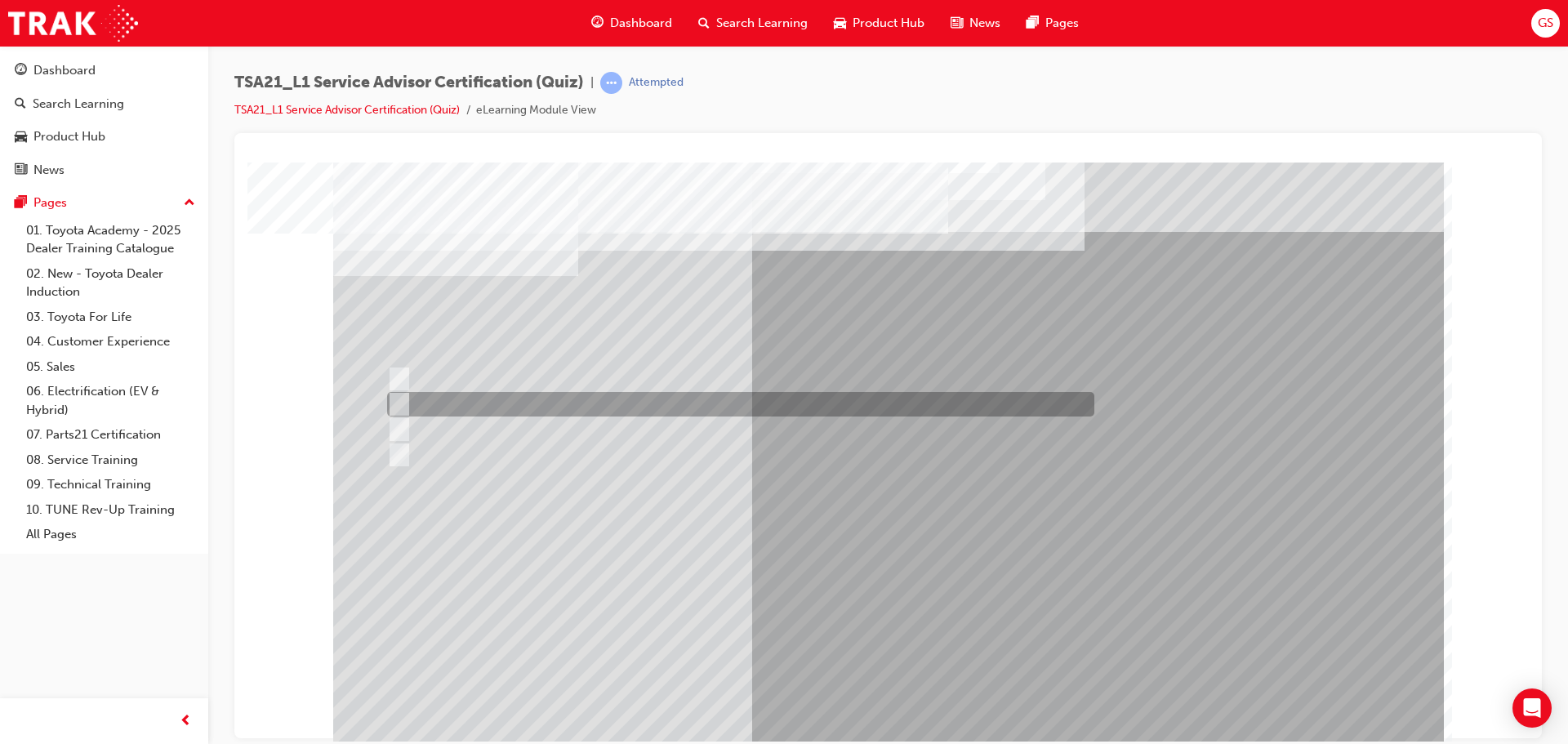
click at [450, 397] on div at bounding box center [736, 404] width 708 height 25
radio input "true"
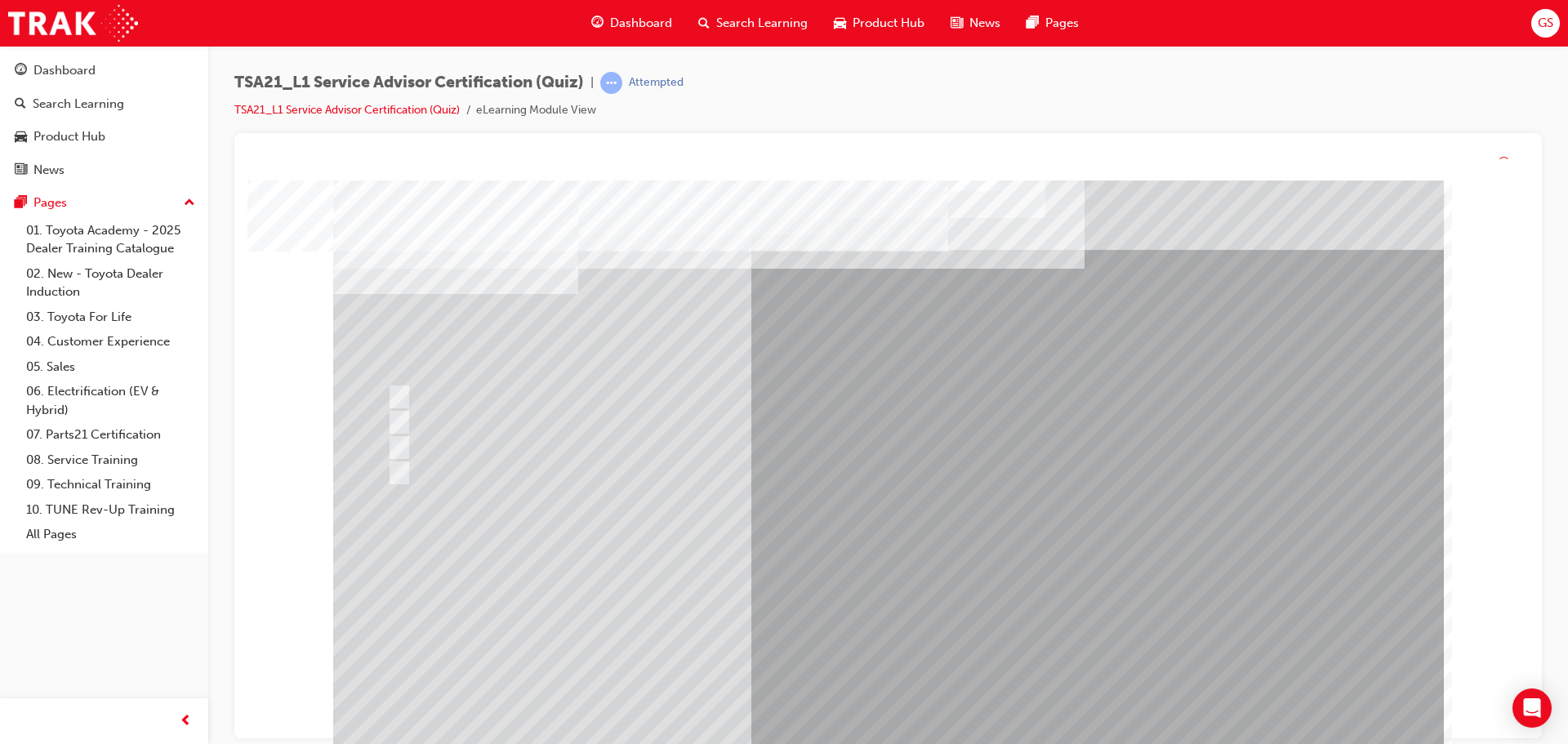
scroll to position [0, 0]
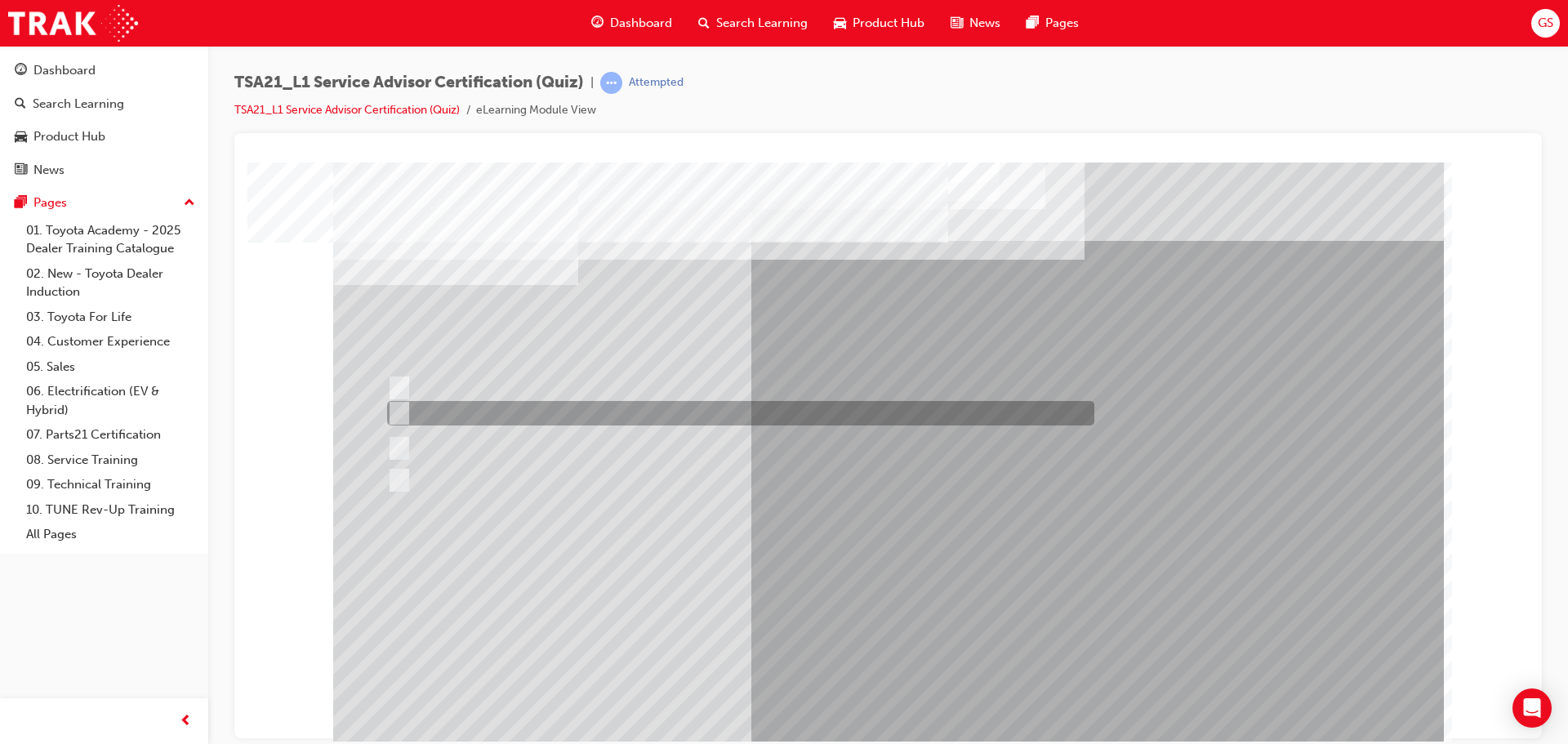
click at [548, 413] on div at bounding box center [736, 413] width 708 height 25
radio input "true"
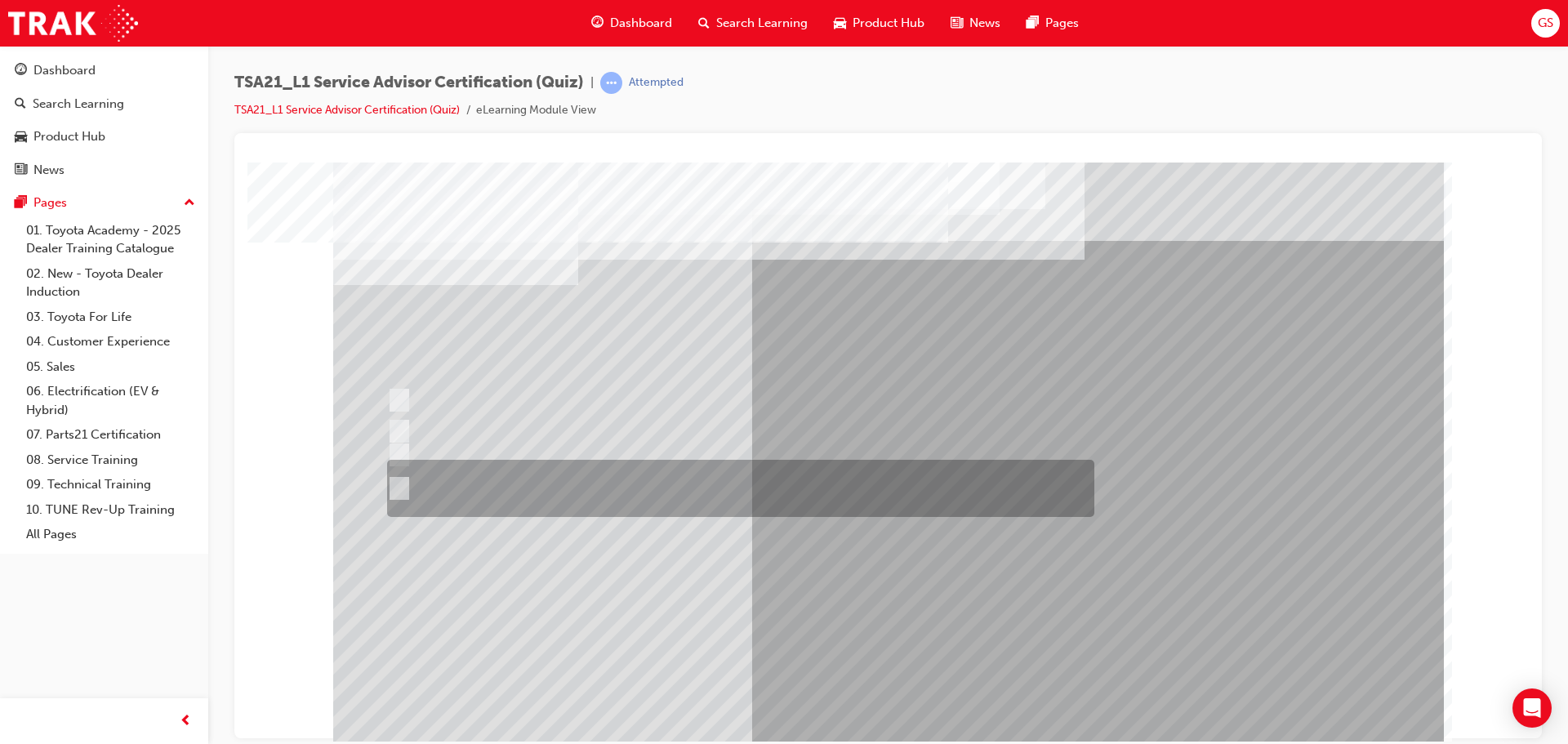
click at [429, 484] on div at bounding box center [736, 489] width 708 height 57
radio input "true"
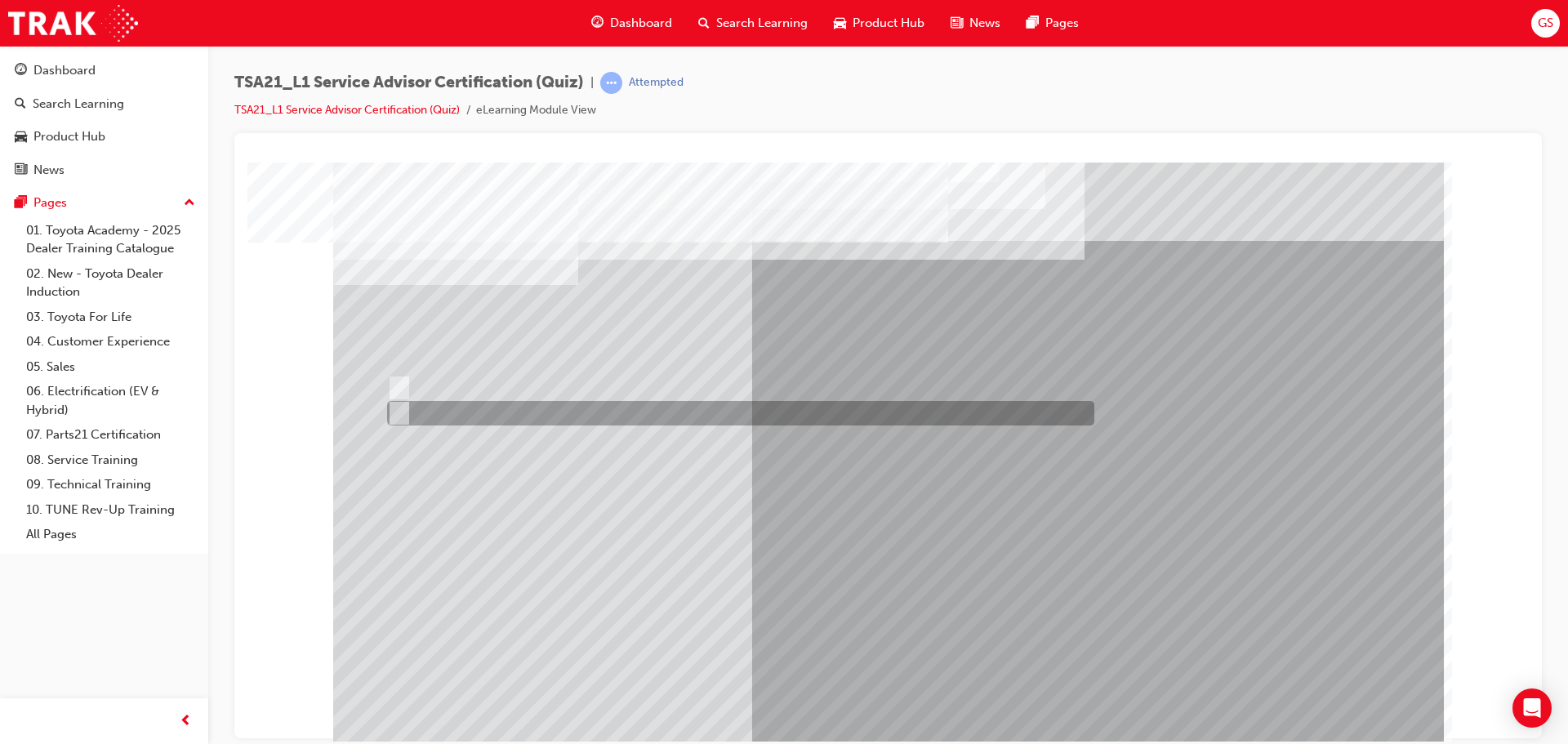
click at [422, 411] on div at bounding box center [736, 413] width 708 height 25
radio input "true"
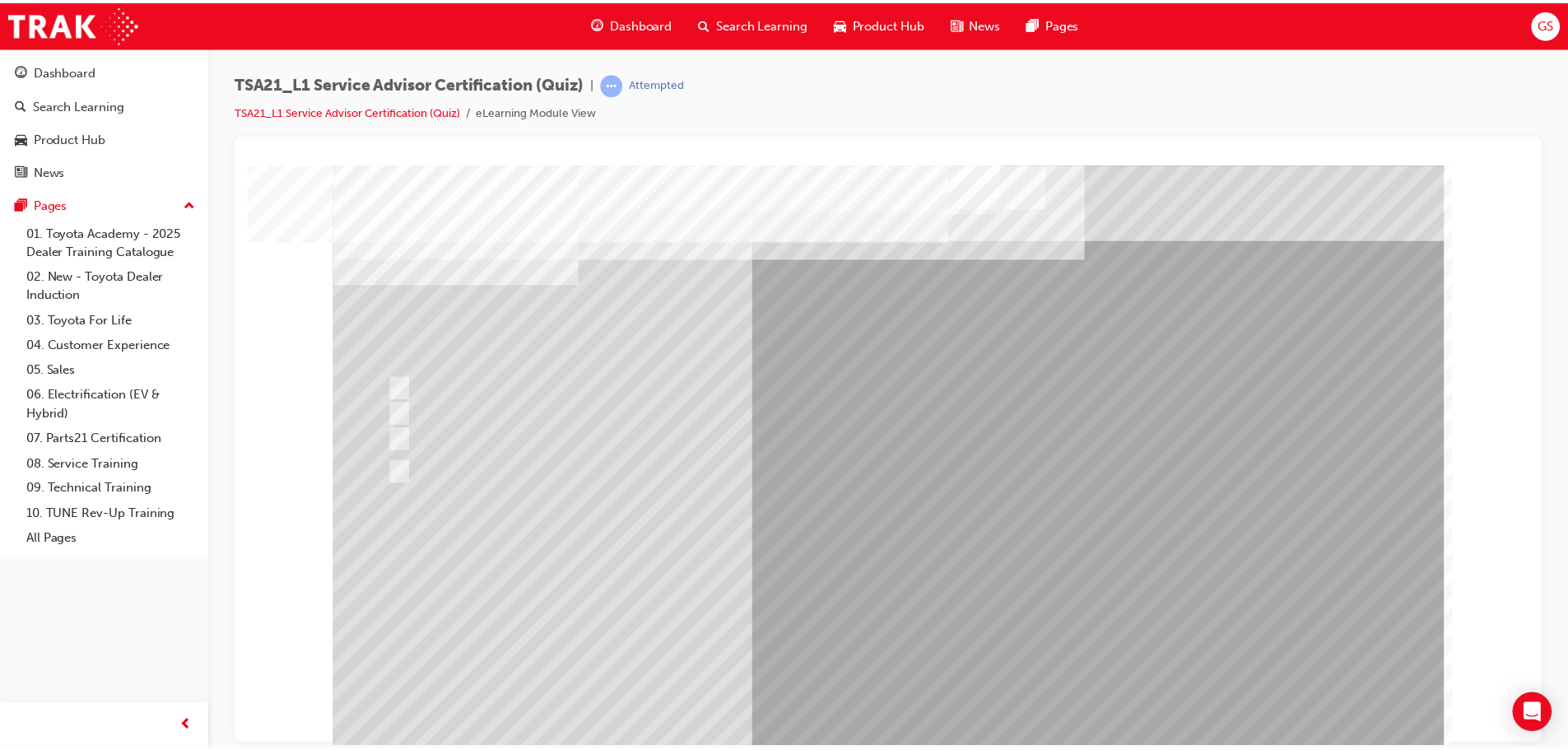
scroll to position [9, 0]
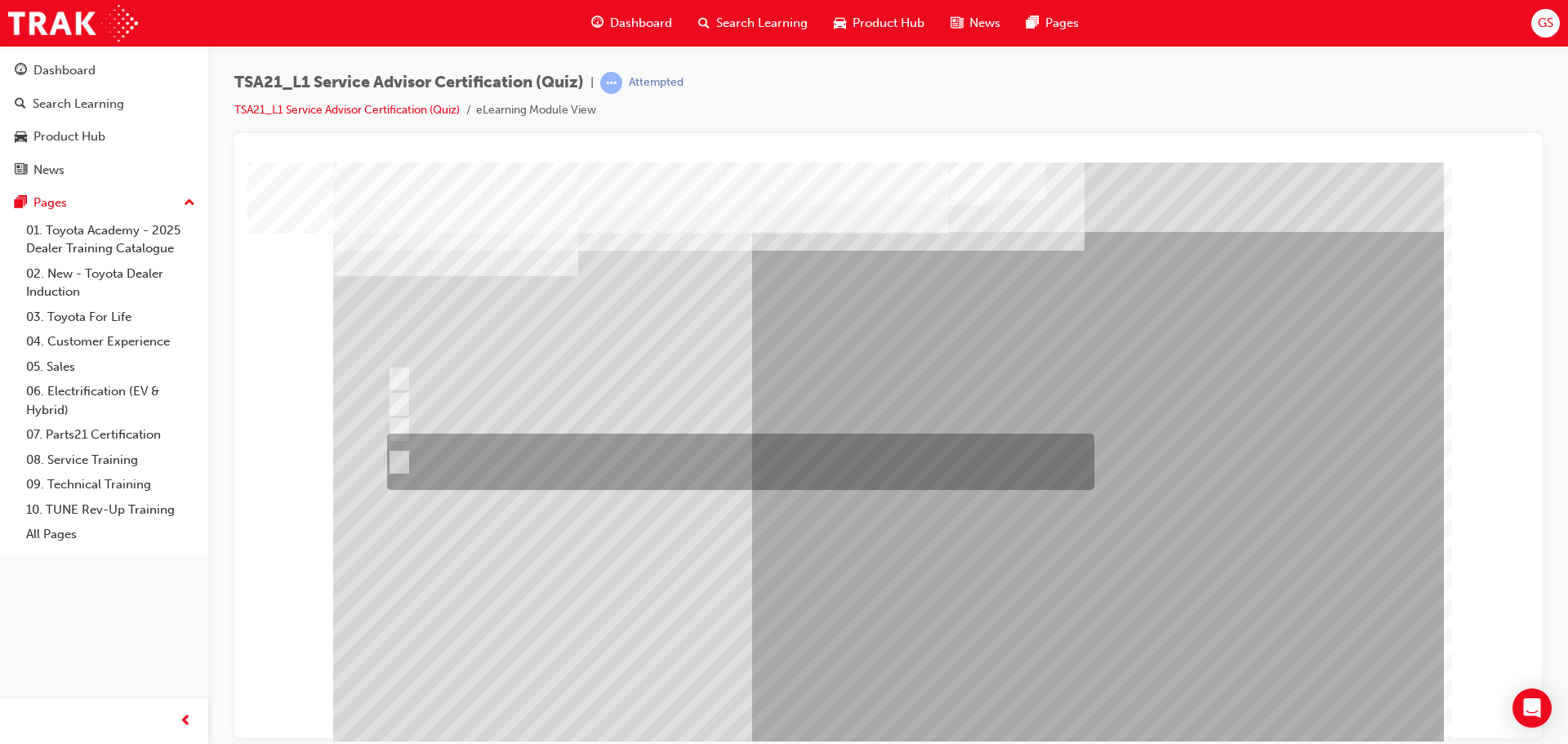
click at [458, 464] on div at bounding box center [736, 462] width 708 height 57
radio input "true"
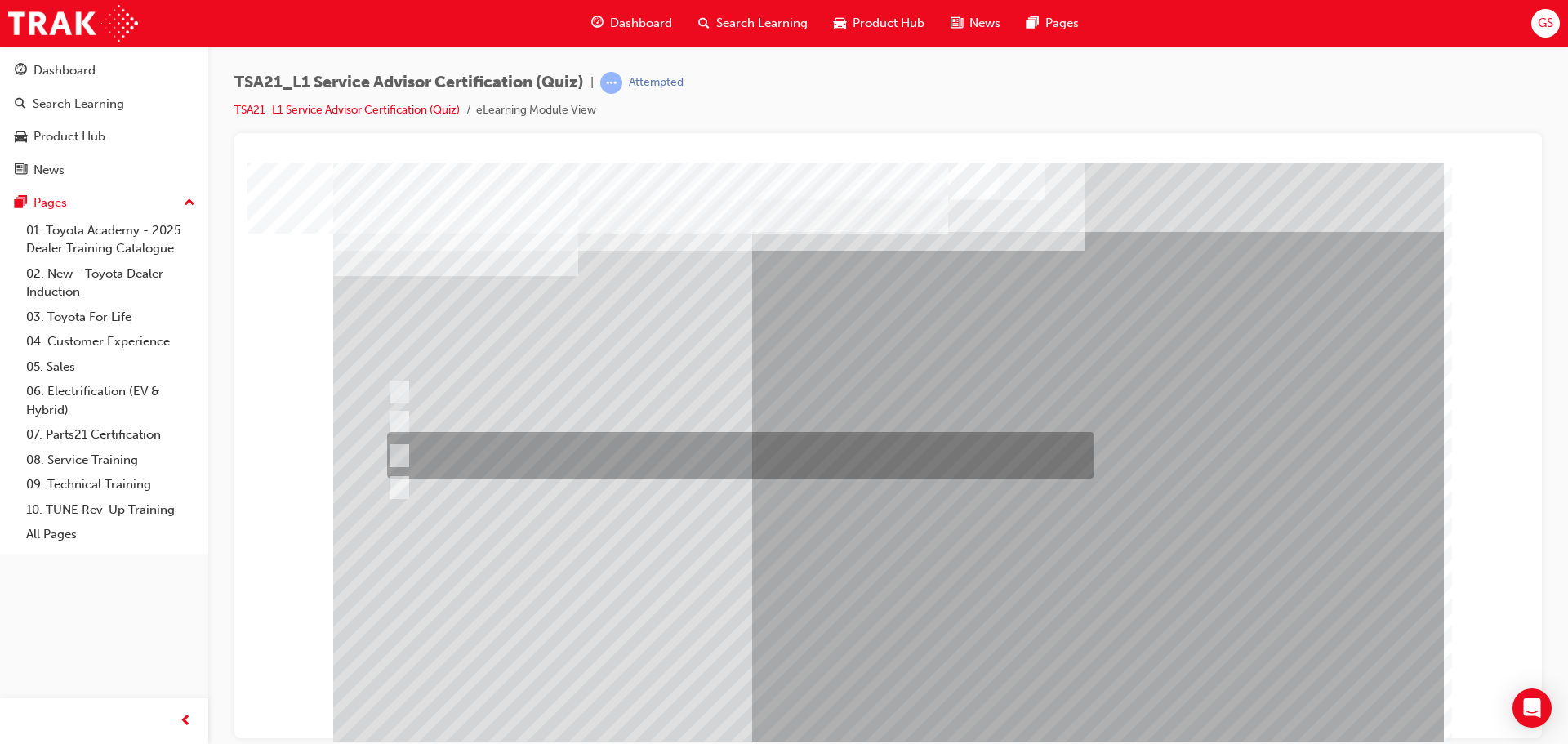
click at [489, 449] on div at bounding box center [736, 455] width 708 height 46
radio input "true"
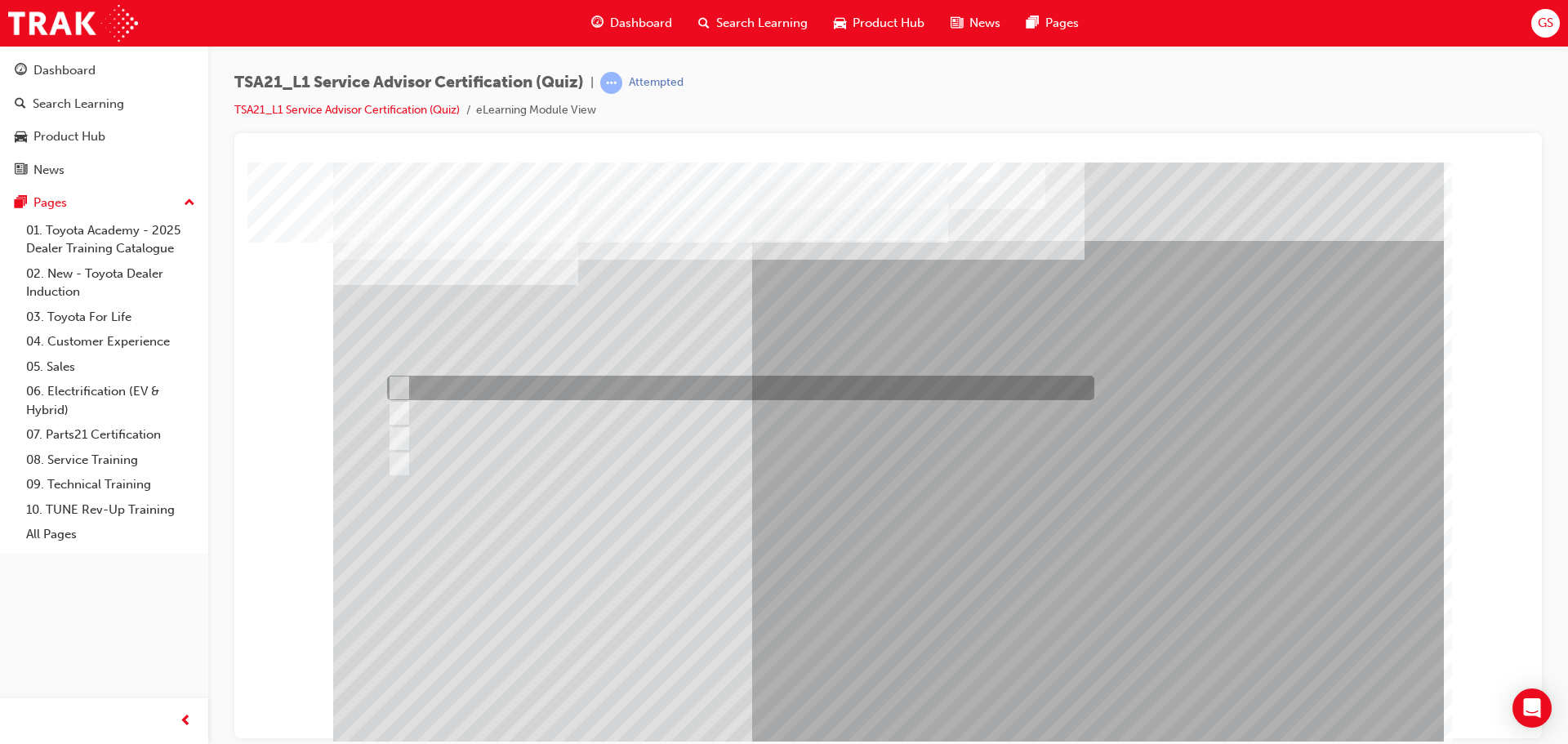
click at [481, 379] on div at bounding box center [736, 388] width 708 height 25
radio input "true"
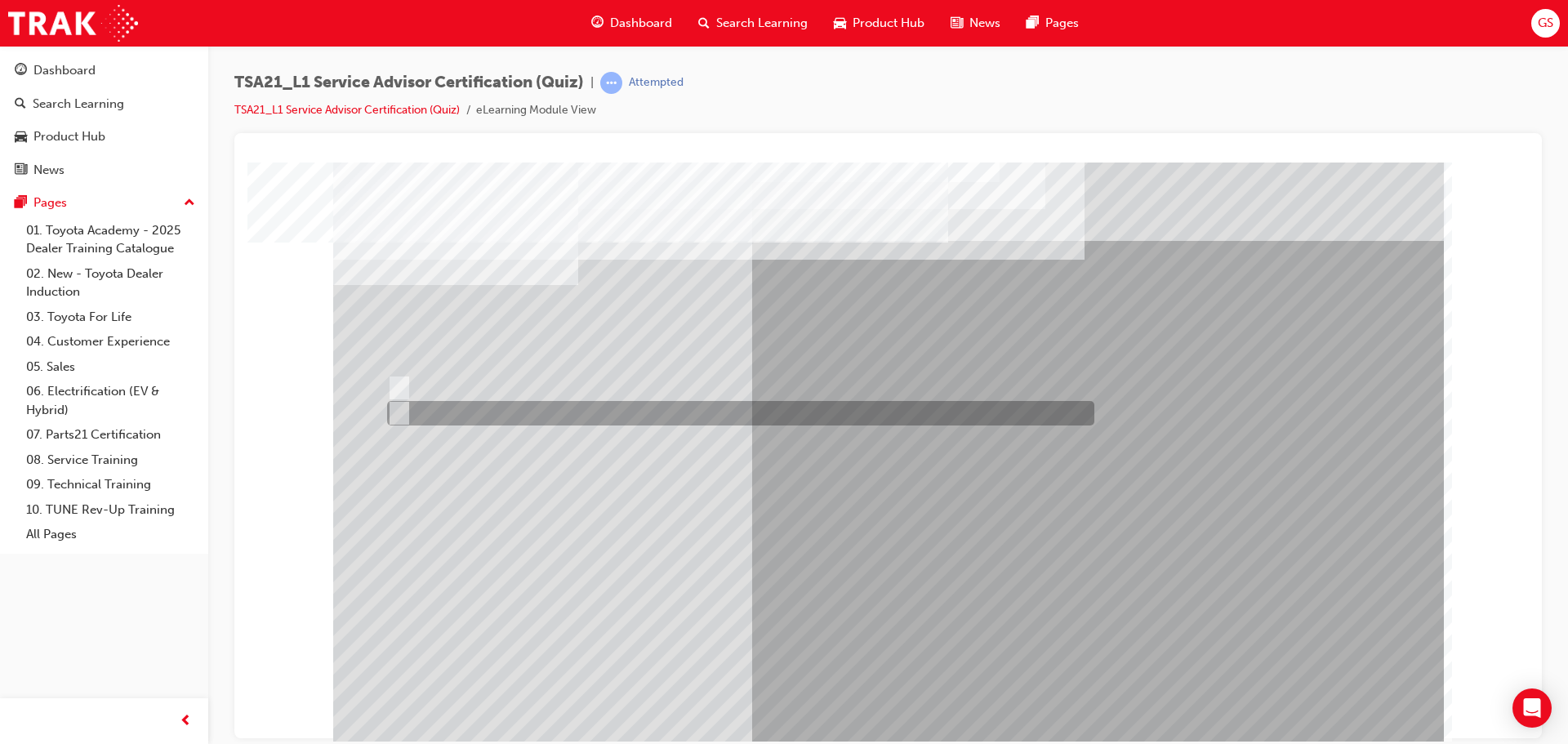
click at [432, 403] on div at bounding box center [736, 413] width 708 height 25
radio input "true"
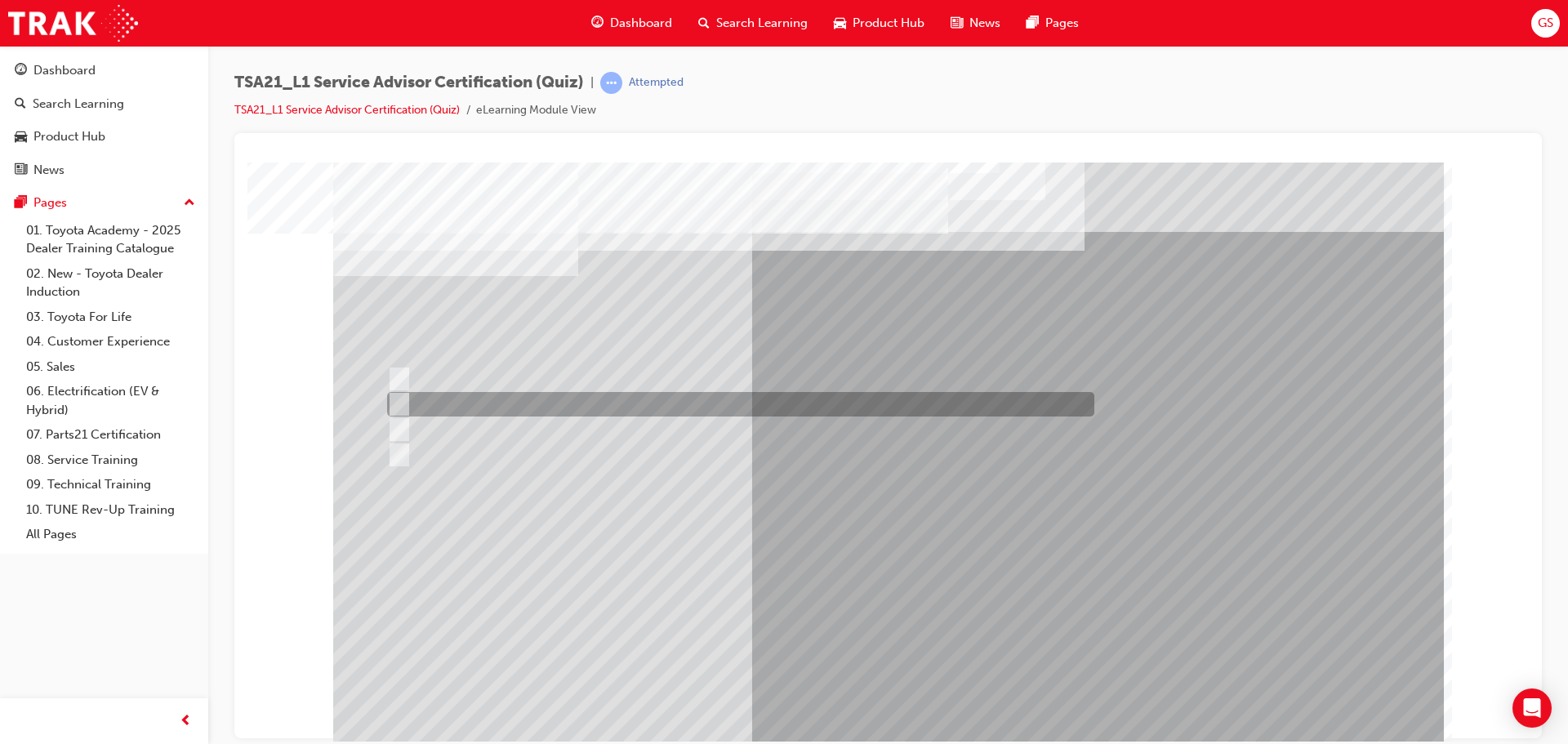
click at [425, 397] on div at bounding box center [736, 404] width 708 height 25
radio input "true"
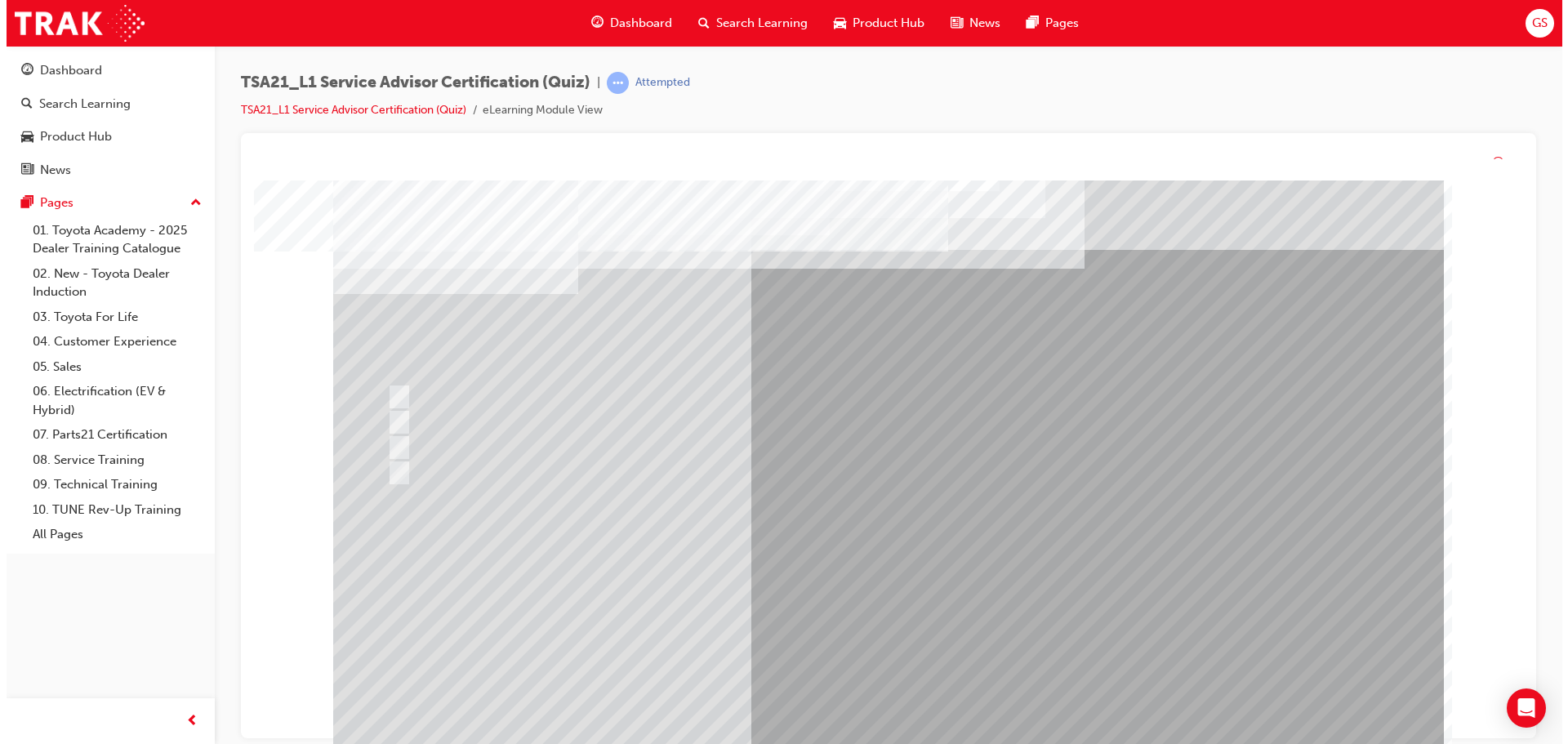
scroll to position [0, 0]
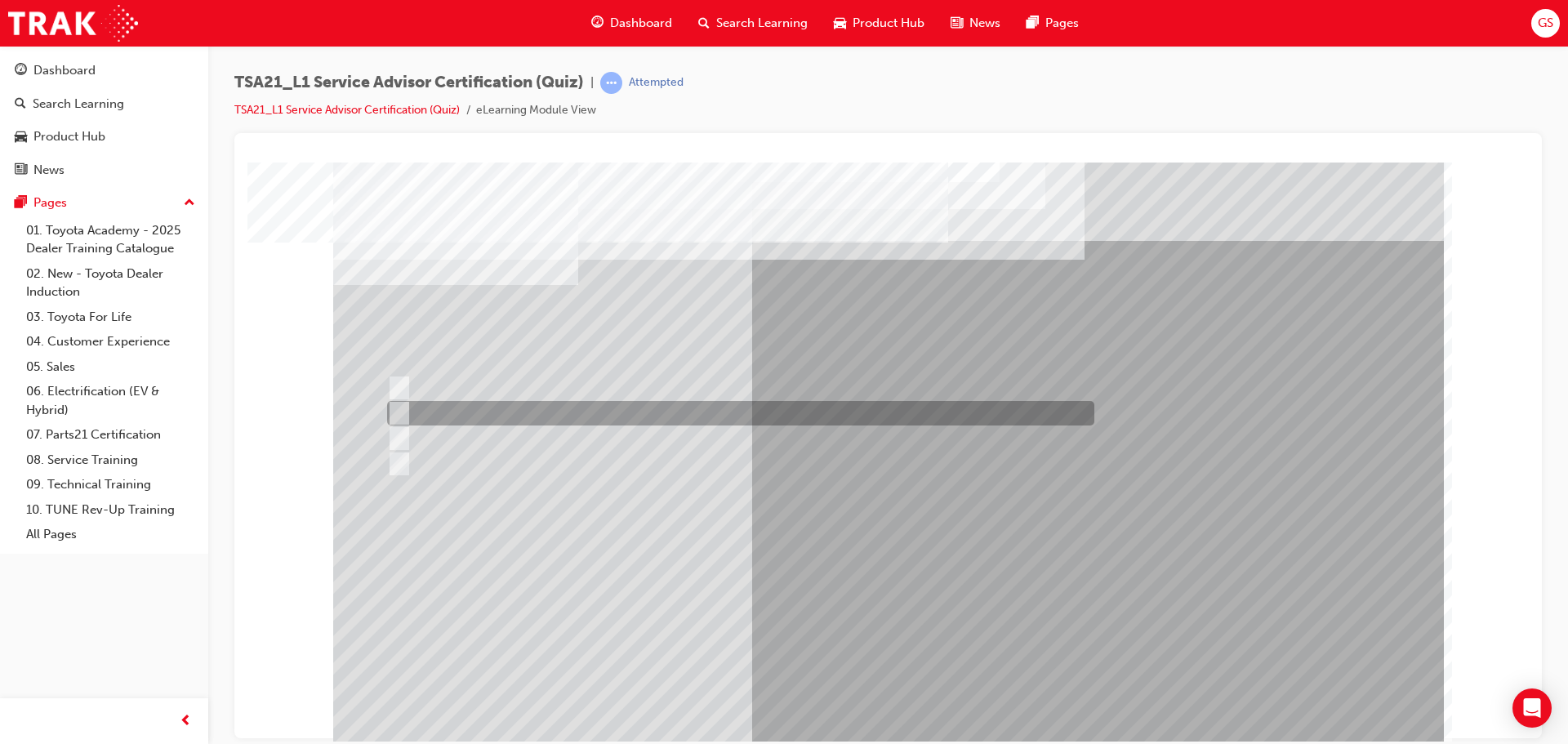
click at [442, 408] on div at bounding box center [736, 413] width 708 height 25
radio input "true"
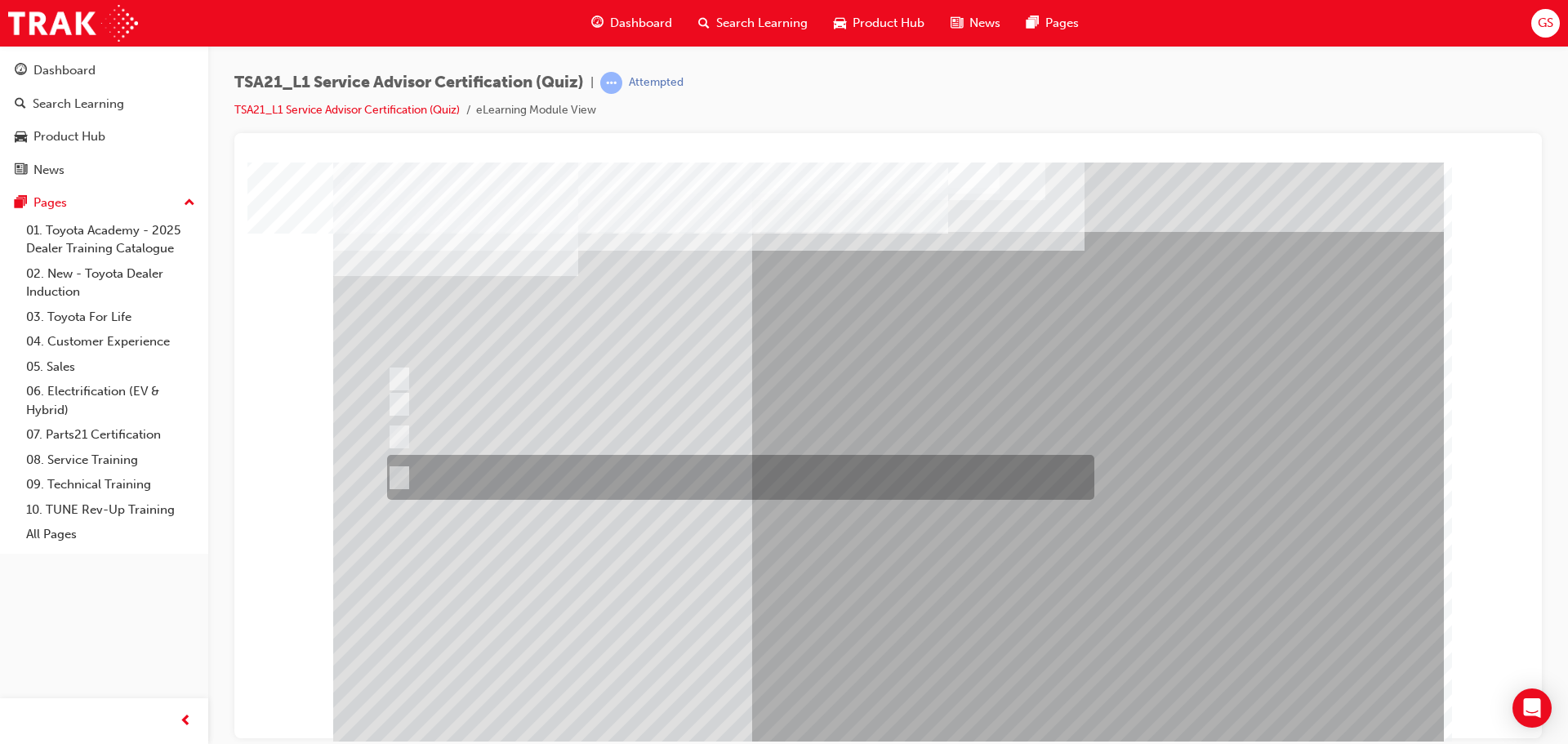
click at [454, 473] on div at bounding box center [736, 477] width 708 height 45
radio input "true"
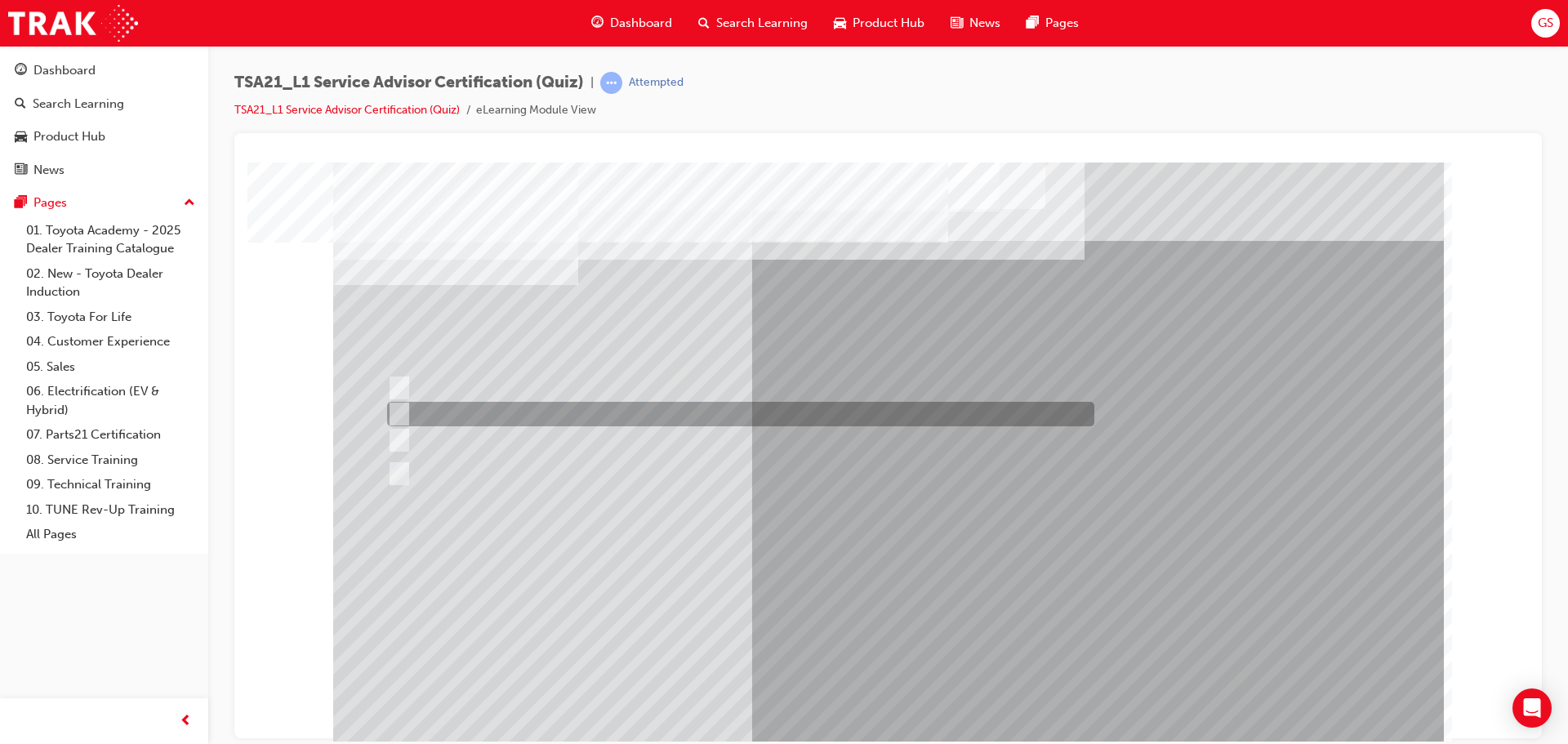
click at [579, 409] on div at bounding box center [736, 413] width 708 height 25
radio input "true"
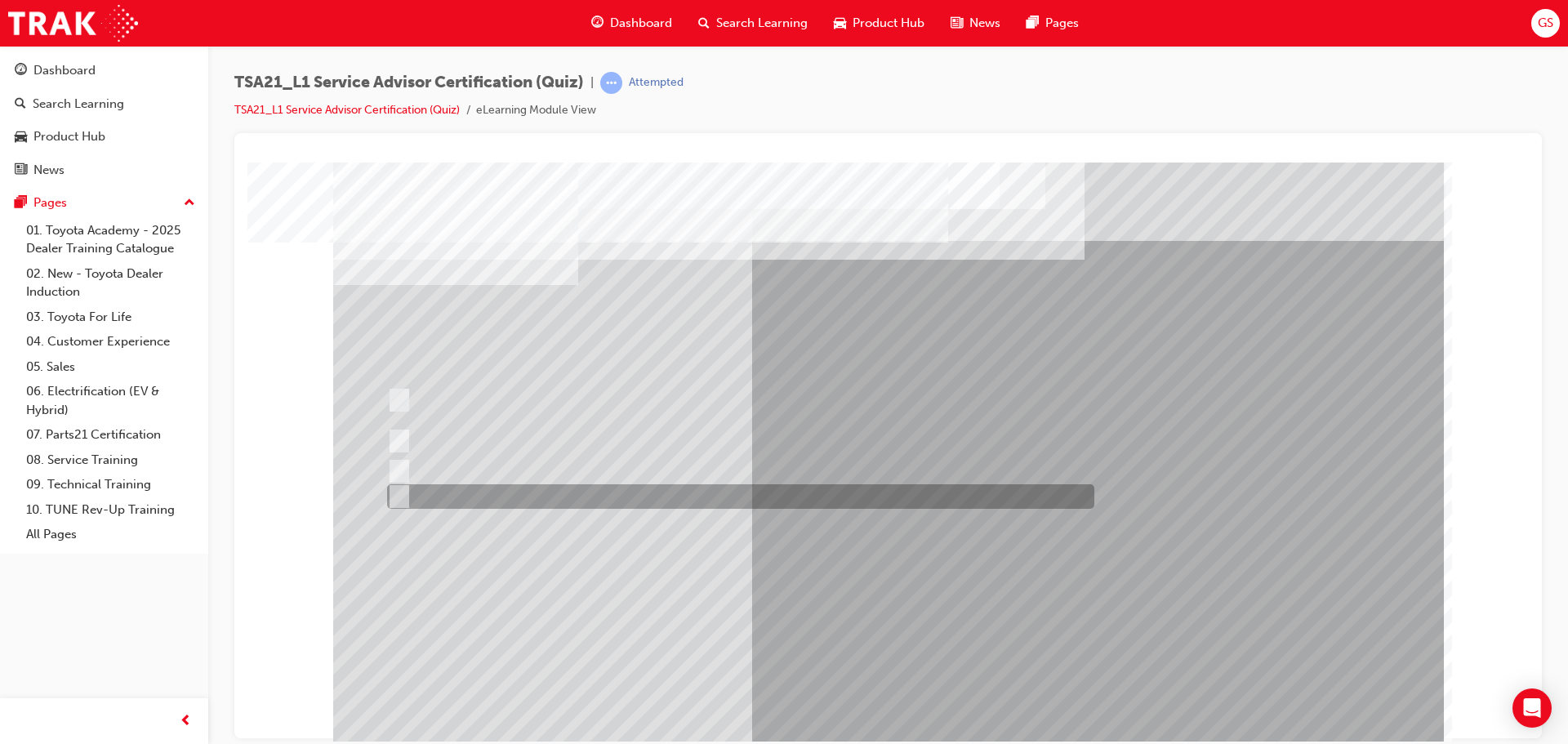
click at [552, 500] on div at bounding box center [736, 496] width 708 height 25
radio input "true"
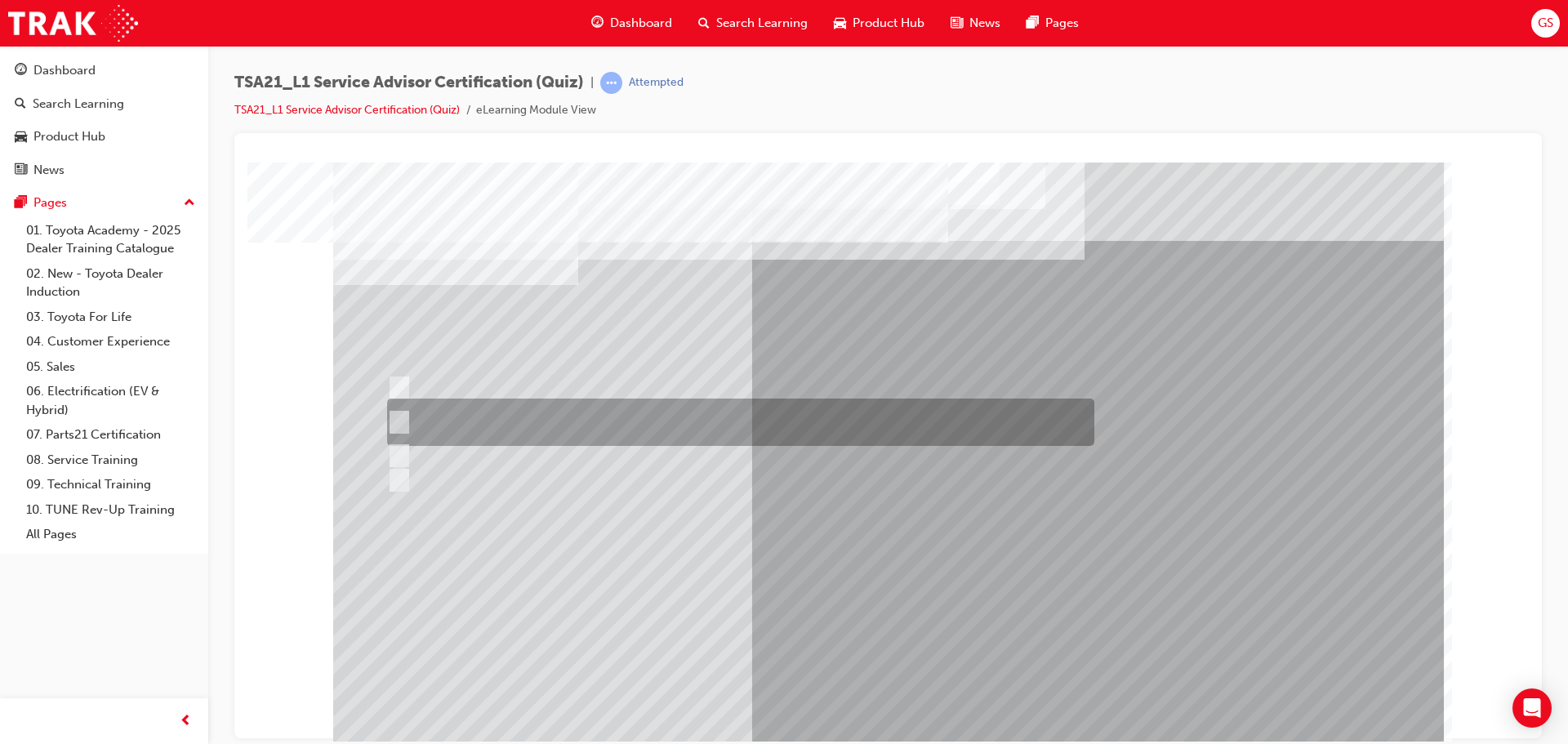
click at [457, 425] on div at bounding box center [736, 423] width 708 height 47
radio input "true"
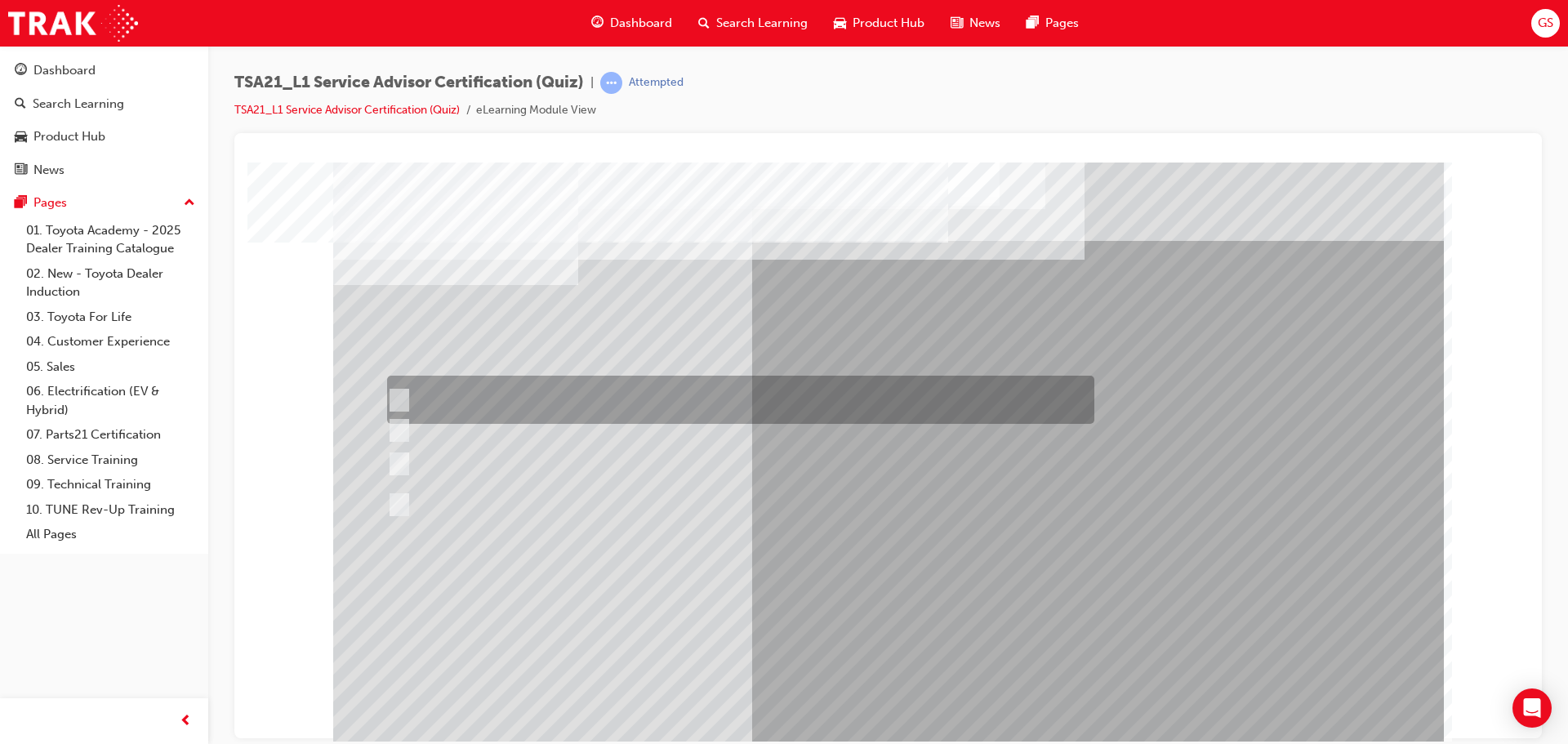
click at [494, 396] on div at bounding box center [736, 400] width 708 height 48
radio input "true"
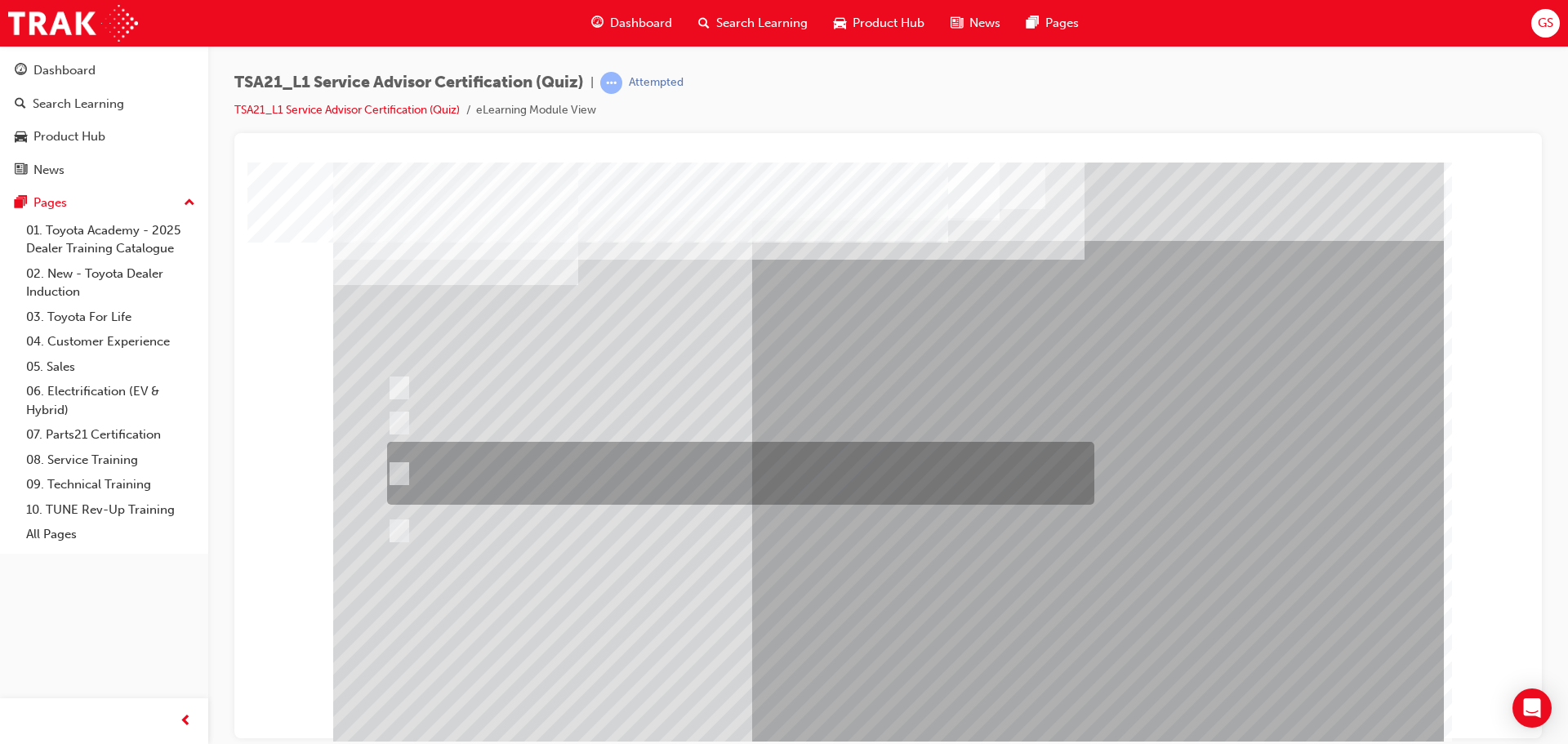
click at [493, 479] on div at bounding box center [736, 473] width 708 height 63
radio input "true"
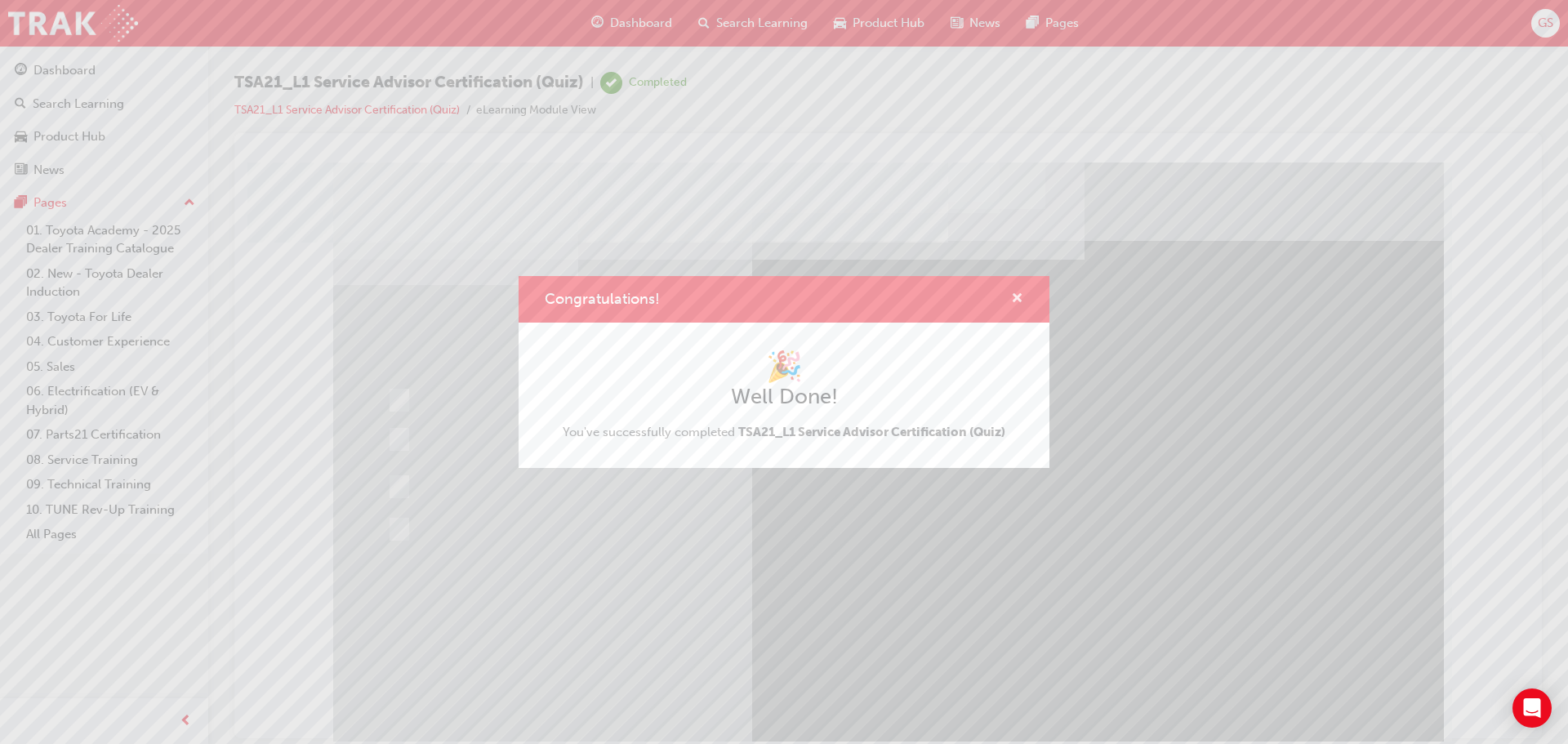
click at [1012, 298] on span "cross-icon" at bounding box center [1017, 299] width 12 height 14
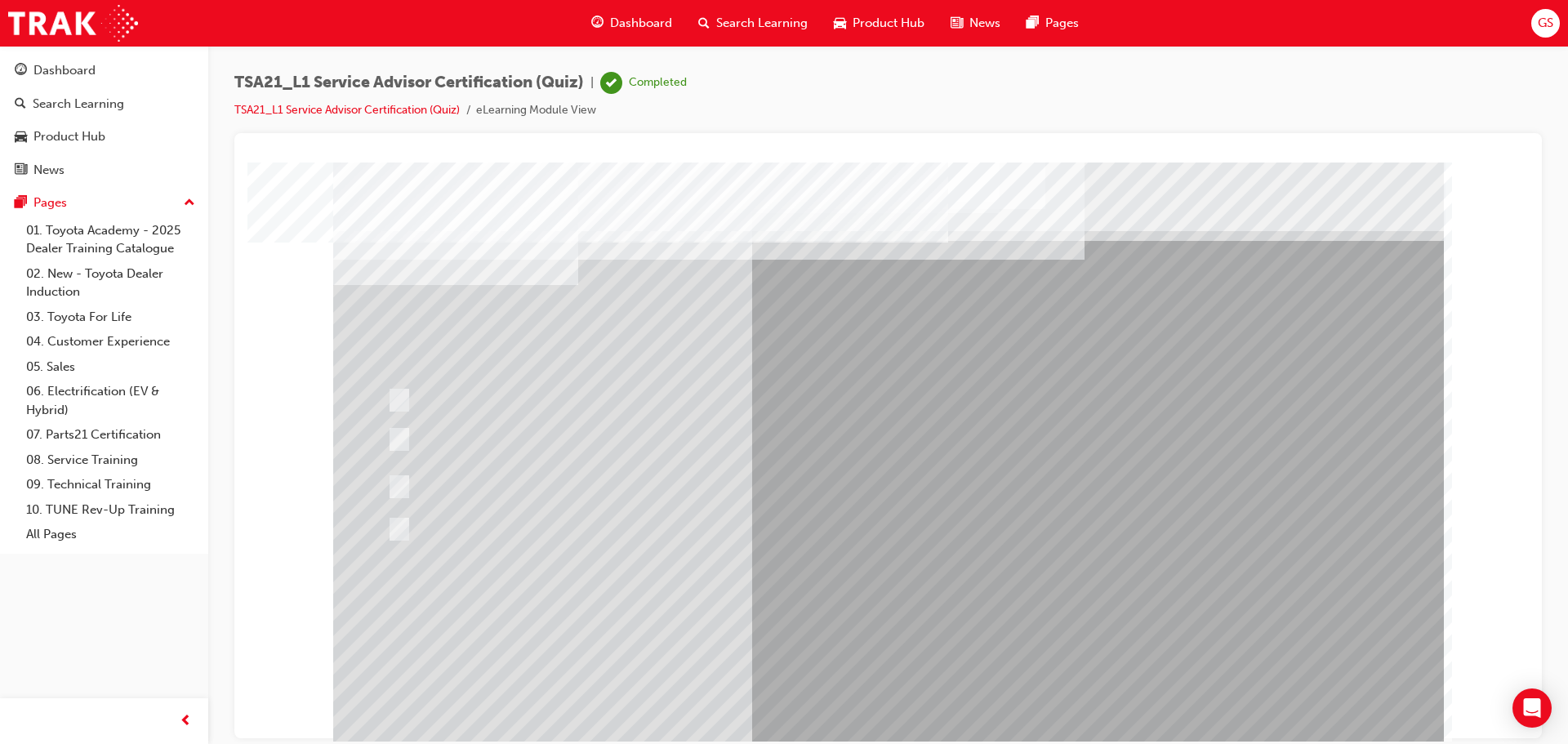
click at [423, 482] on div at bounding box center [888, 456] width 1111 height 588
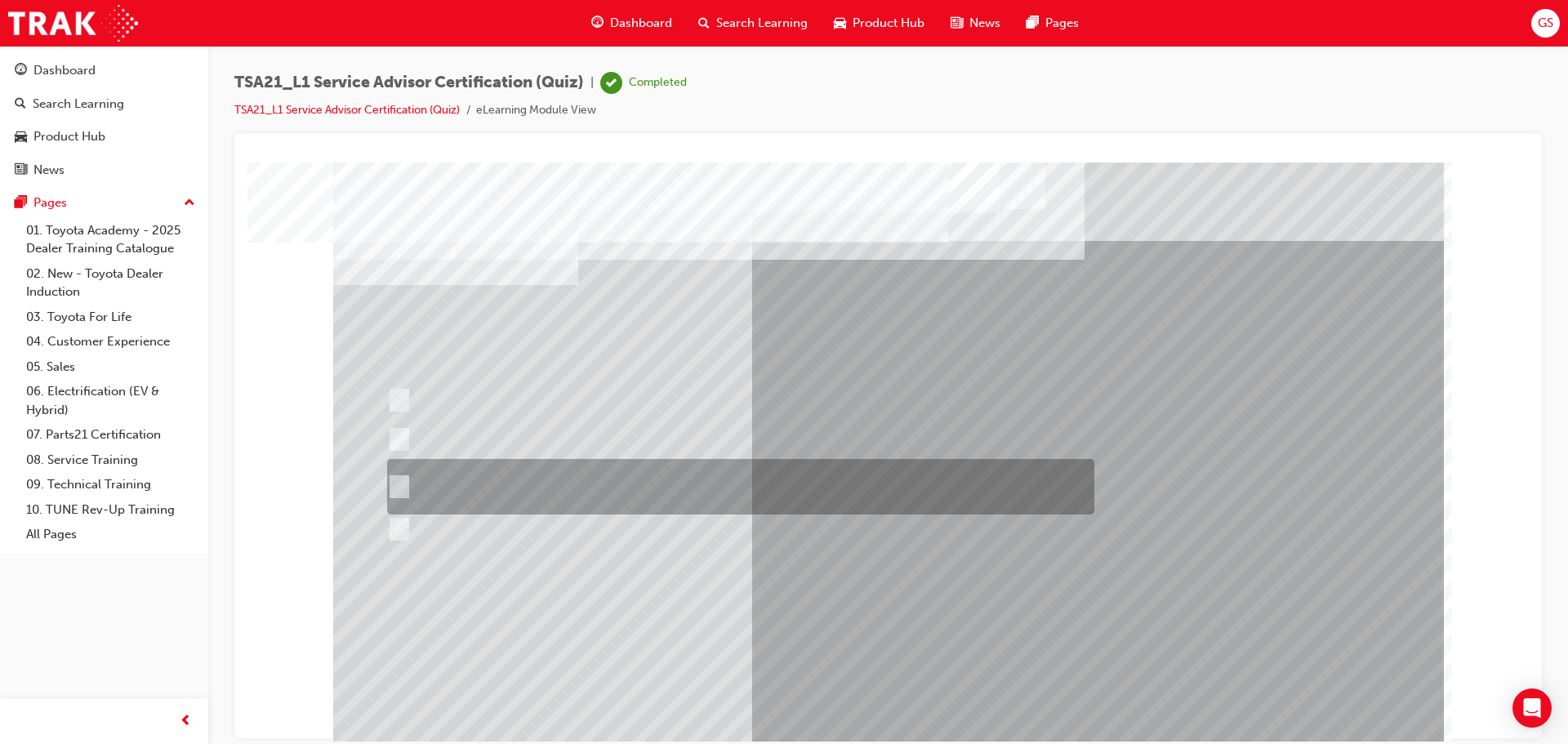
click at [399, 482] on input "Check the appointment scheduling system to determine technician \3availability,…" at bounding box center [396, 486] width 18 height 18
radio input "true"
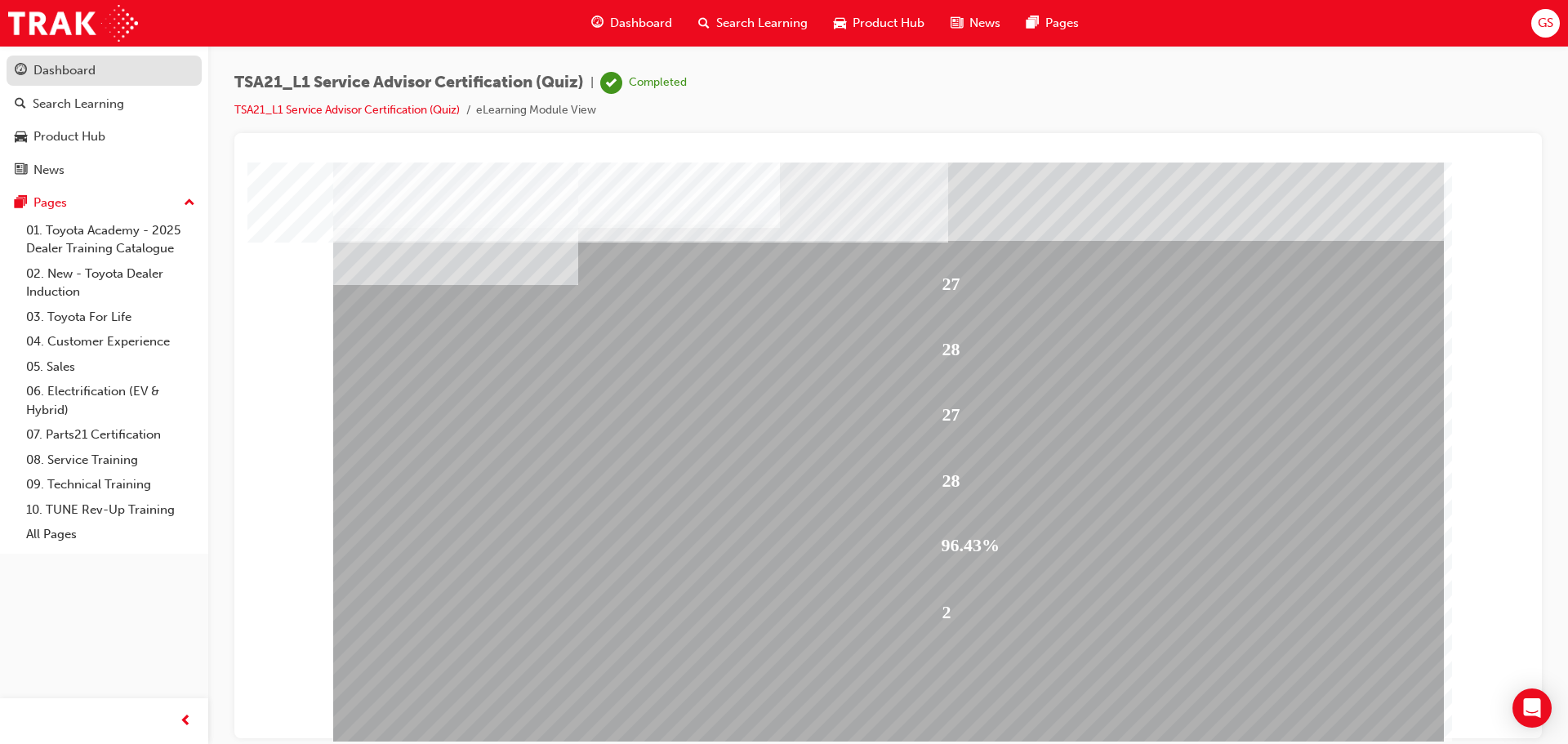
click at [85, 63] on div "Dashboard" at bounding box center [64, 70] width 62 height 19
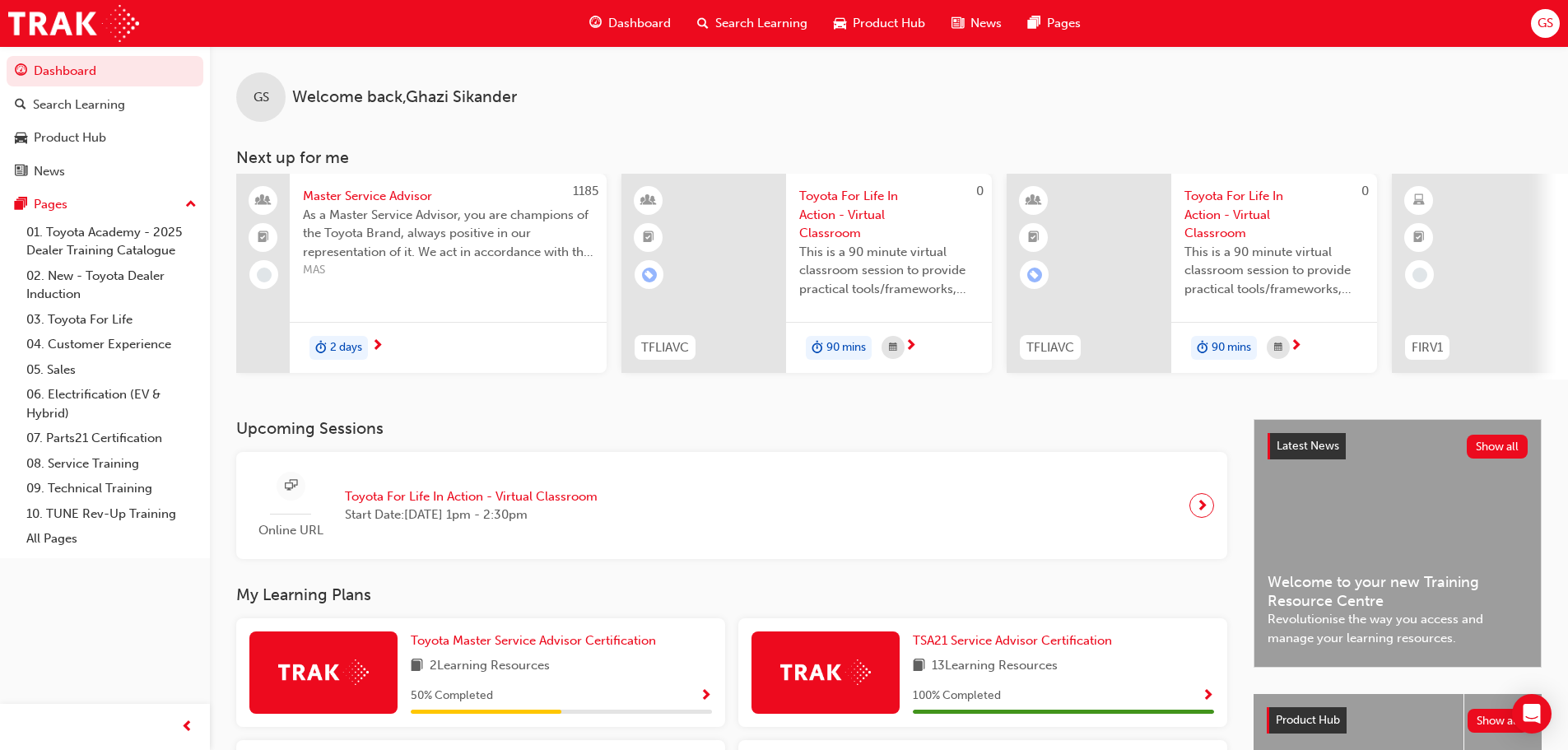
scroll to position [308, 0]
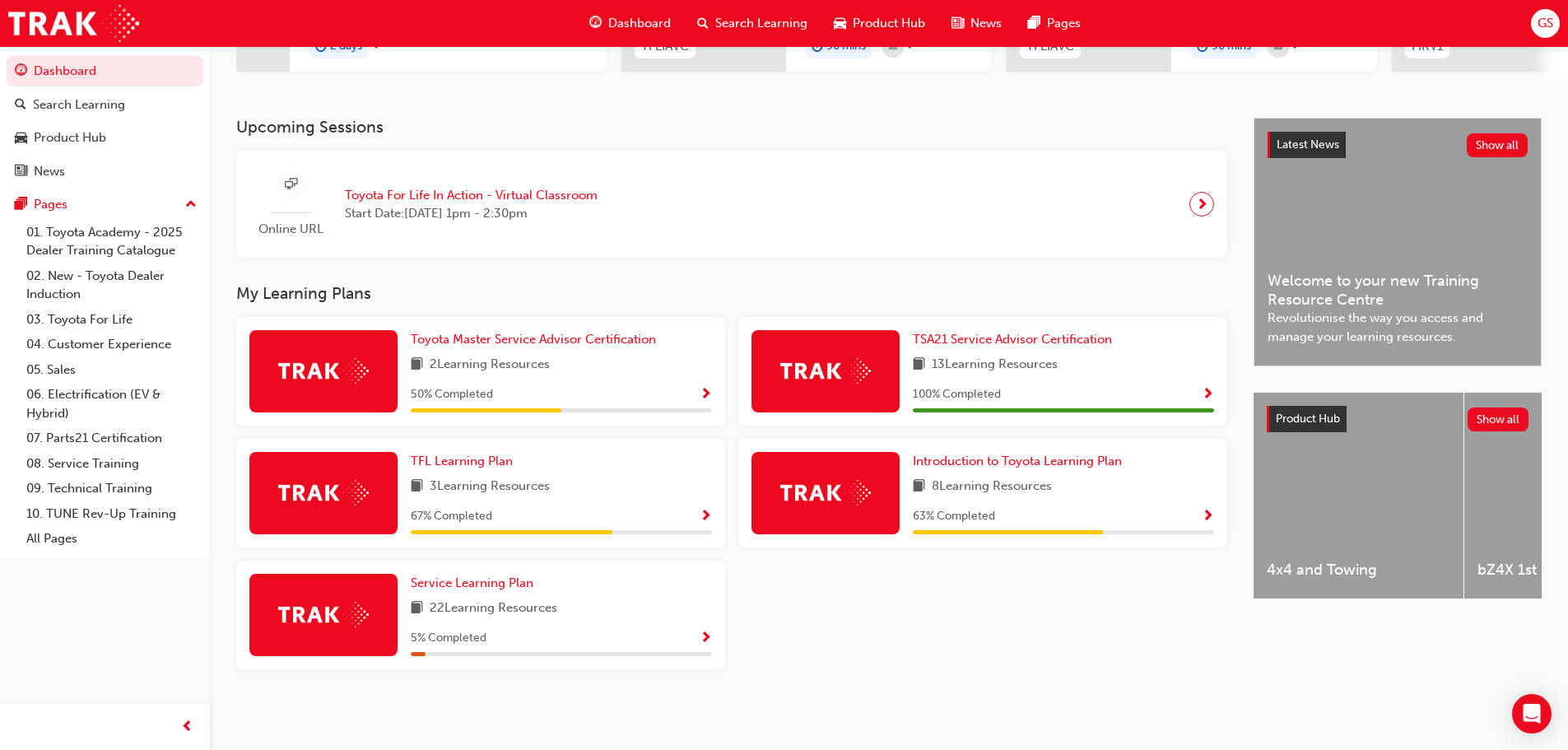
click at [1134, 379] on div "TSA21 Service Advisor Certification 13 Learning Resources 100 % Completed" at bounding box center [1064, 372] width 302 height 83
click at [1211, 393] on span "Show Progress" at bounding box center [1208, 395] width 12 height 14
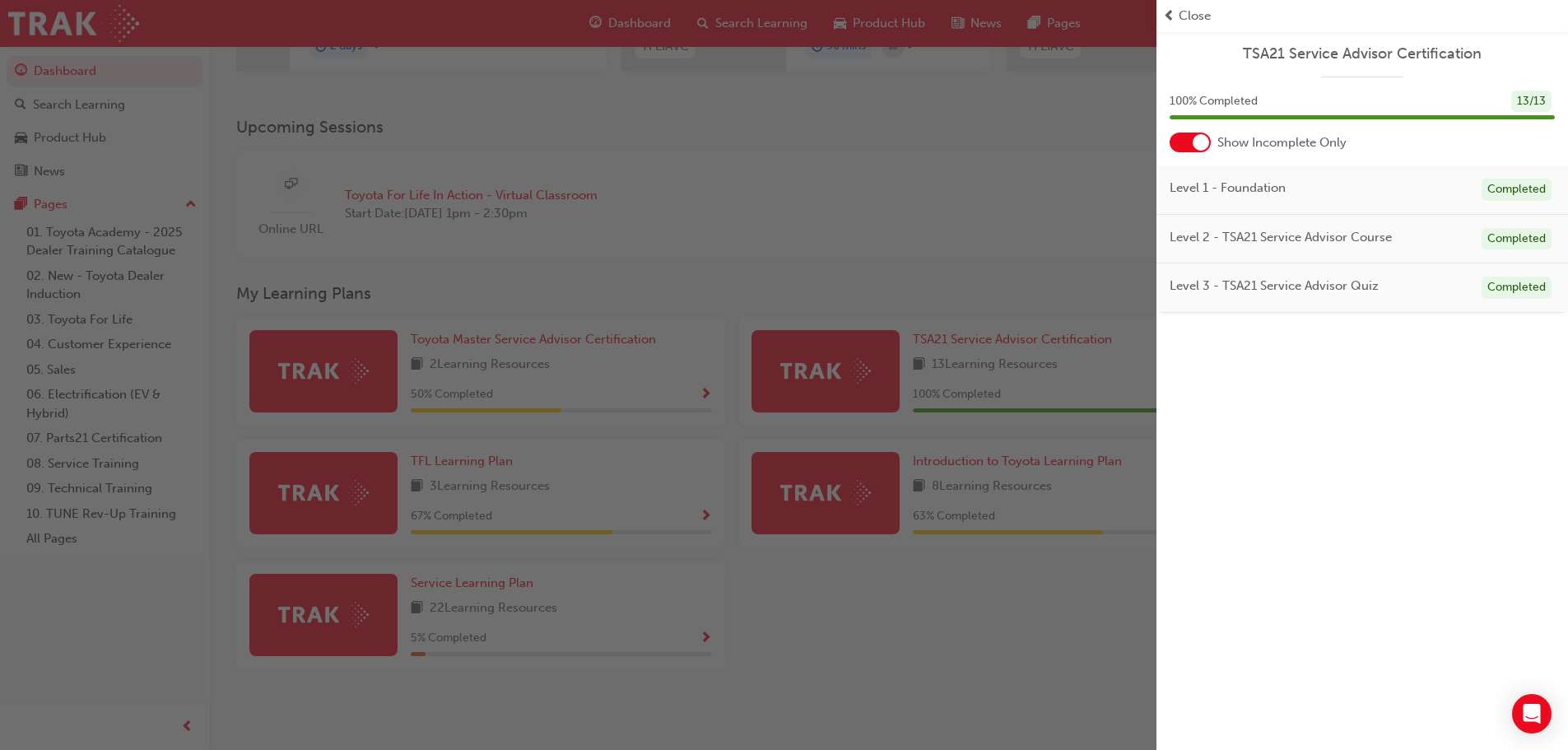
click at [738, 297] on div "button" at bounding box center [578, 375] width 1157 height 750
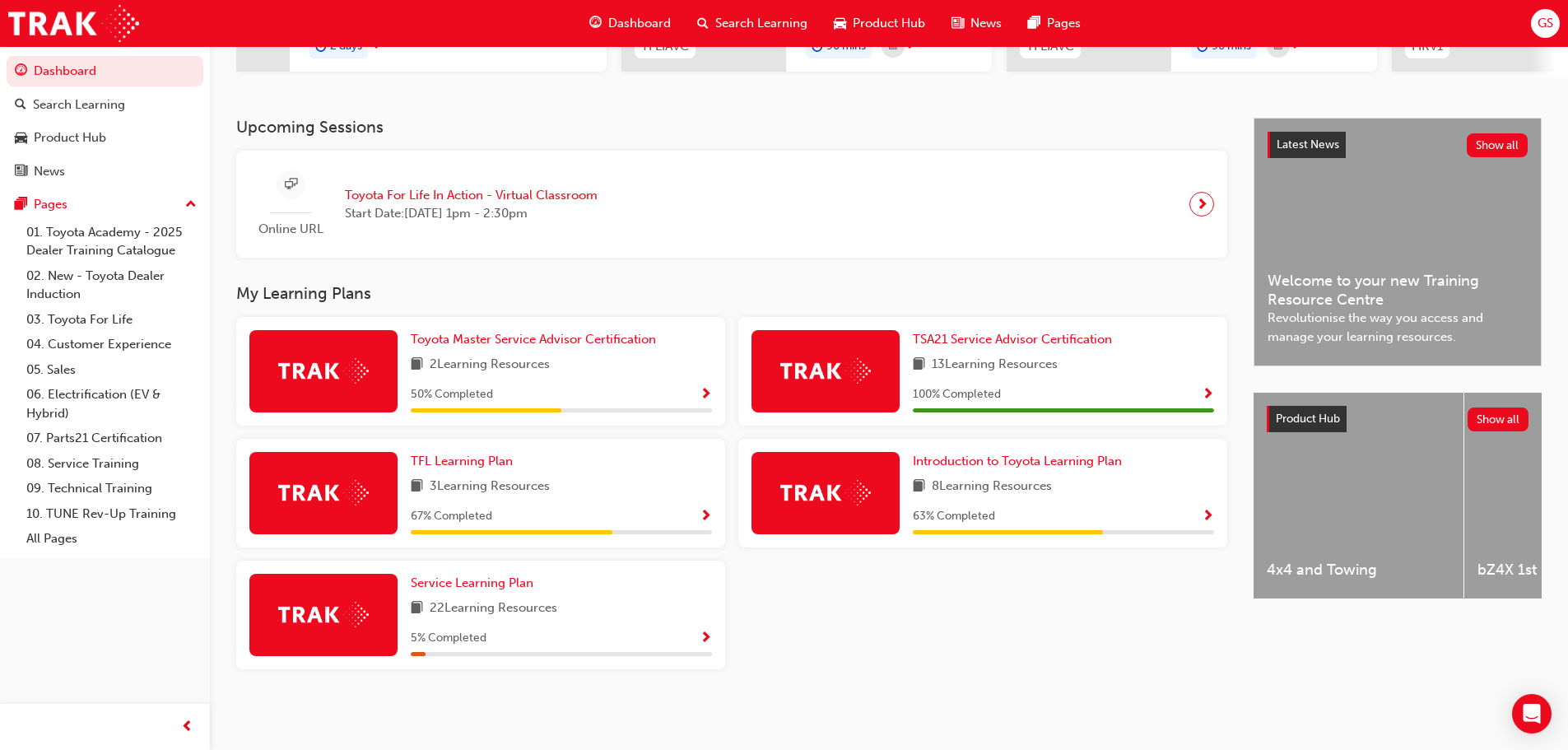
click at [818, 380] on img at bounding box center [825, 371] width 90 height 26
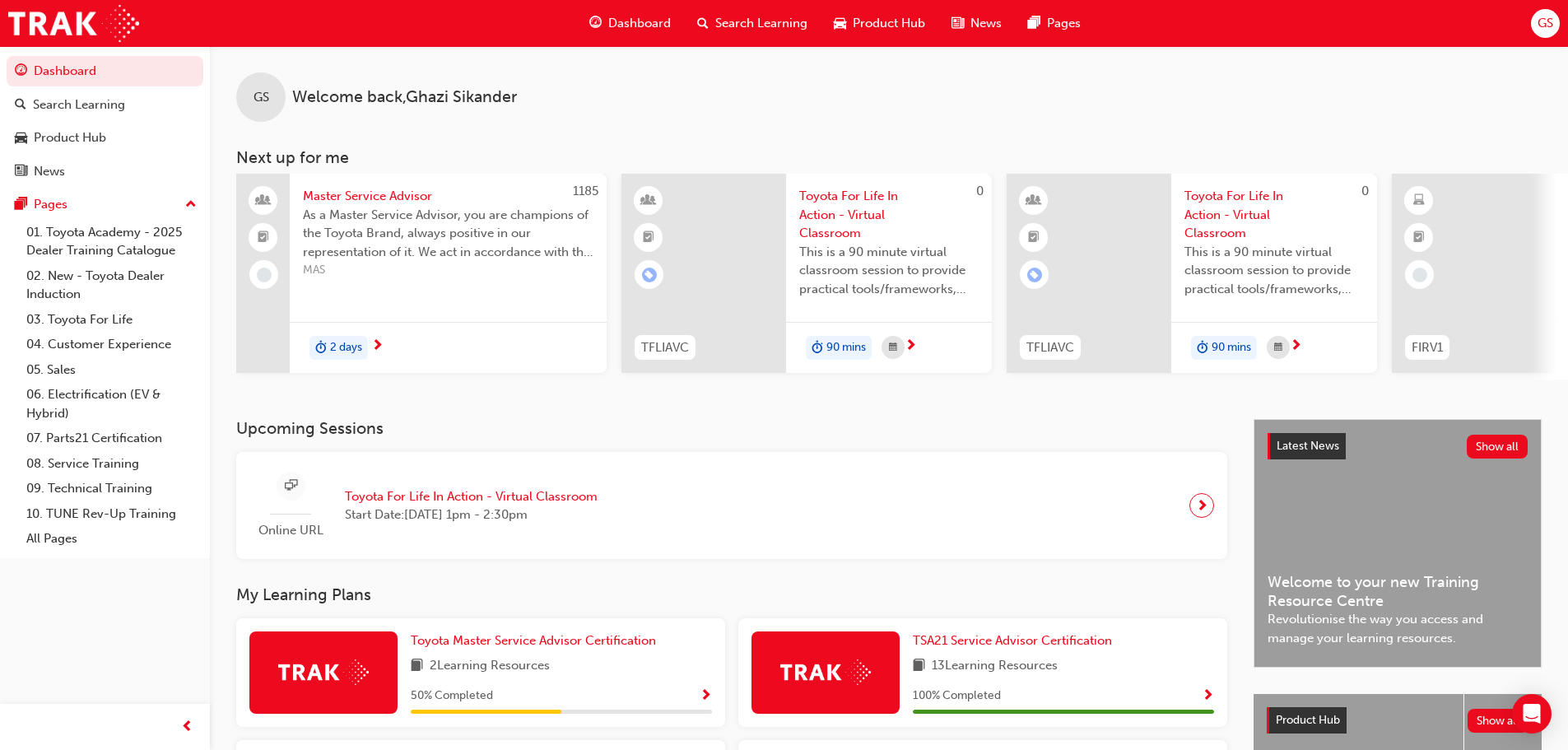
click at [669, 21] on span "Dashboard" at bounding box center [639, 23] width 62 height 19
click at [81, 109] on div "Search Learning" at bounding box center [79, 105] width 92 height 19
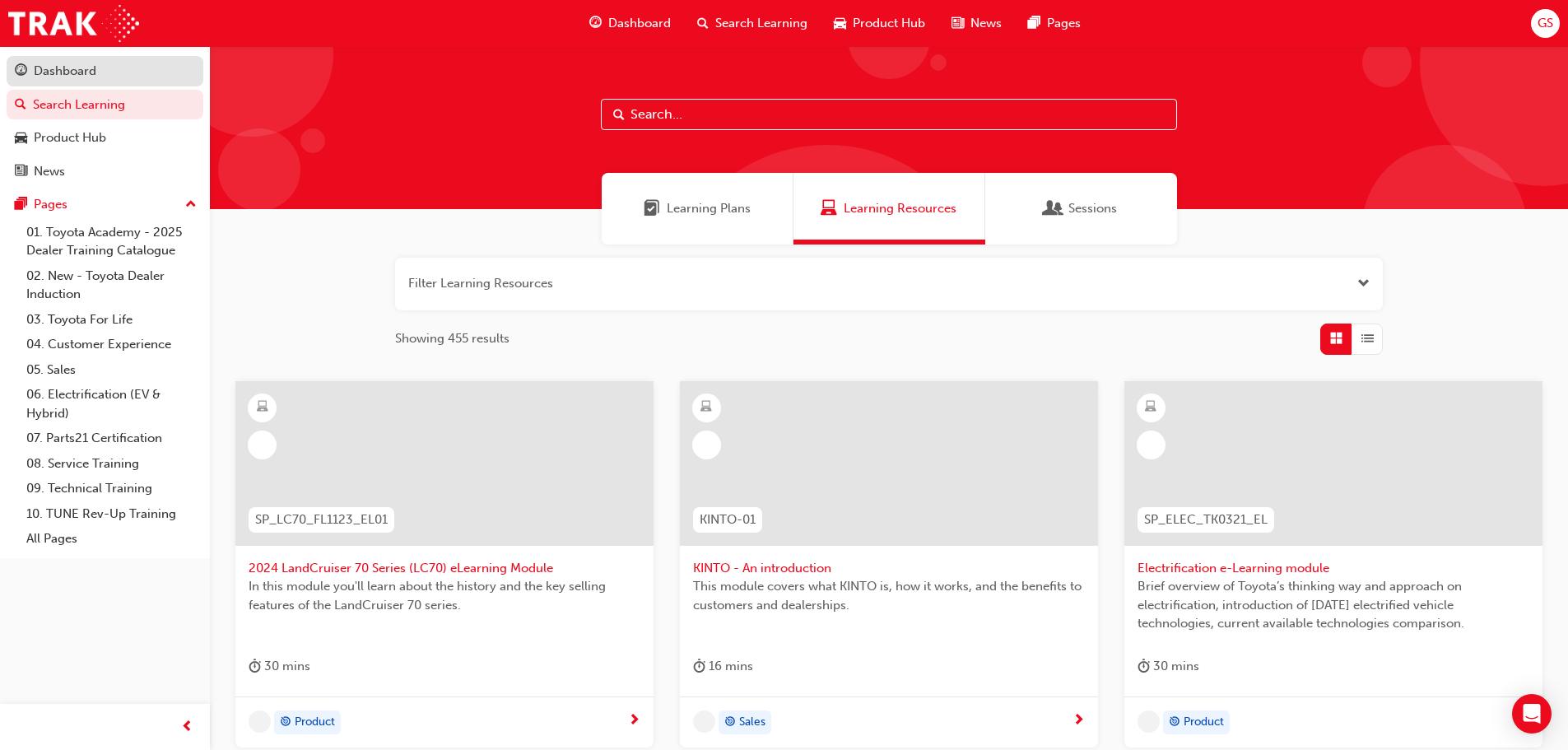
click at [61, 67] on div "Dashboard" at bounding box center [65, 71] width 62 height 19
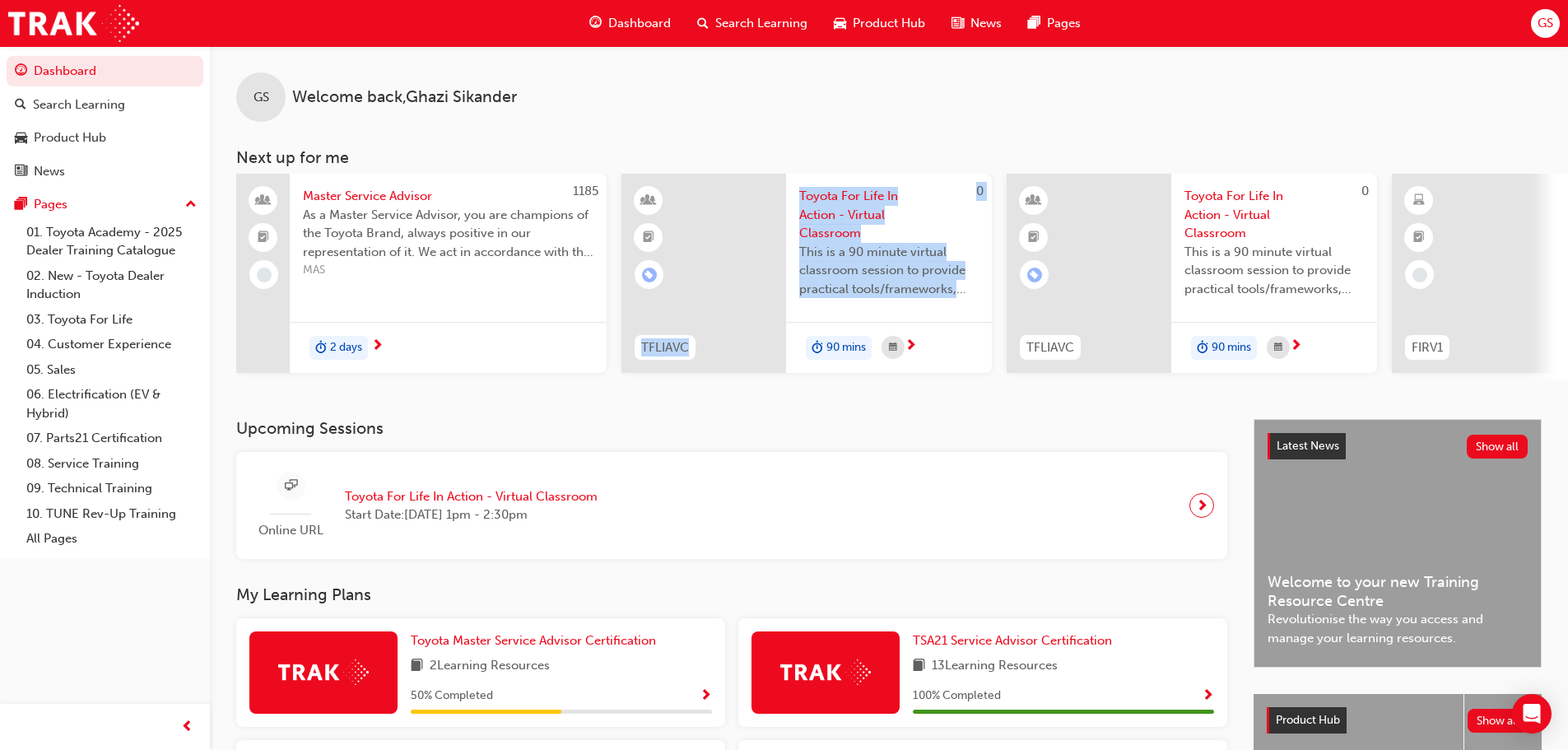
drag, startPoint x: 464, startPoint y: 387, endPoint x: 790, endPoint y: 397, distance: 326.2
click at [790, 397] on div "GS Welcome back , [PERSON_NAME] Next up for me 1185 Master Service Advisor As a…" at bounding box center [888, 233] width 1358 height 373
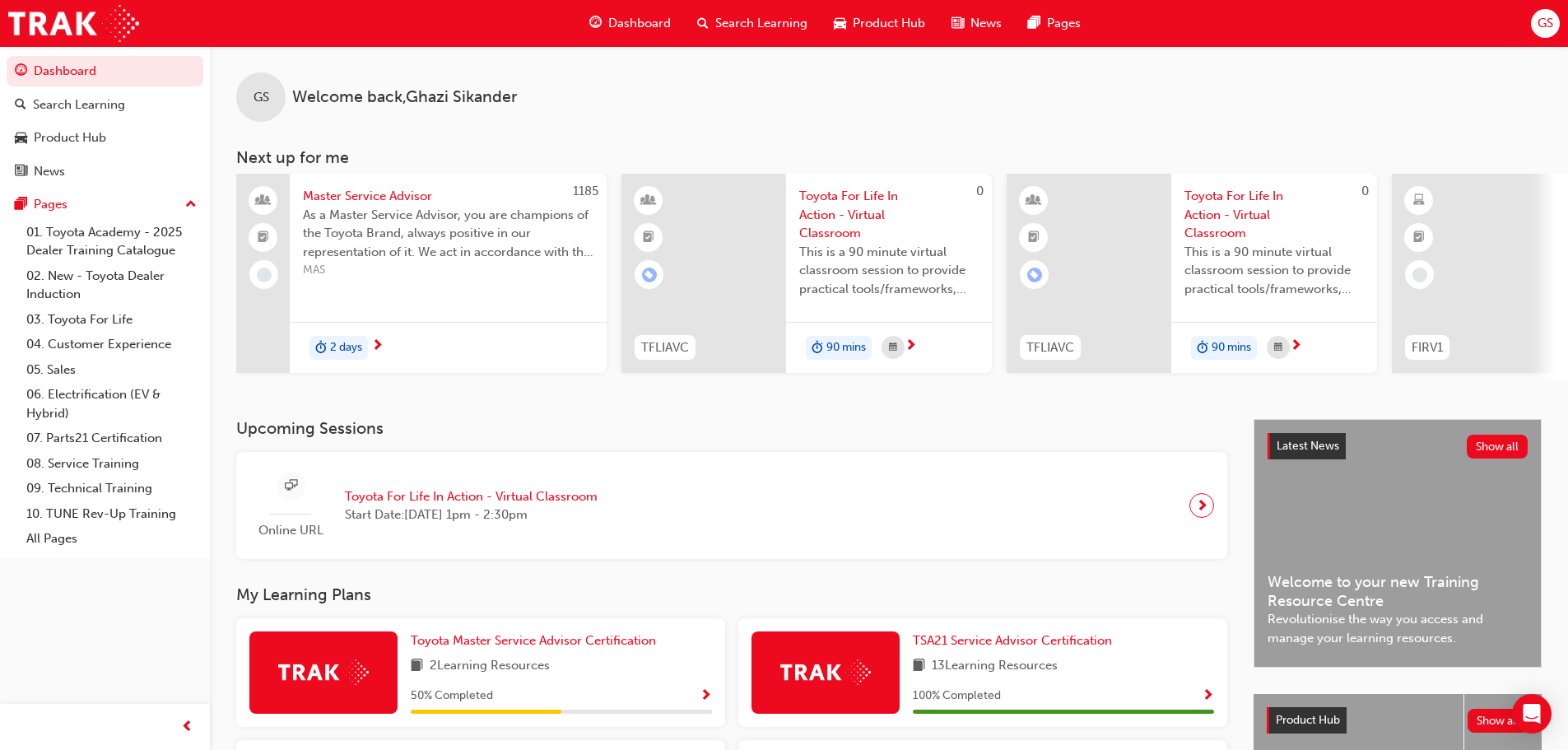
click at [702, 461] on div "Online URL Toyota For Life In Action - Virtual Classroom Start Date: [DATE] 1pm…" at bounding box center [732, 506] width 991 height 108
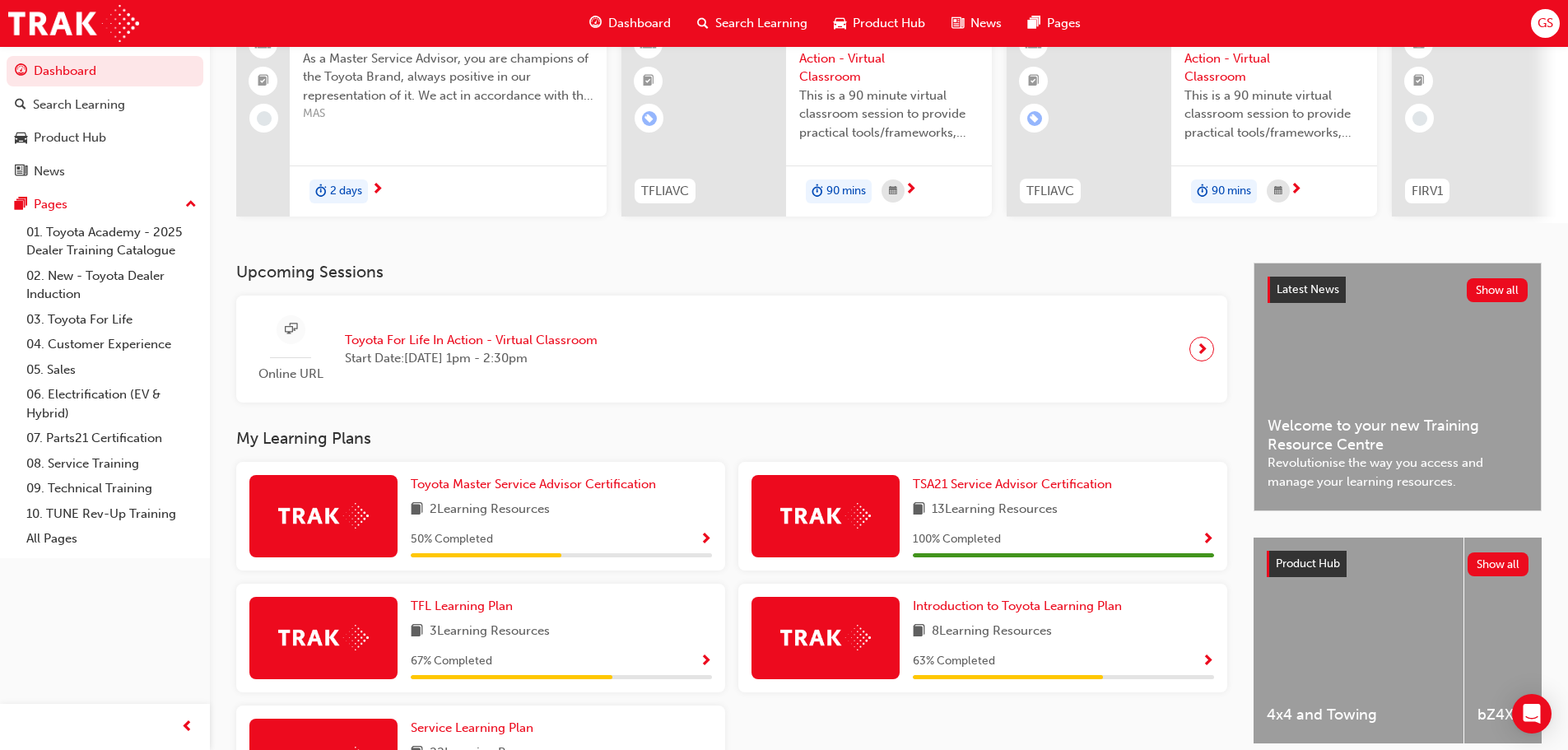
scroll to position [143, 0]
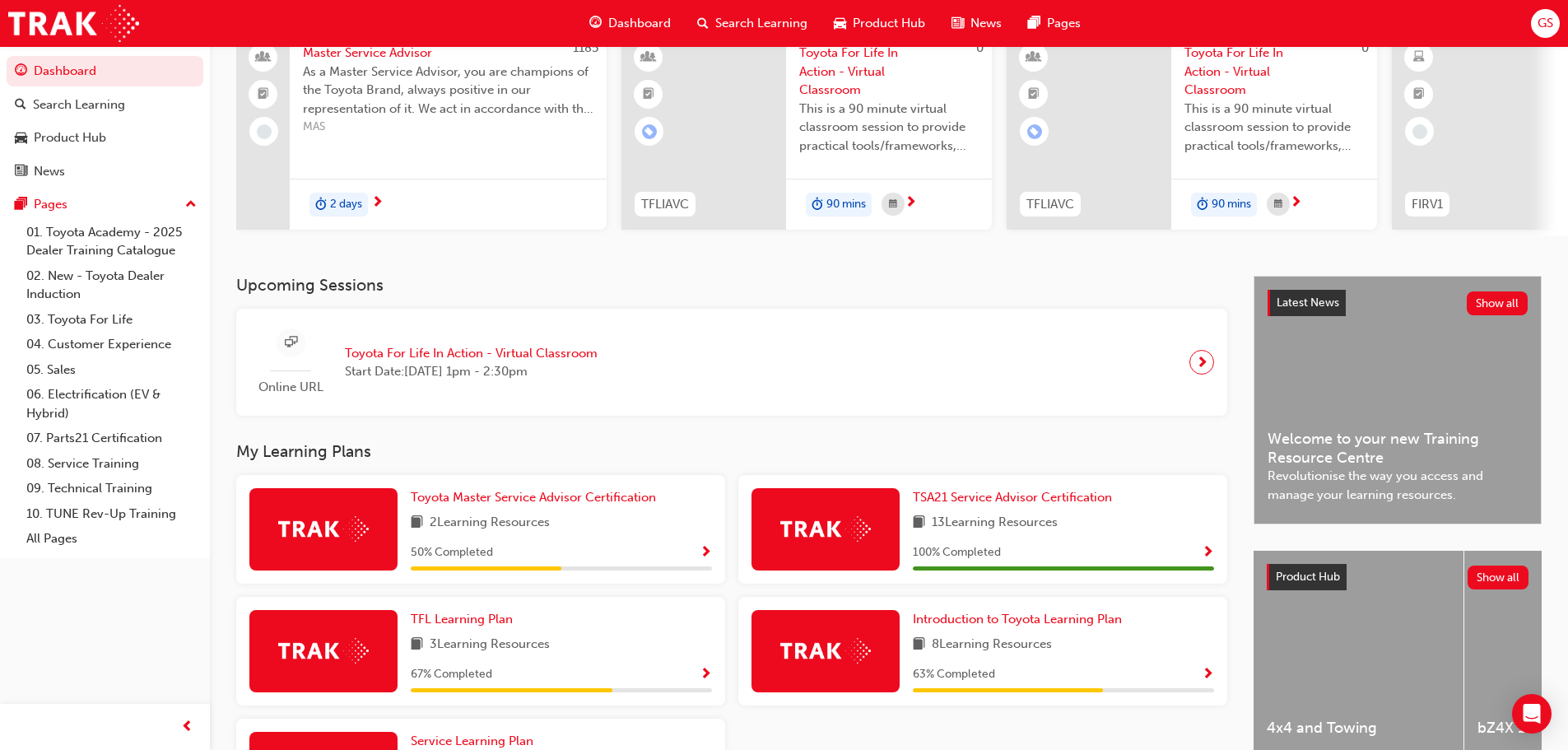
click at [848, 542] on img at bounding box center [825, 529] width 90 height 26
click at [1212, 558] on span "Show Progress" at bounding box center [1208, 553] width 12 height 14
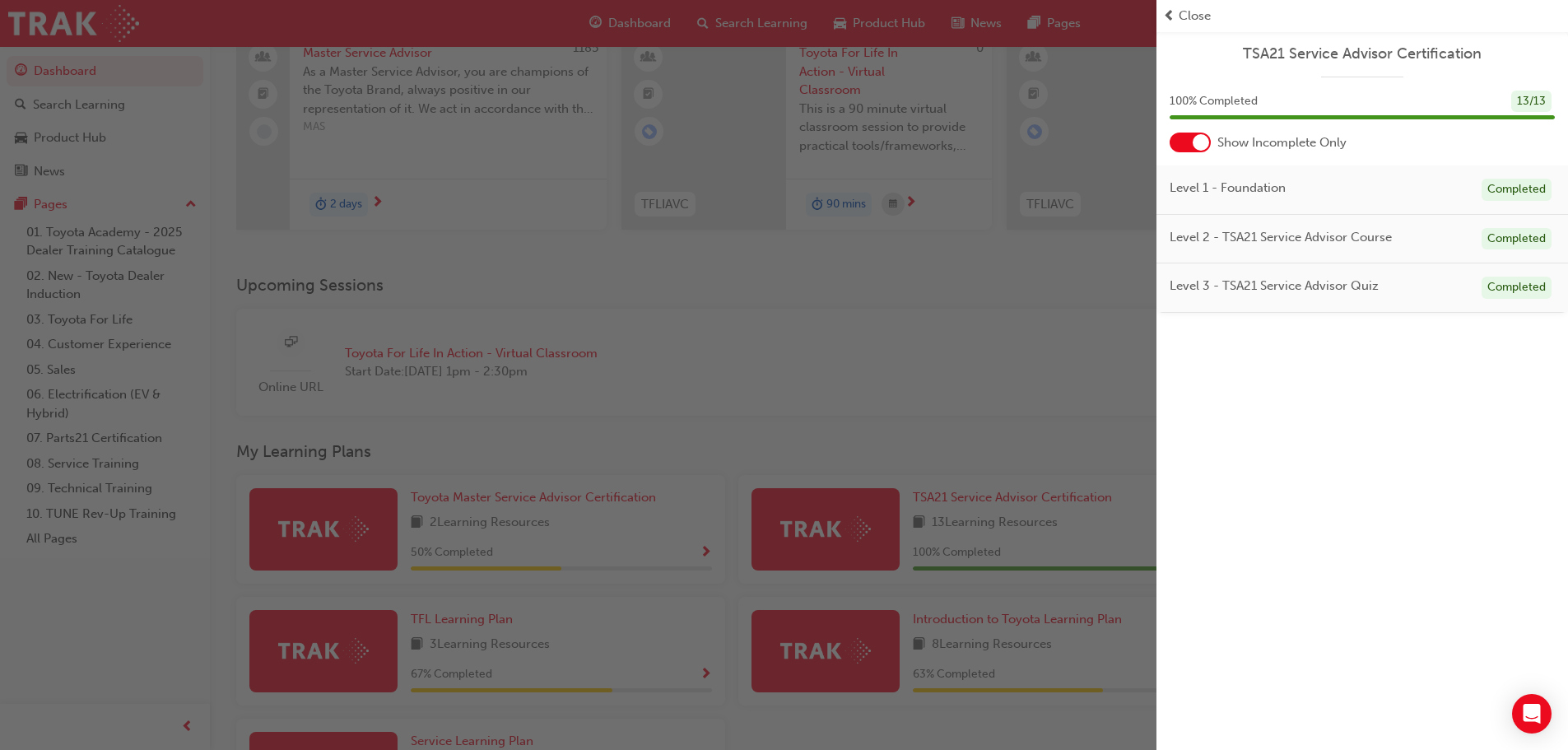
click at [1515, 101] on div "13 / 13" at bounding box center [1531, 101] width 40 height 22
drag, startPoint x: 1525, startPoint y: 182, endPoint x: 1531, endPoint y: 216, distance: 34.5
click at [1527, 191] on div "Completed" at bounding box center [1516, 190] width 70 height 22
drag, startPoint x: 1527, startPoint y: 254, endPoint x: 1530, endPoint y: 274, distance: 20.2
click at [1528, 264] on div "Level 1 - Foundation Completed Level 2 - TSA21 Service Advisor Course Completed…" at bounding box center [1362, 239] width 411 height 147
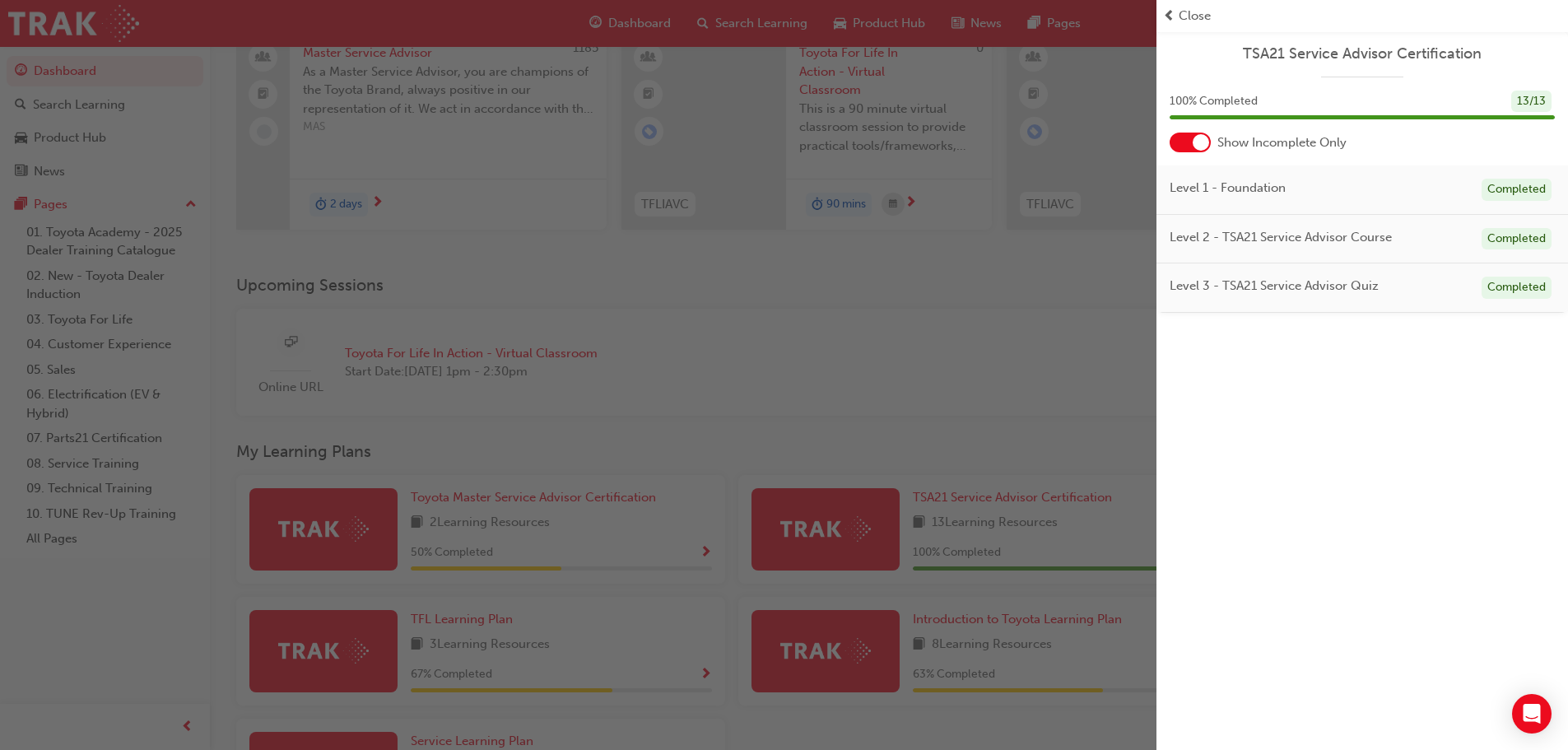
click at [1532, 298] on div "Completed" at bounding box center [1516, 288] width 70 height 22
click at [1184, 16] on span "Close" at bounding box center [1195, 16] width 32 height 19
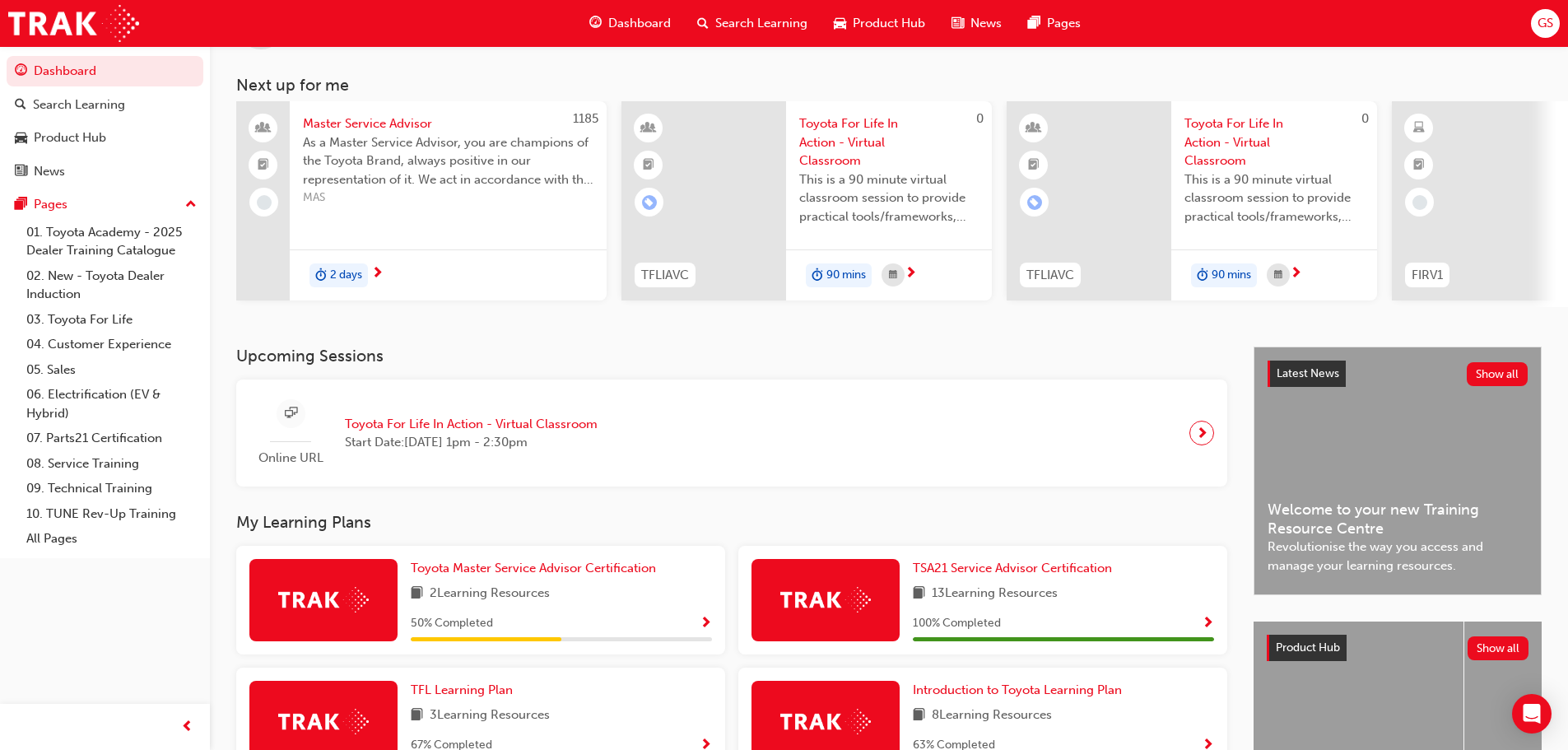
scroll to position [0, 0]
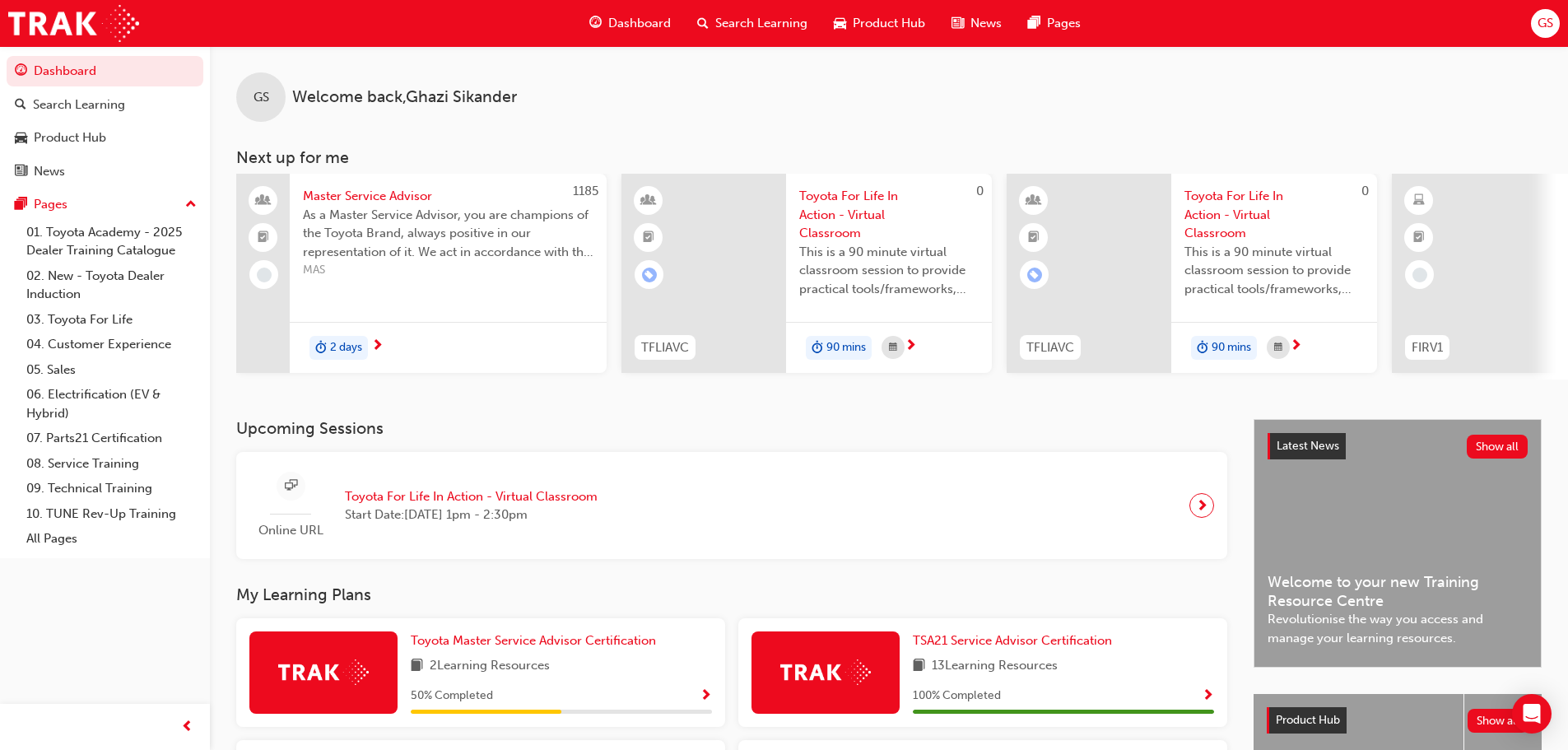
click at [1536, 20] on div "GS" at bounding box center [1545, 24] width 29 height 29
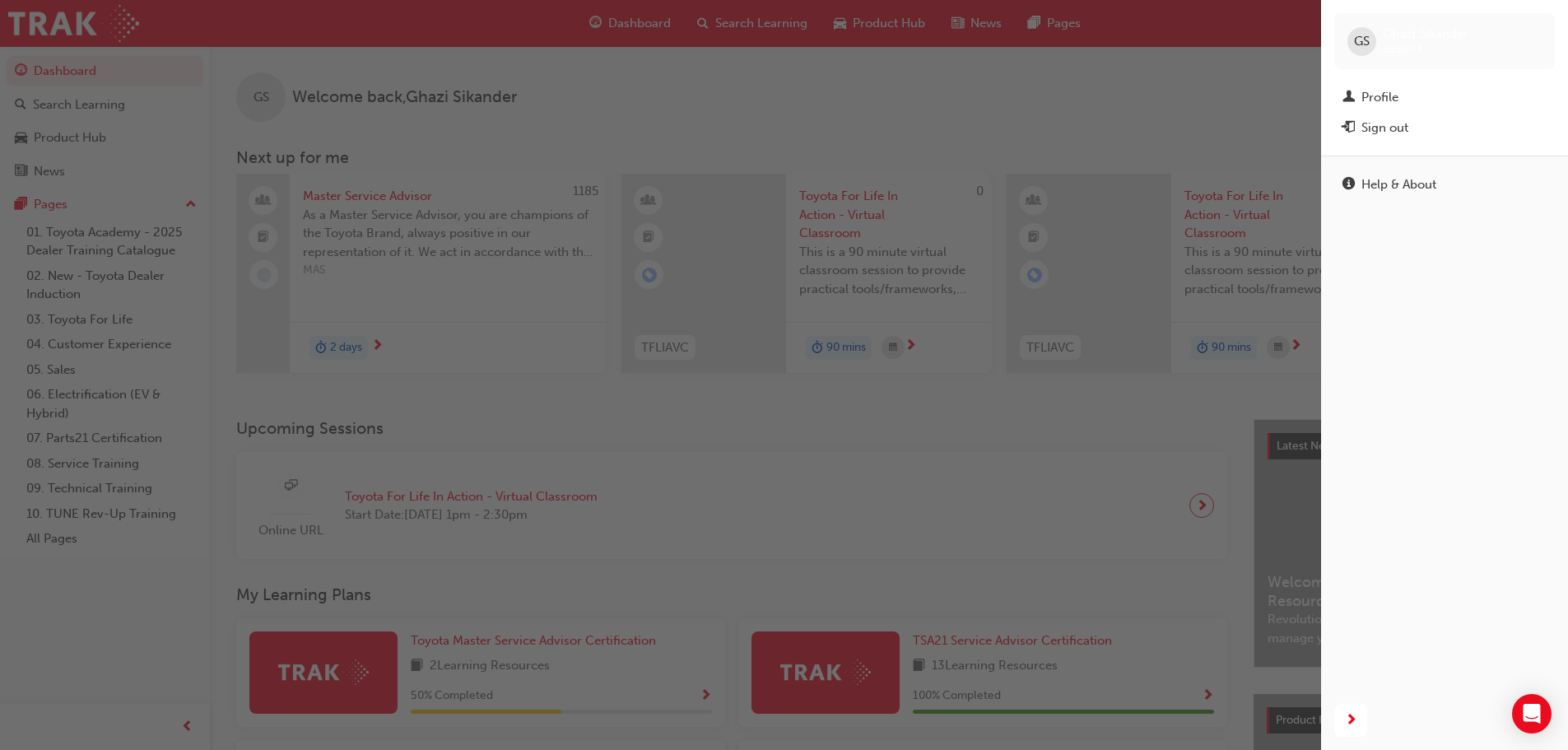
click at [1234, 169] on div "button" at bounding box center [660, 375] width 1321 height 750
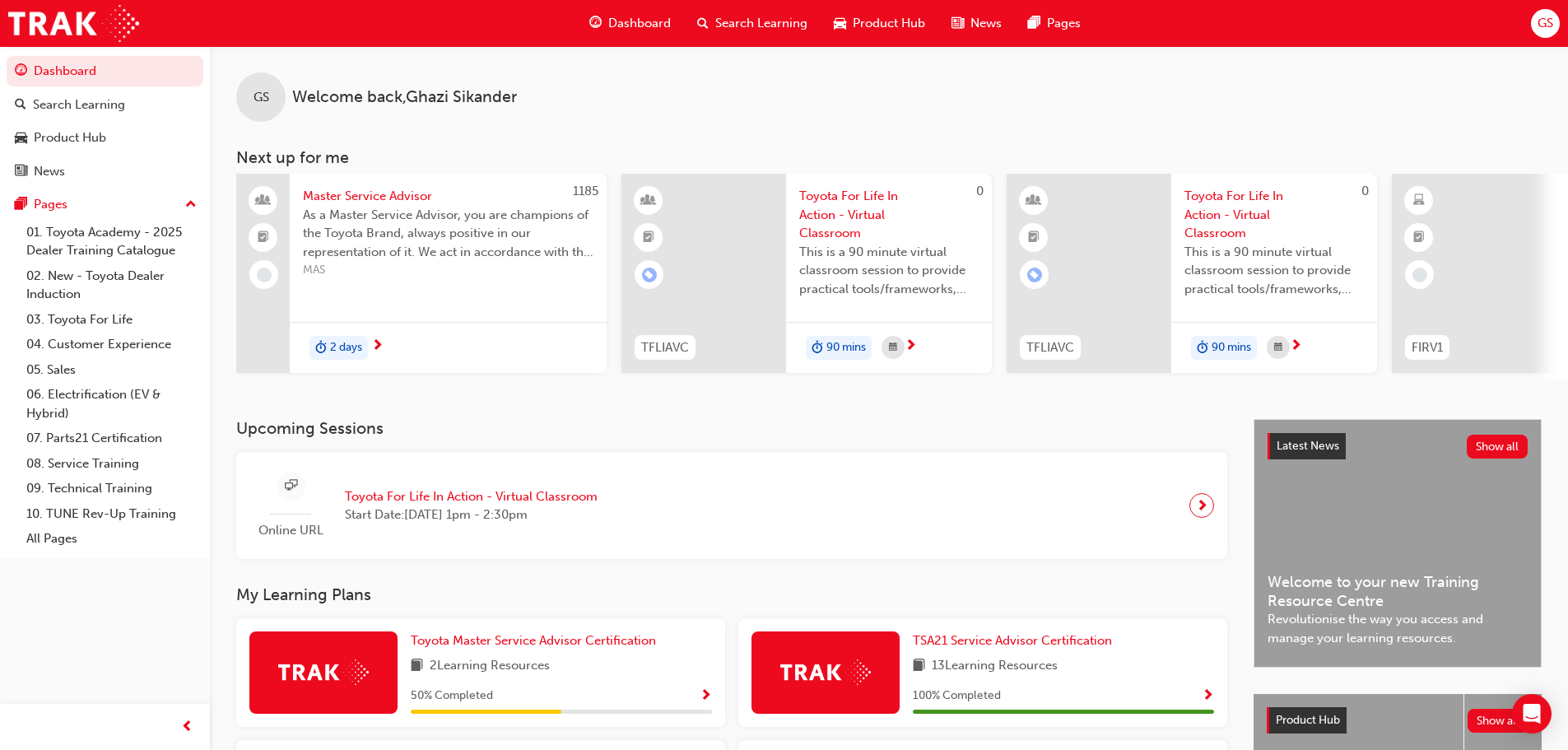
click at [617, 24] on span "Dashboard" at bounding box center [639, 23] width 62 height 19
click at [101, 463] on link "08. Service Training" at bounding box center [112, 464] width 184 height 26
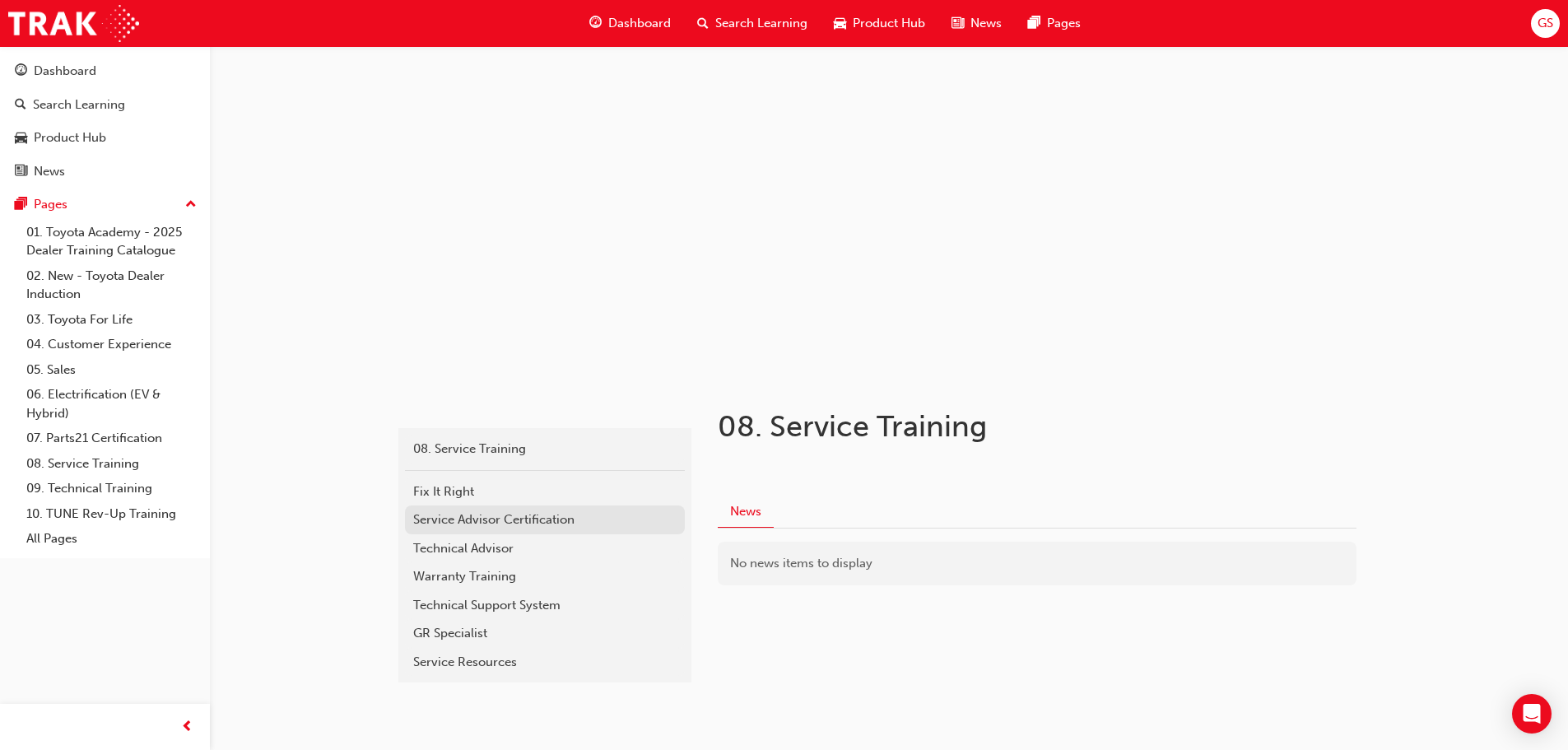
click at [481, 524] on div "Service Advisor Certification" at bounding box center [544, 520] width 263 height 19
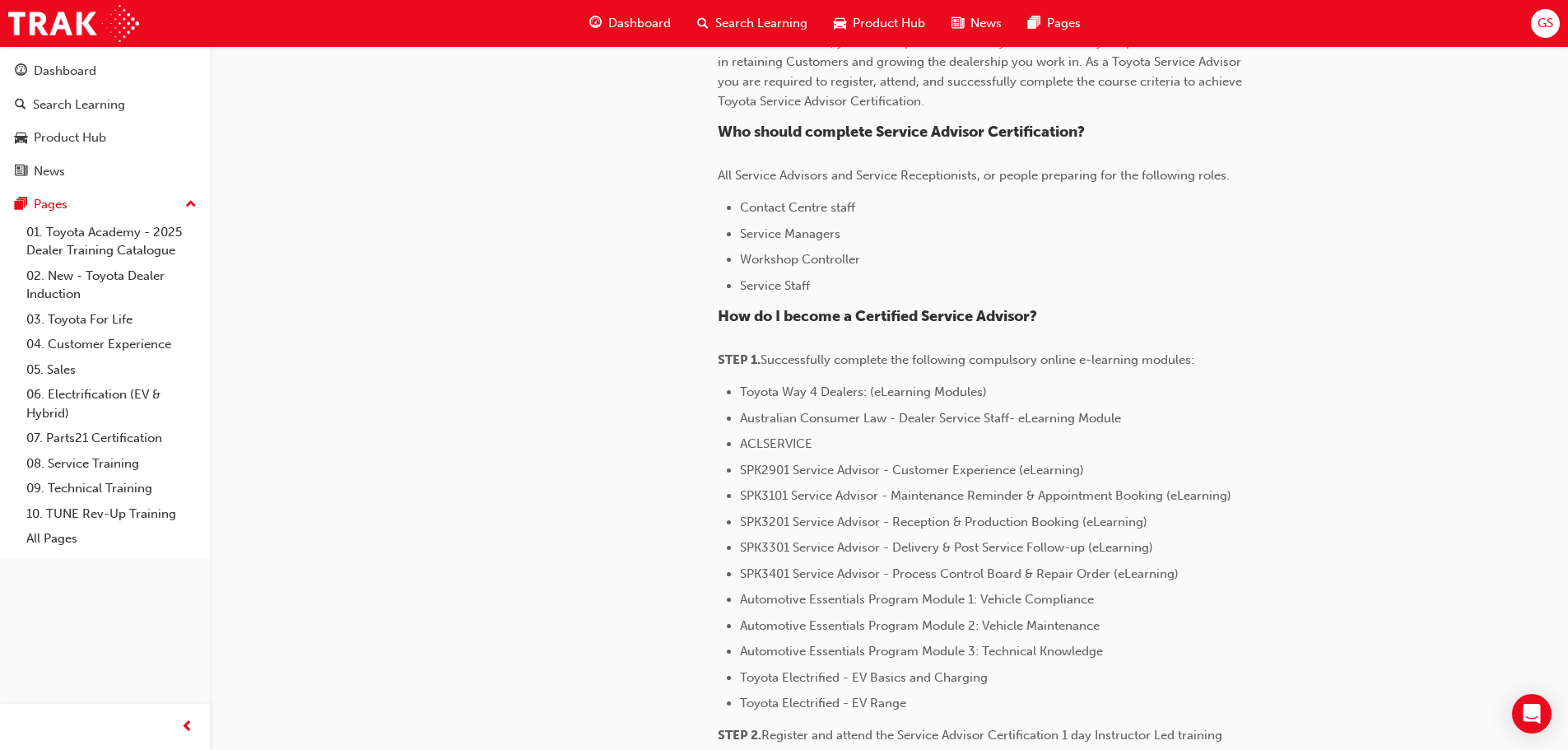
scroll to position [247, 0]
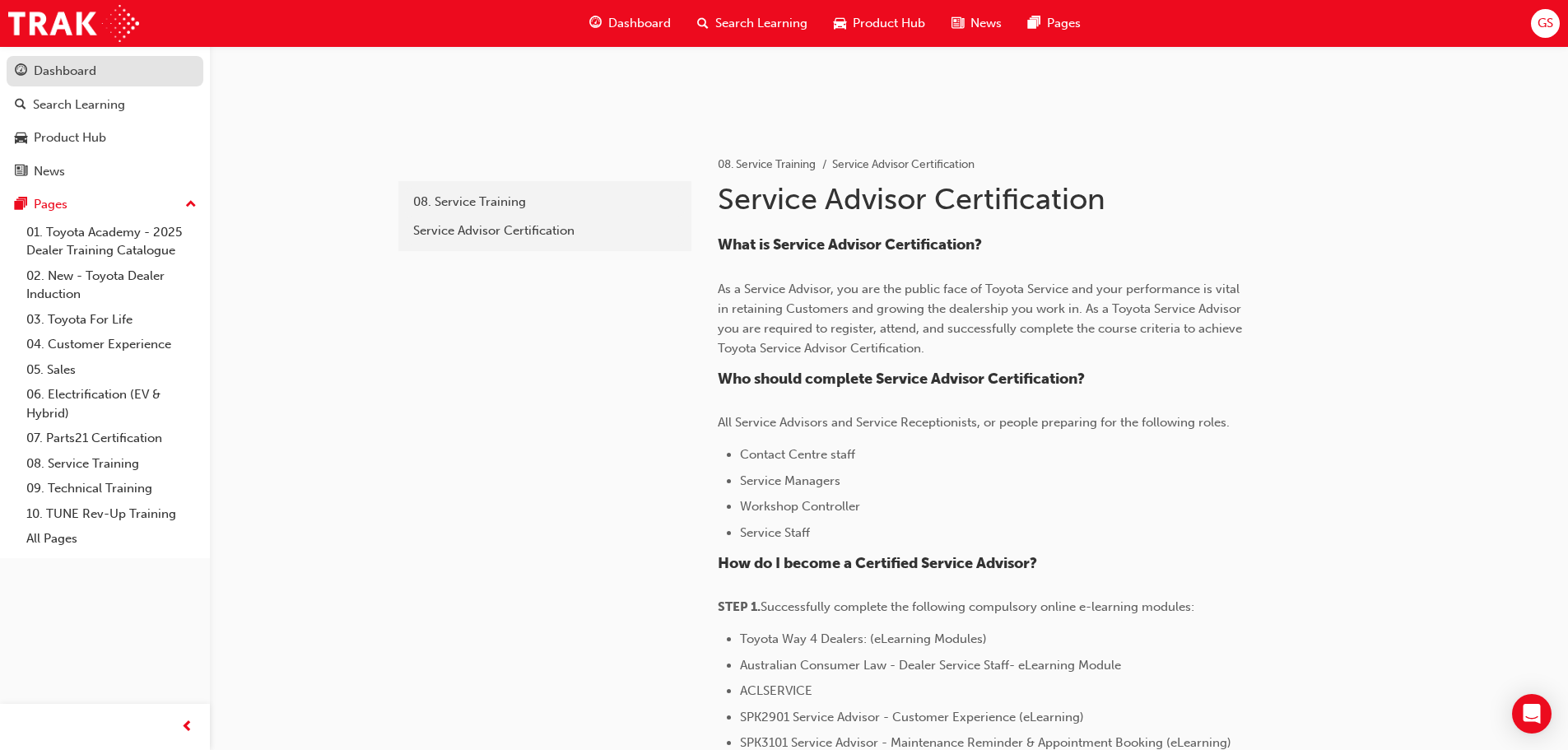
click at [72, 75] on div "Dashboard" at bounding box center [65, 71] width 62 height 19
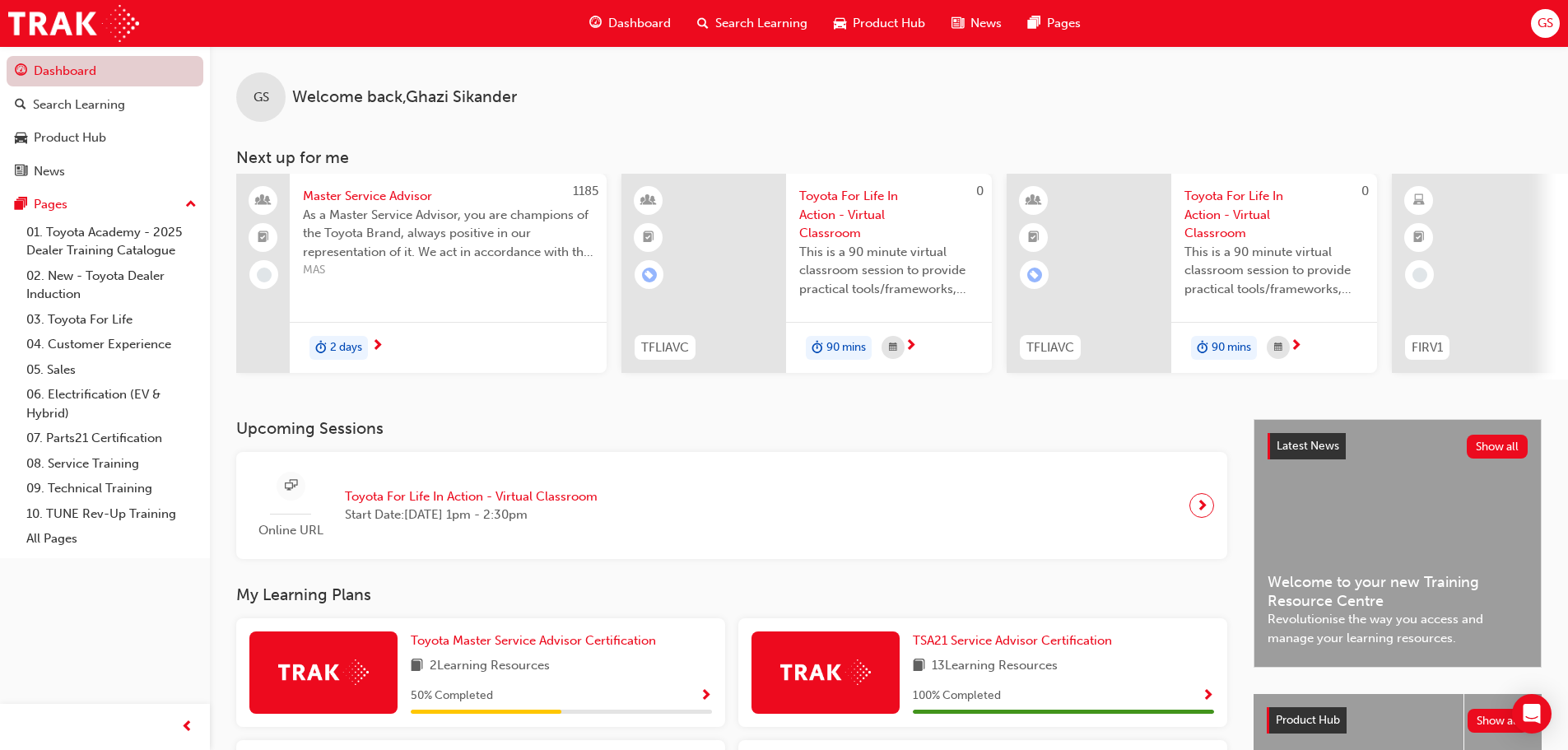
click at [84, 83] on link "Dashboard" at bounding box center [105, 72] width 197 height 31
click at [86, 75] on link "Dashboard" at bounding box center [105, 72] width 197 height 31
click at [642, 24] on span "Dashboard" at bounding box center [639, 23] width 62 height 19
click at [614, 14] on span "Dashboard" at bounding box center [639, 23] width 62 height 19
click at [614, 13] on div "Dashboard" at bounding box center [629, 24] width 108 height 34
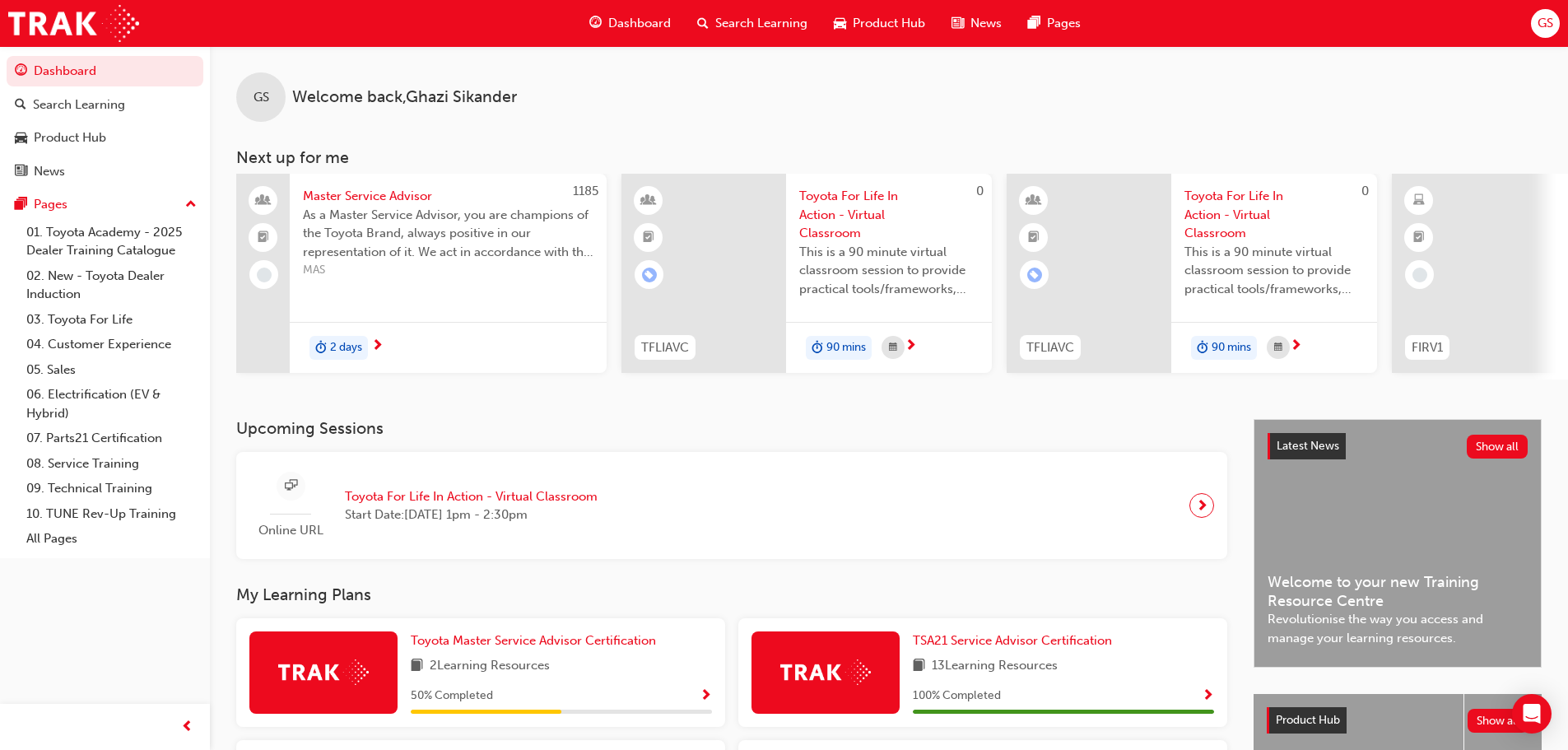
click at [614, 13] on div "Dashboard" at bounding box center [629, 24] width 108 height 34
click at [611, 35] on div "Dashboard" at bounding box center [629, 24] width 108 height 34
click at [75, 69] on link "Dashboard" at bounding box center [105, 72] width 197 height 31
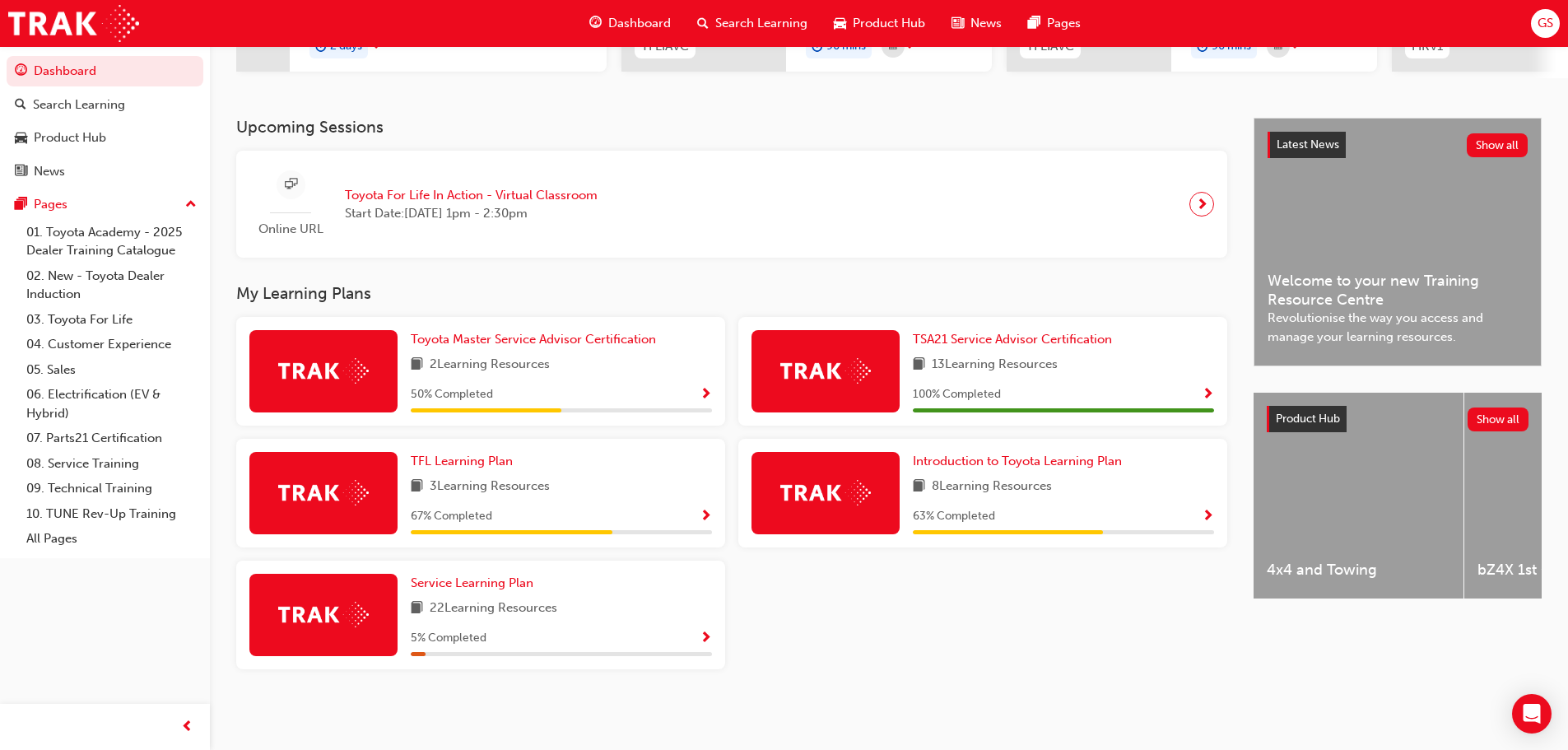
scroll to position [226, 0]
